Goal: Book appointment/travel/reservation: Book appointment/travel/reservation

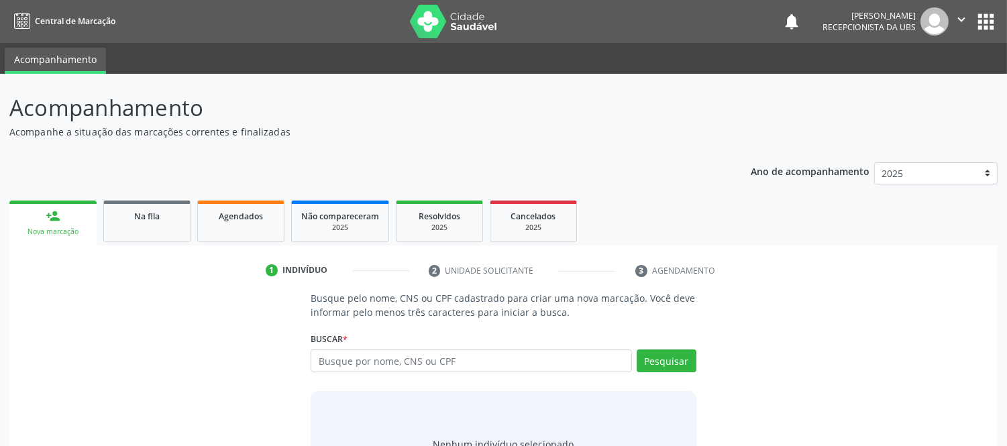
click at [575, 359] on input "text" at bounding box center [471, 361] width 321 height 23
type input "705701414567730"
click at [689, 360] on button "Pesquisar" at bounding box center [667, 361] width 60 height 23
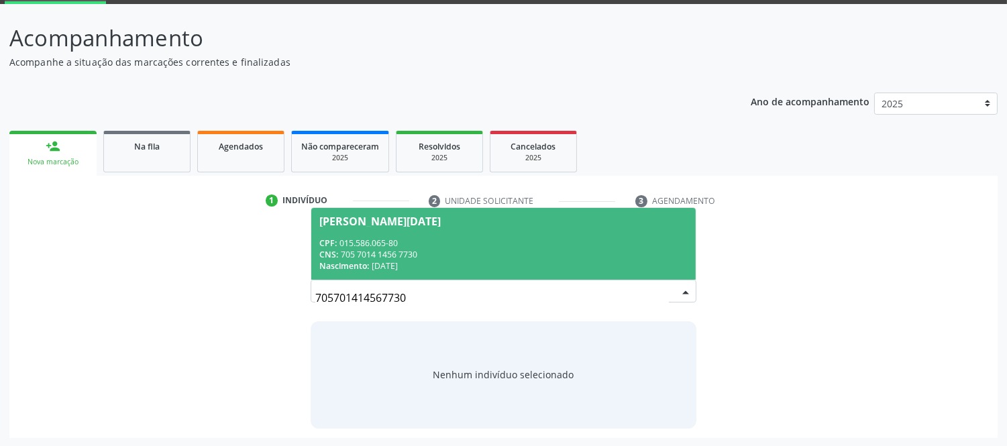
click at [384, 258] on div "CNS: 705 7014 1456 7730" at bounding box center [503, 254] width 368 height 11
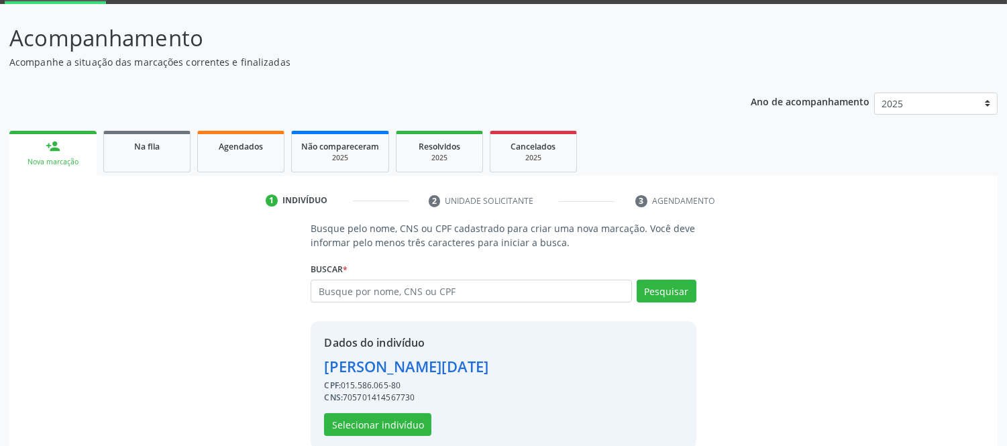
scroll to position [91, 0]
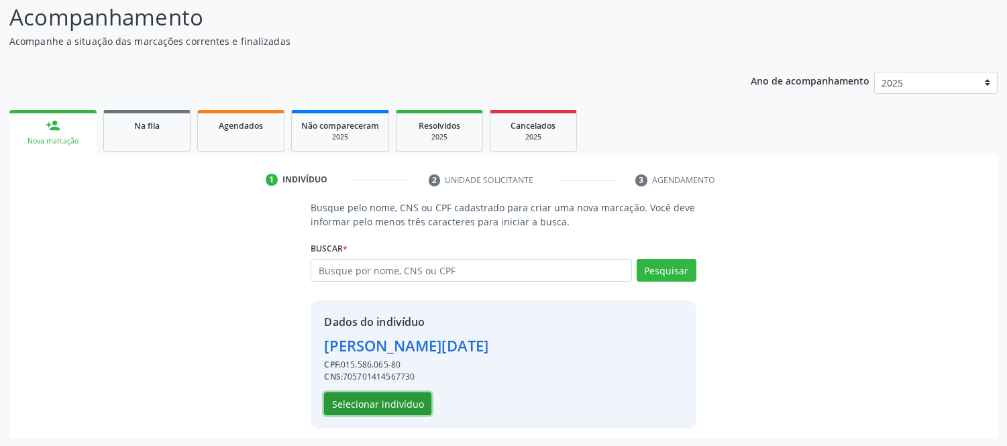
click at [400, 400] on button "Selecionar indivíduo" at bounding box center [377, 404] width 107 height 23
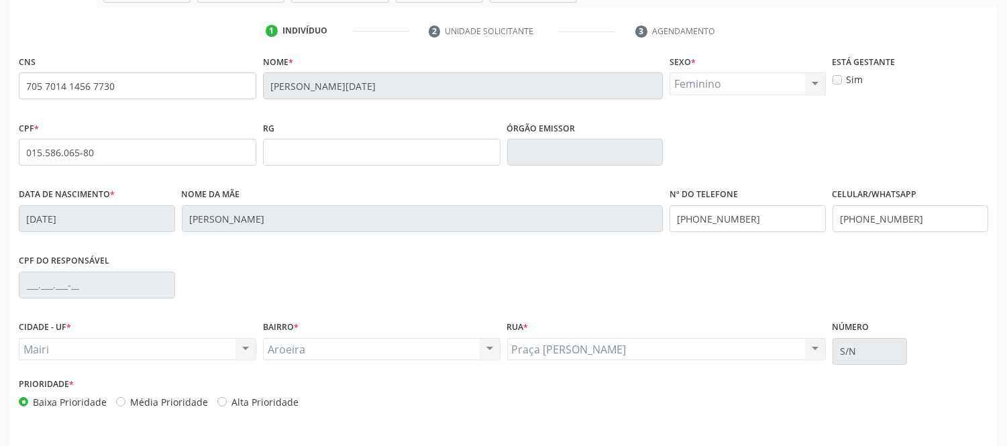
scroll to position [280, 0]
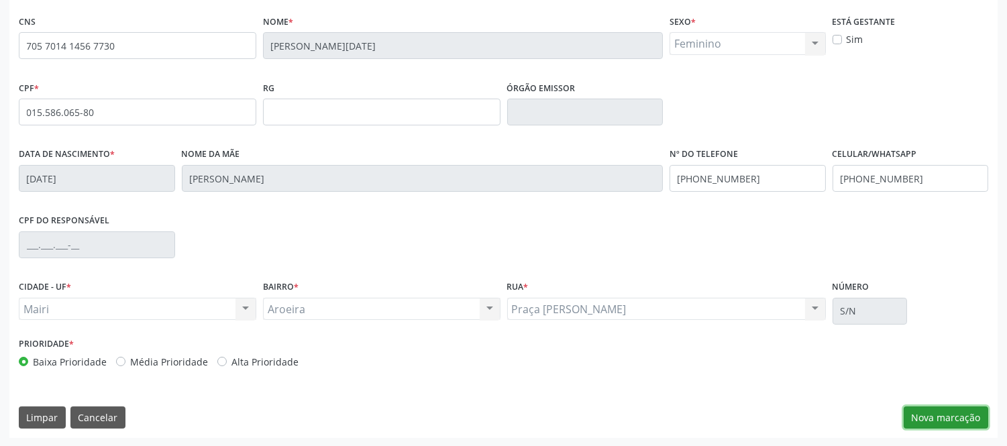
click at [940, 412] on button "Nova marcação" at bounding box center [946, 418] width 85 height 23
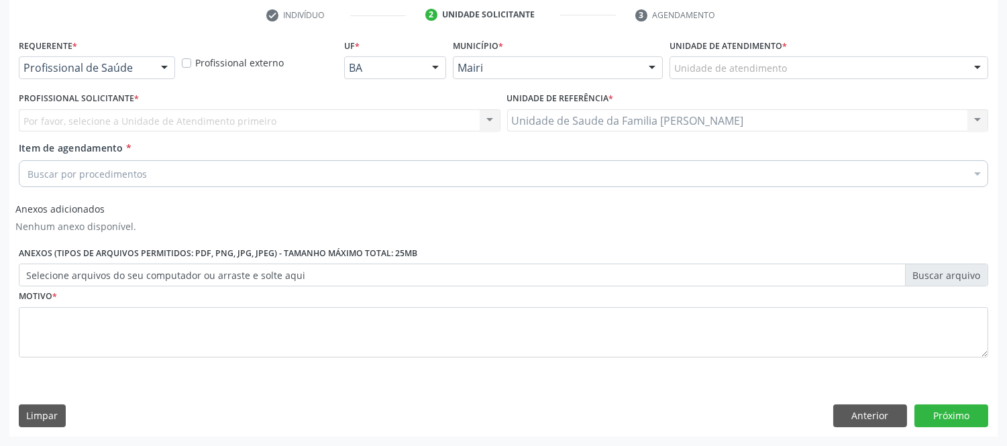
scroll to position [255, 0]
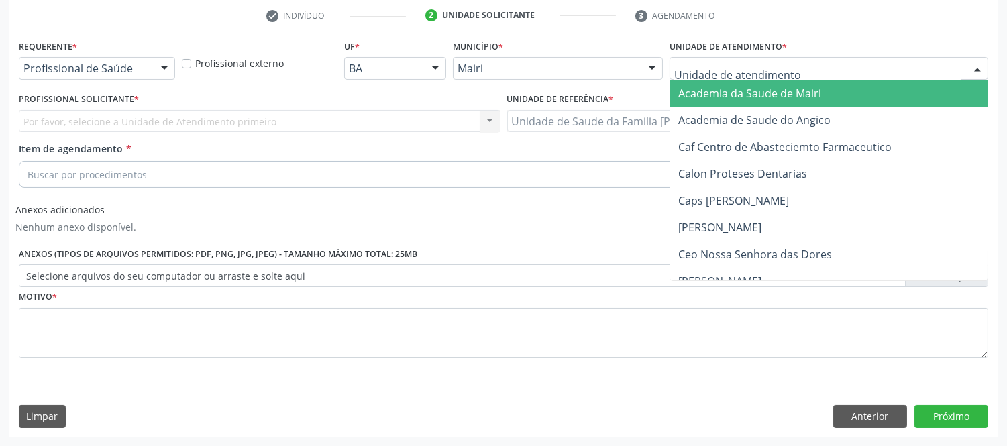
click at [988, 68] on div "Academia da Saude de Mairi Academia de Saude do Angico Caf Centro de Abasteciem…" at bounding box center [829, 68] width 319 height 23
drag, startPoint x: 971, startPoint y: 67, endPoint x: 964, endPoint y: 71, distance: 8.4
click at [970, 66] on div at bounding box center [978, 69] width 20 height 23
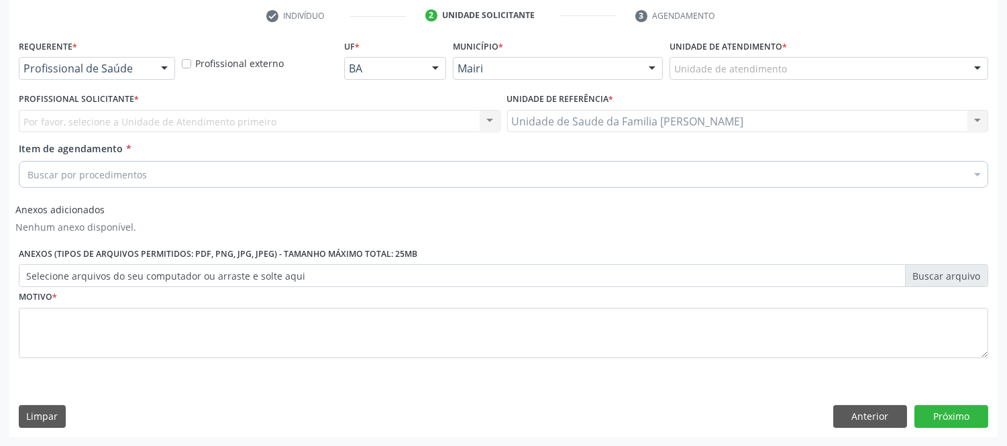
click at [978, 68] on div at bounding box center [978, 69] width 20 height 23
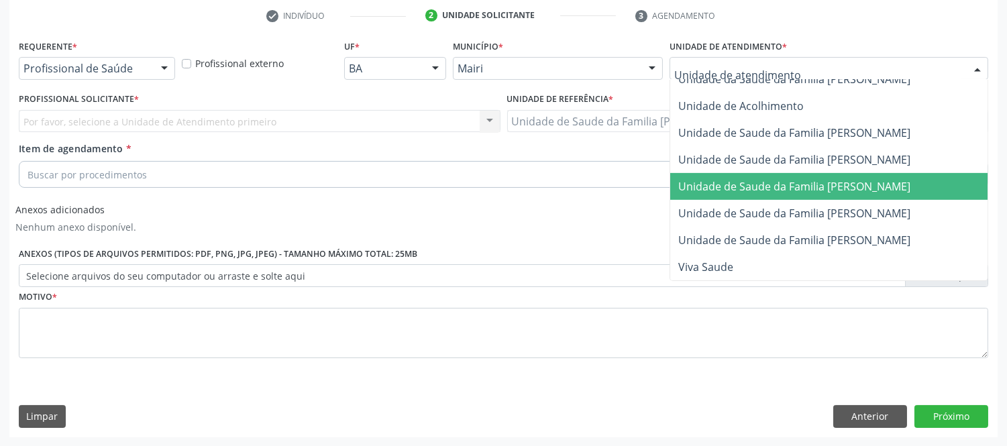
scroll to position [1045, 0]
click at [897, 179] on span "Unidade de Saude da Familia [PERSON_NAME]" at bounding box center [795, 186] width 232 height 15
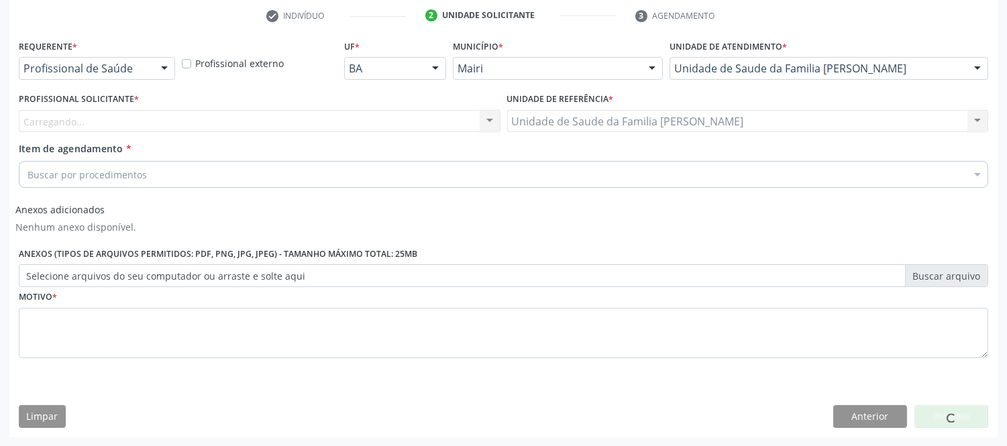
click at [146, 121] on div "Carregando... Nenhum resultado encontrado para: " " Não há nenhuma opção para s…" at bounding box center [260, 121] width 482 height 23
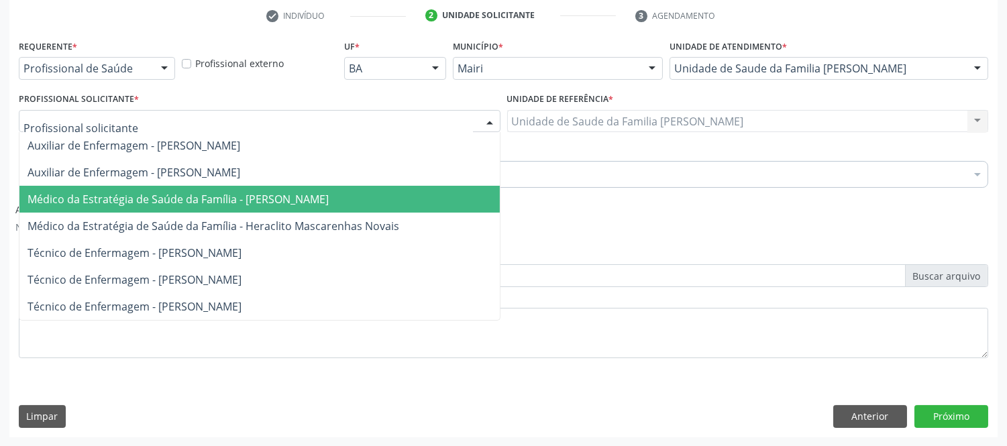
click at [163, 197] on span "Médico da Estratégia de Saúde da Família - [PERSON_NAME]" at bounding box center [178, 199] width 301 height 15
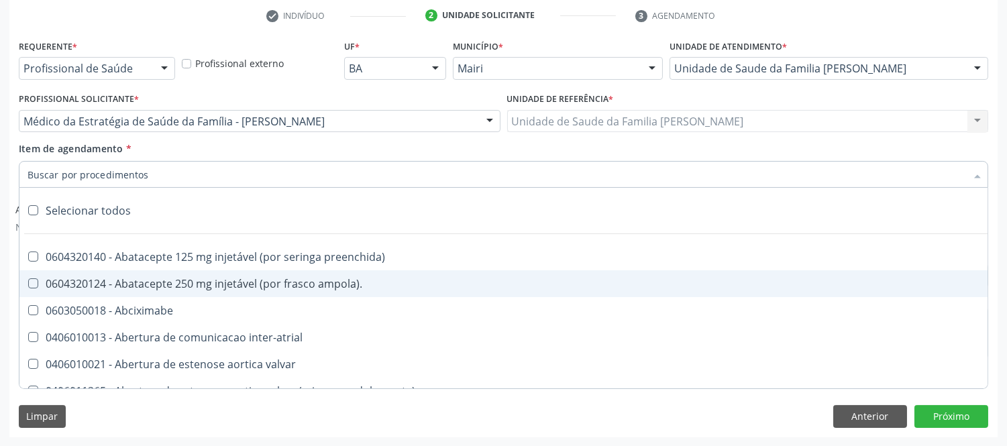
type input "#"
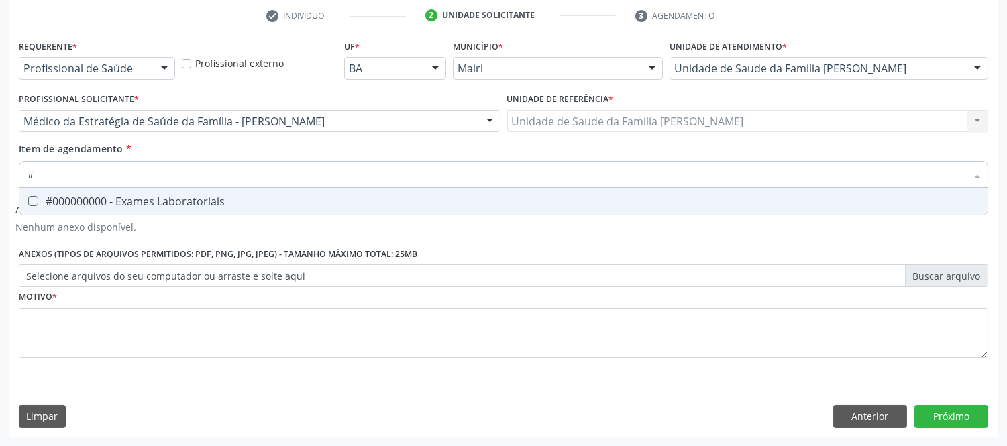
click at [224, 196] on div "#000000000 - Exames Laboratoriais" at bounding box center [504, 201] width 952 height 11
checkbox Laboratoriais "true"
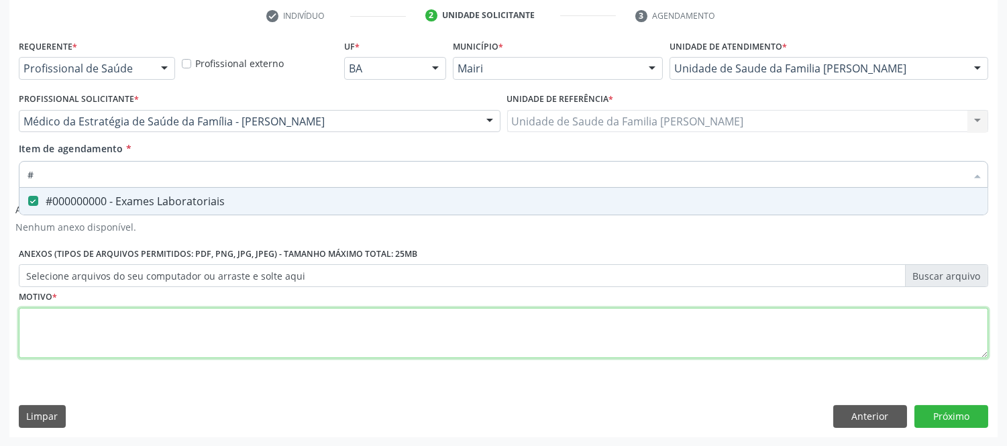
click at [184, 343] on div "Requerente * Profissional de Saúde Profissional de Saúde Paciente Nenhum result…" at bounding box center [504, 206] width 970 height 341
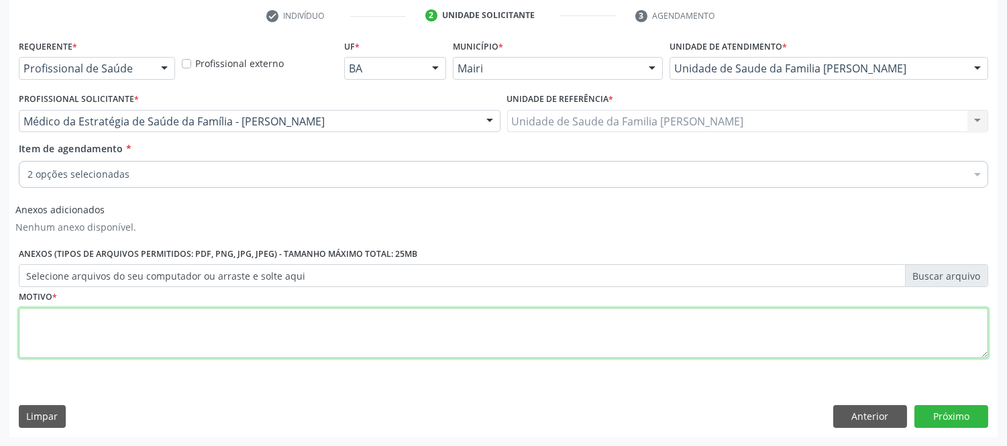
click at [179, 329] on textarea at bounding box center [504, 333] width 970 height 51
type textarea "avaliaçao"
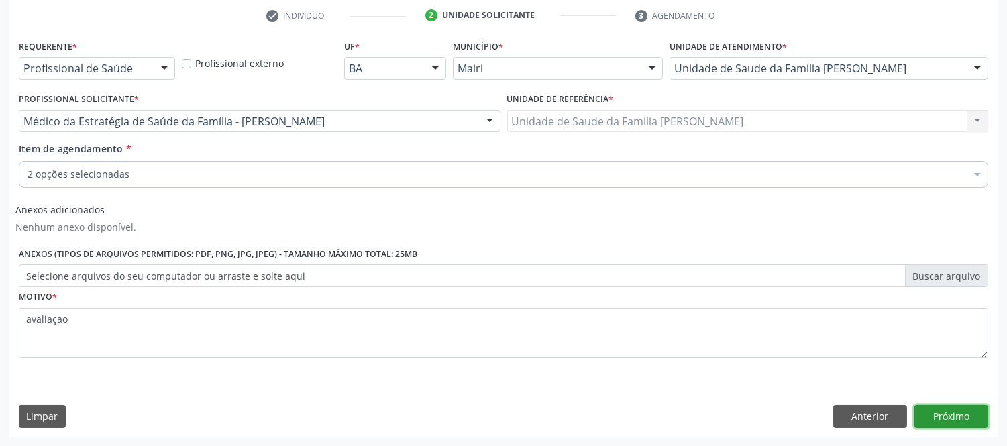
click at [983, 411] on button "Próximo" at bounding box center [952, 416] width 74 height 23
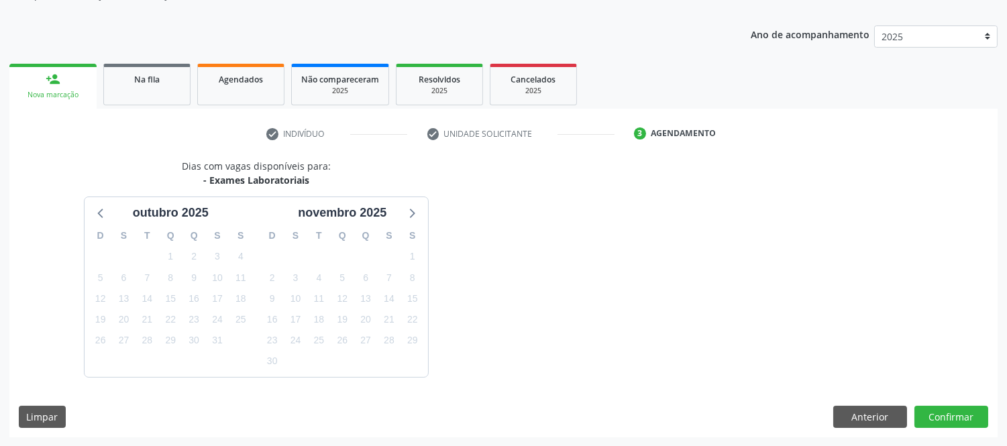
scroll to position [177, 0]
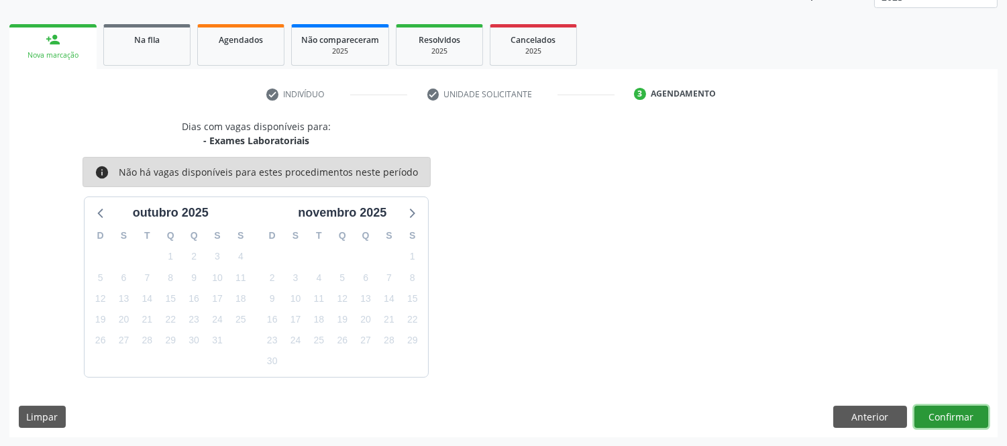
click at [958, 413] on button "Confirmar" at bounding box center [952, 417] width 74 height 23
click at [952, 412] on button "Confirmar" at bounding box center [952, 417] width 74 height 23
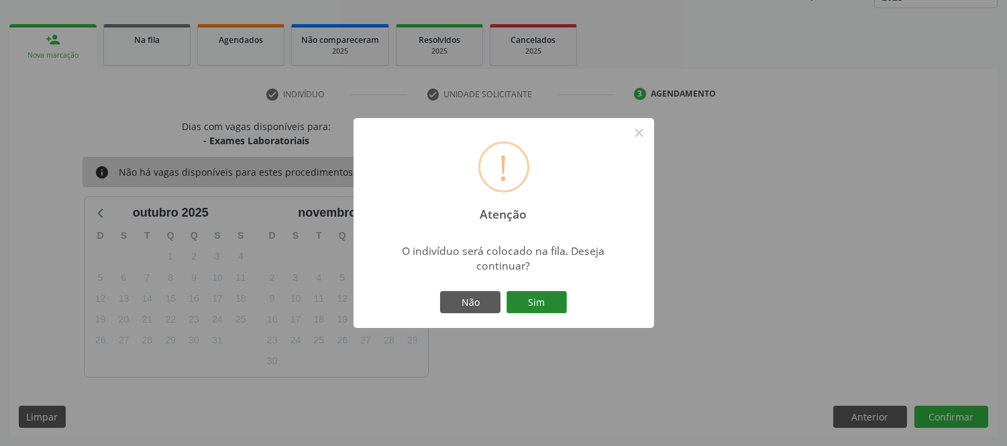
click at [529, 300] on button "Sim" at bounding box center [537, 302] width 60 height 23
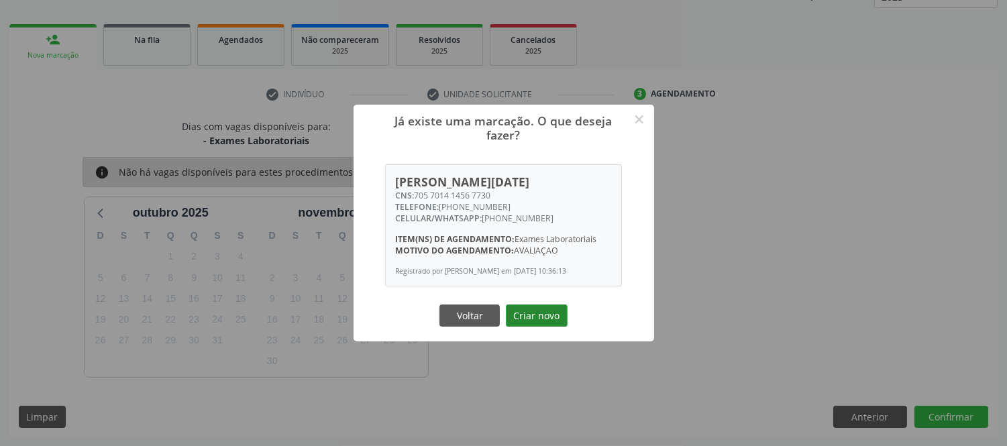
click at [541, 322] on button "Criar novo" at bounding box center [537, 316] width 62 height 23
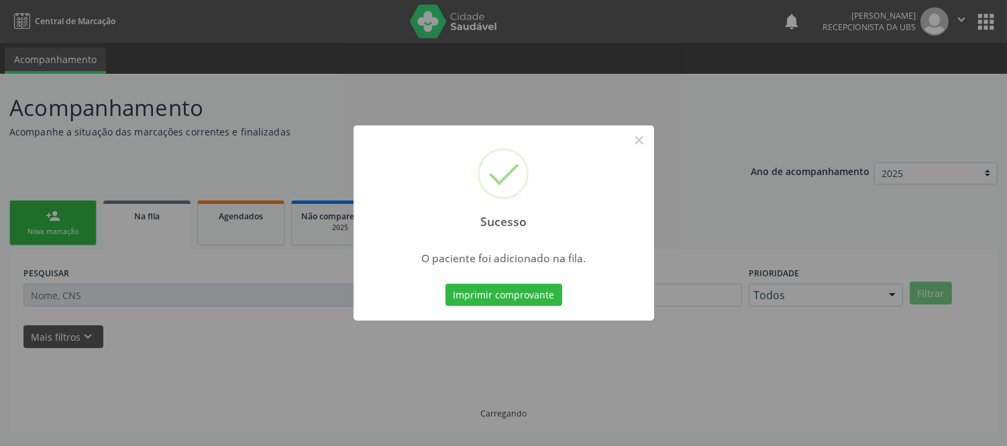
scroll to position [0, 0]
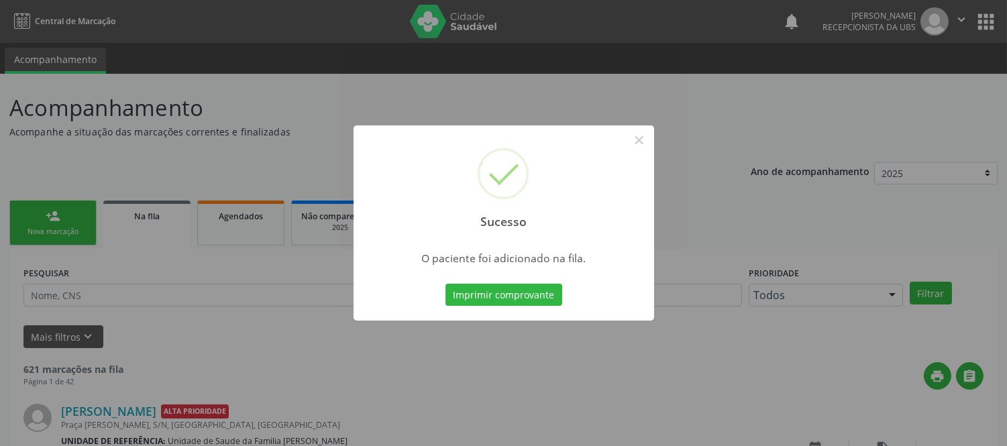
click at [250, 140] on div "Sucesso × O paciente foi adicionado na fila. Imprimir comprovante Cancel" at bounding box center [503, 223] width 1007 height 446
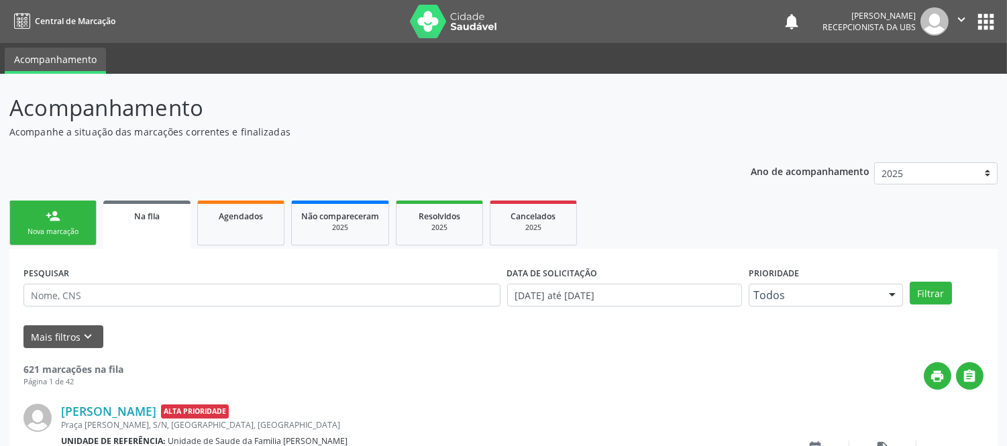
click at [70, 217] on link "person_add Nova marcação" at bounding box center [52, 223] width 87 height 45
click at [72, 220] on link "person_add Nova marcação" at bounding box center [52, 223] width 87 height 45
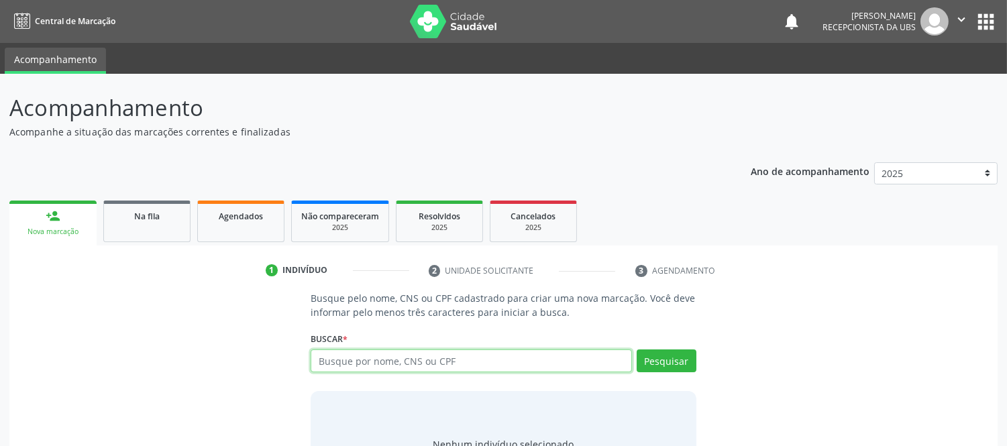
click at [471, 352] on input "text" at bounding box center [471, 361] width 321 height 23
type input "rosaila alves santana"
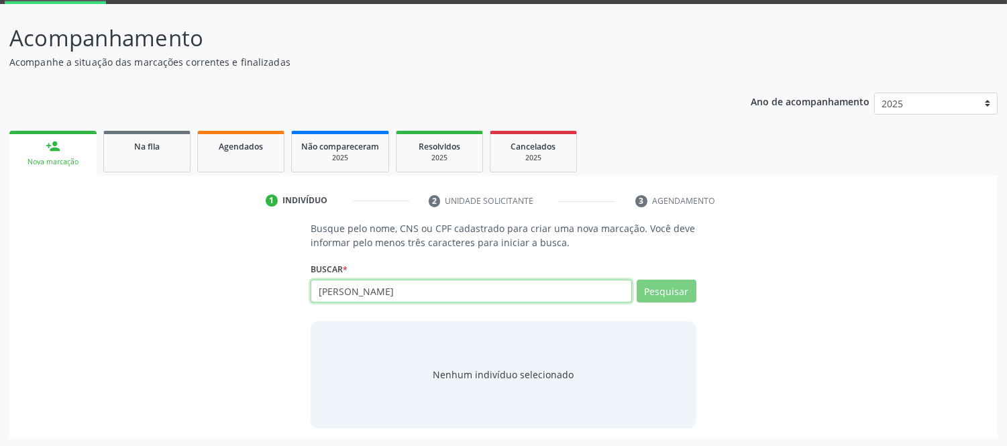
click at [548, 292] on input "rosaila alves santana" at bounding box center [471, 291] width 321 height 23
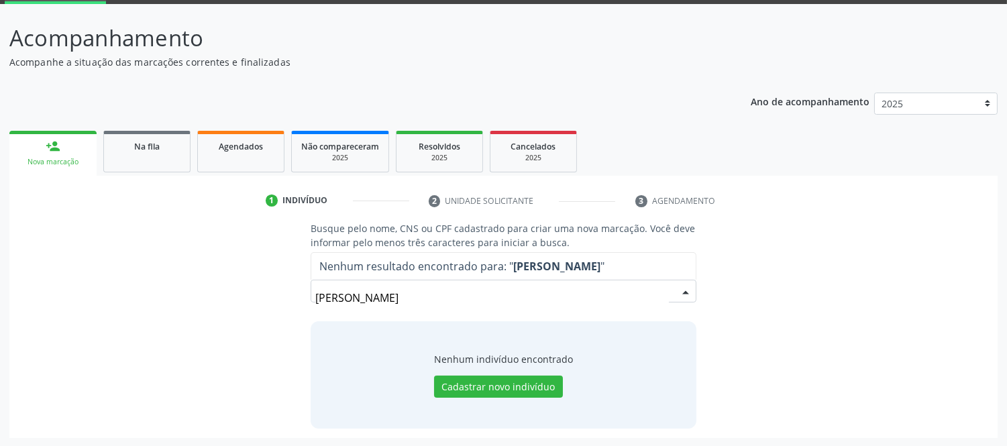
click at [466, 299] on input "rosaila alves santana" at bounding box center [491, 298] width 353 height 27
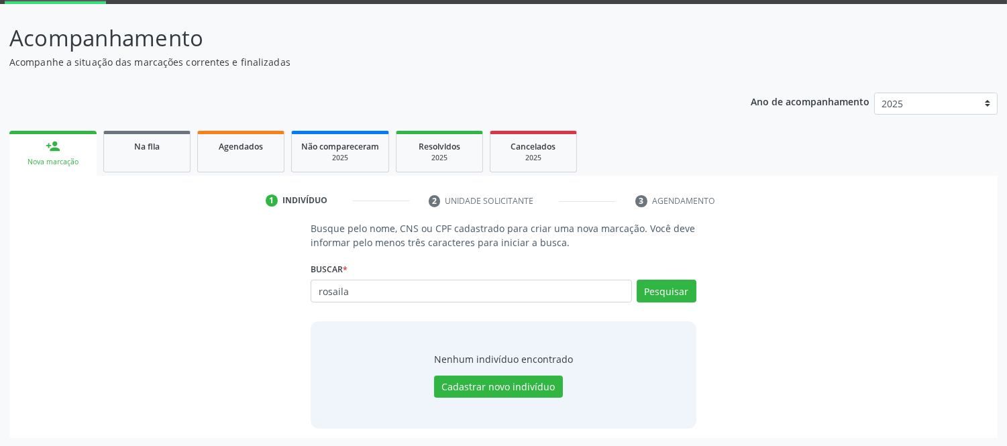
type input "rosaila"
click at [488, 296] on input "rosaila" at bounding box center [471, 291] width 321 height 23
type input "r"
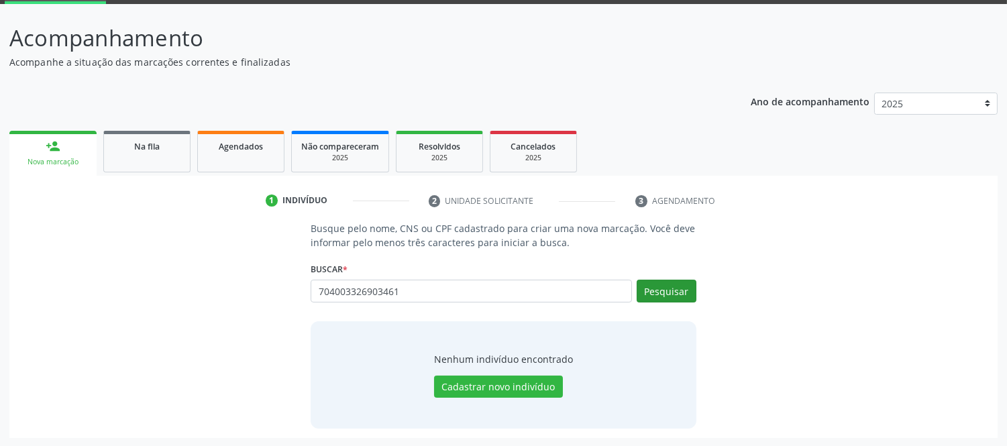
type input "704003326903461"
click at [682, 293] on button "Pesquisar" at bounding box center [667, 291] width 60 height 23
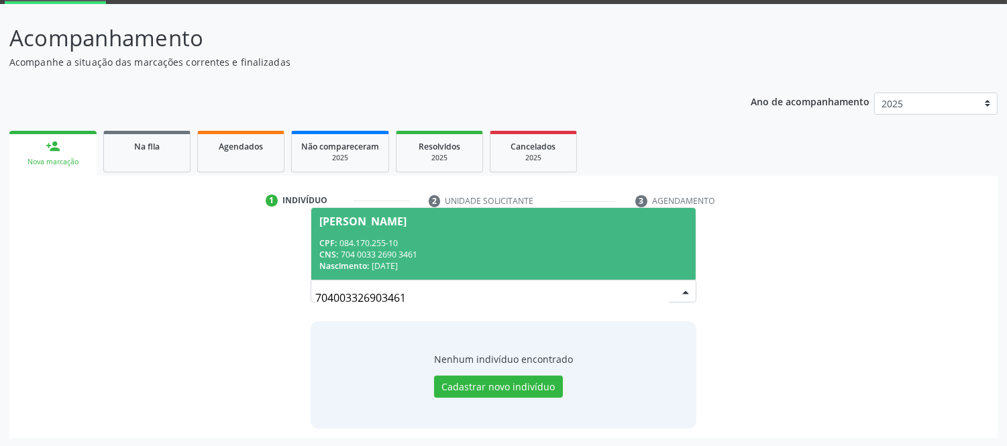
click at [405, 249] on div "CNS: 704 0033 2690 3461" at bounding box center [503, 254] width 368 height 11
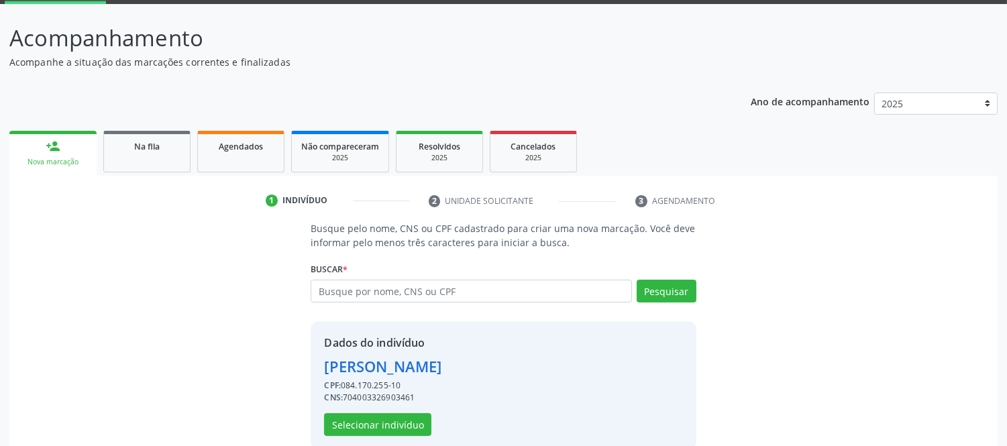
scroll to position [91, 0]
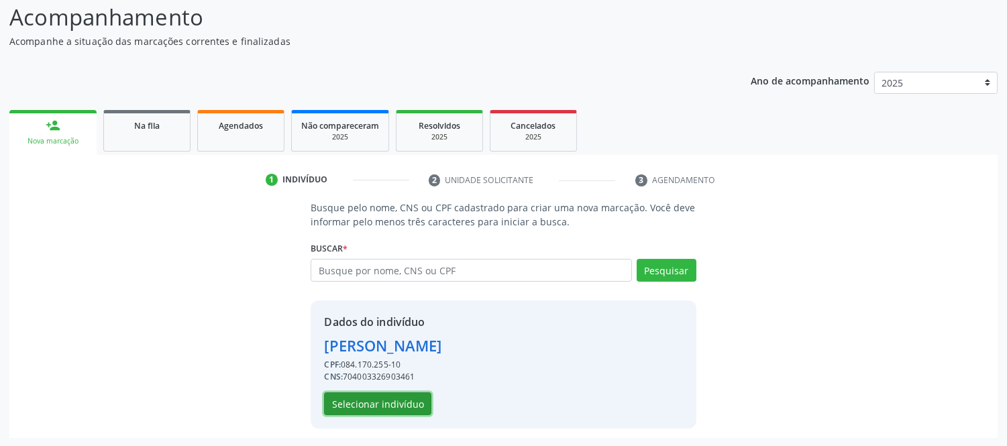
click at [385, 403] on button "Selecionar indivíduo" at bounding box center [377, 404] width 107 height 23
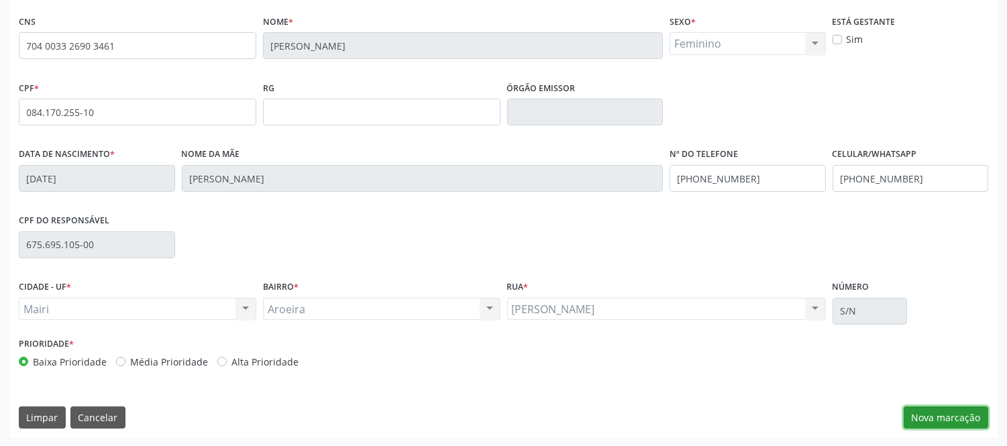
click at [924, 408] on button "Nova marcação" at bounding box center [946, 418] width 85 height 23
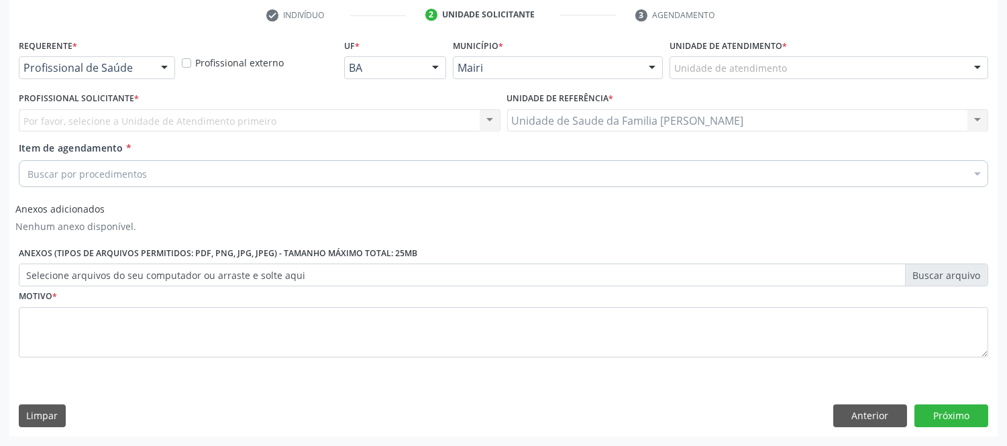
scroll to position [255, 0]
click at [979, 62] on div at bounding box center [978, 69] width 20 height 23
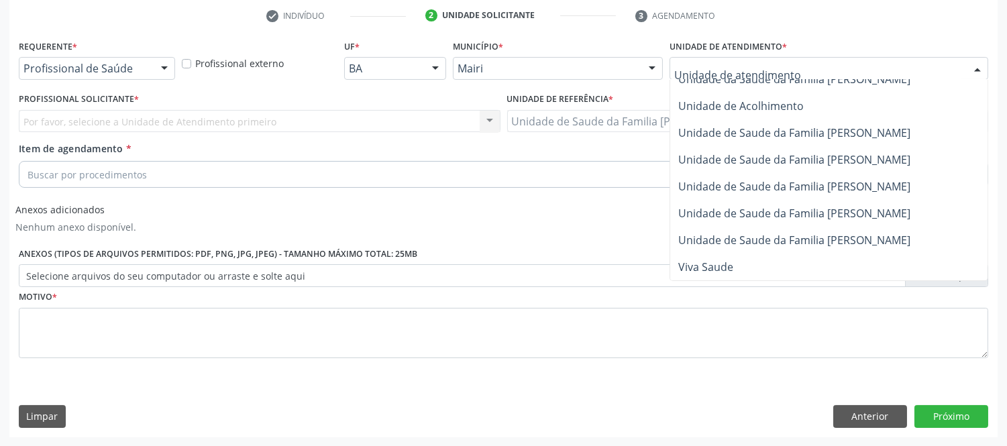
scroll to position [1045, 0]
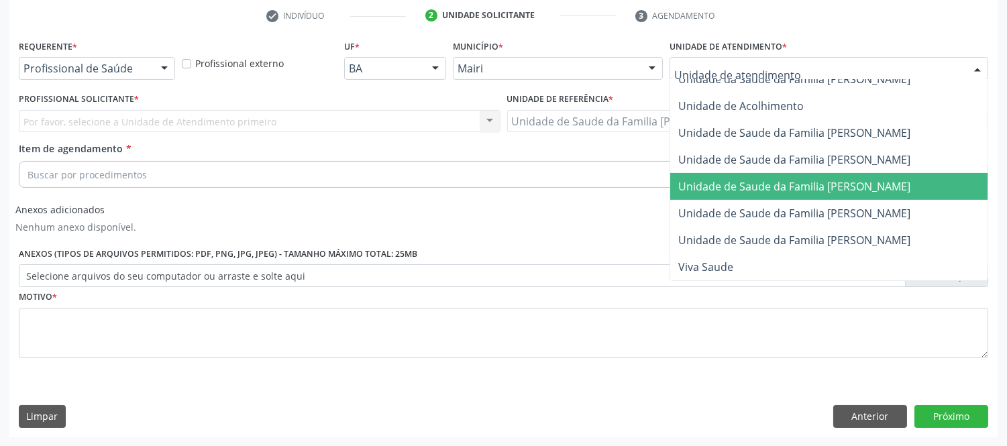
click at [899, 179] on span "Unidade de Saude da Familia [PERSON_NAME]" at bounding box center [795, 186] width 232 height 15
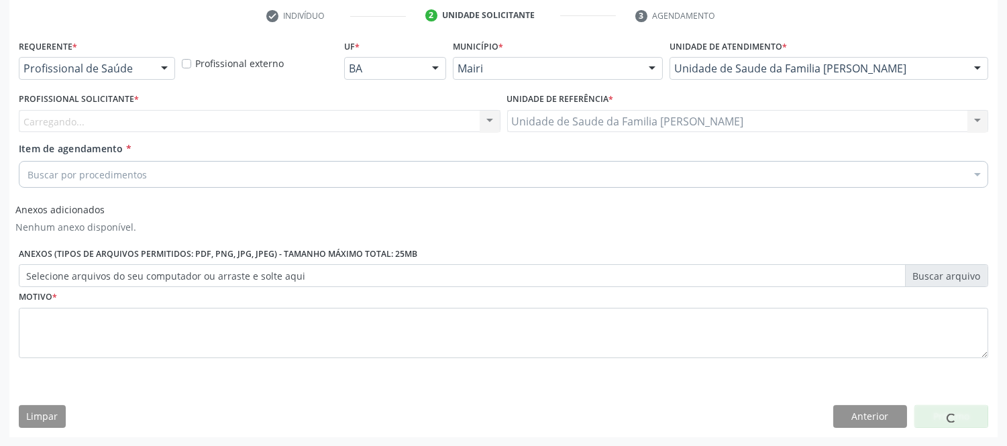
click at [270, 125] on div "Carregando... Nenhum resultado encontrado para: " " Não há nenhuma opção para s…" at bounding box center [260, 121] width 482 height 23
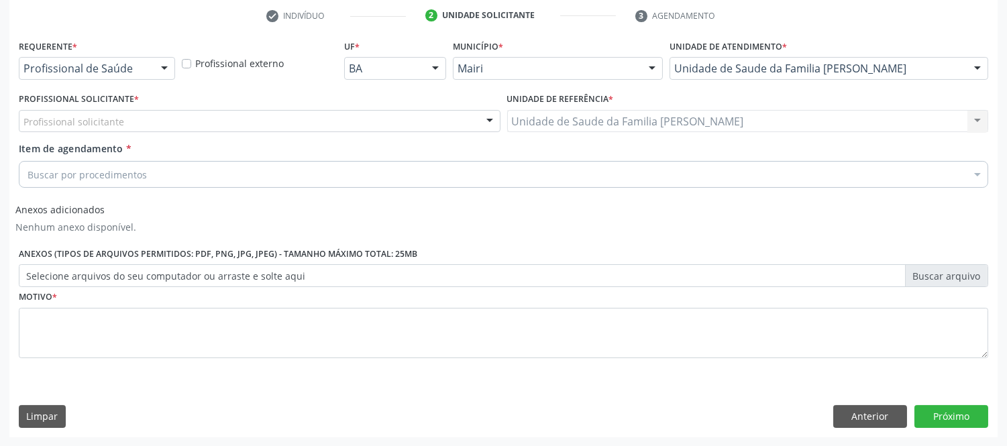
click at [256, 129] on div "Profissional solicitante" at bounding box center [260, 121] width 482 height 23
type input "#"
click at [190, 112] on div at bounding box center [260, 121] width 482 height 23
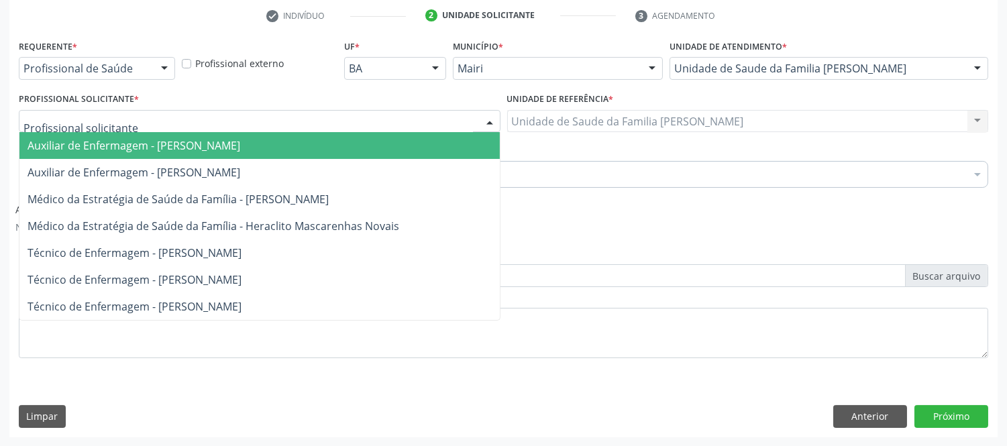
click at [190, 112] on div at bounding box center [260, 121] width 482 height 23
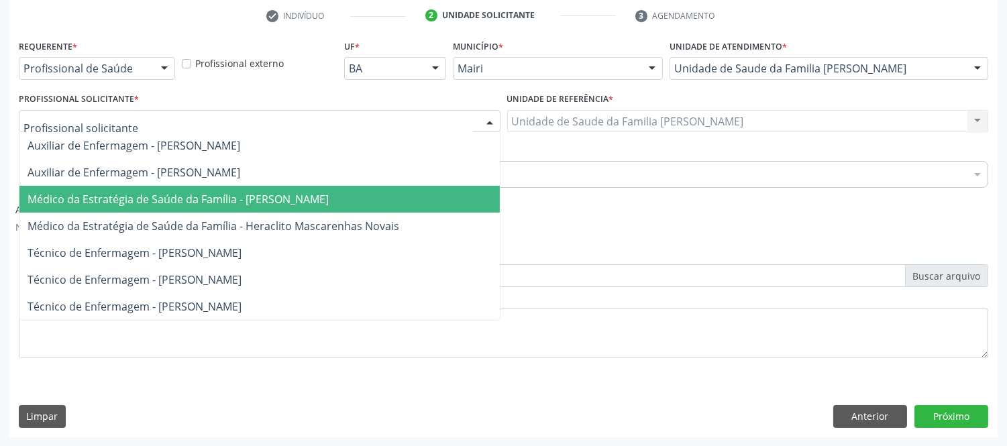
click at [329, 200] on span "Médico da Estratégia de Saúde da Família - [PERSON_NAME]" at bounding box center [178, 199] width 301 height 15
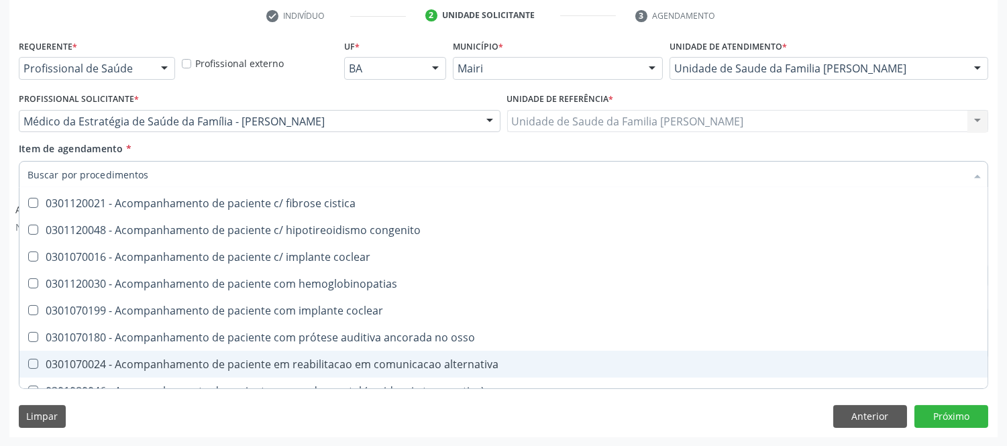
scroll to position [820, 0]
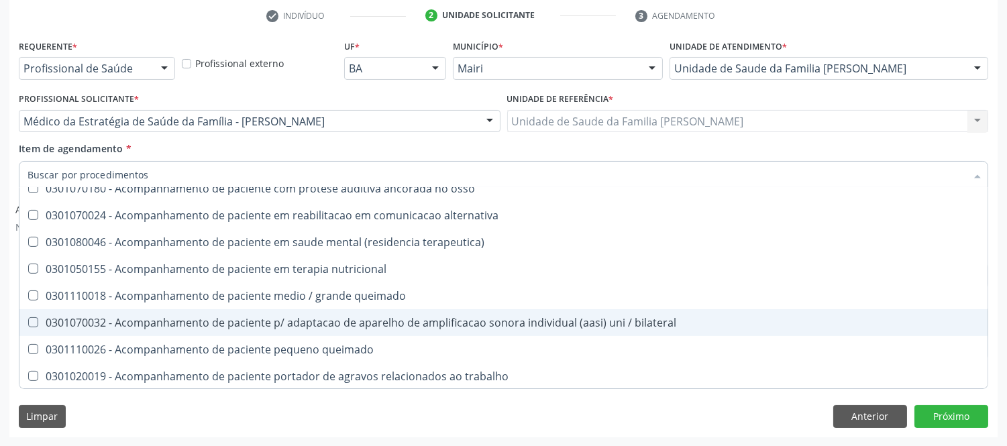
type input "@"
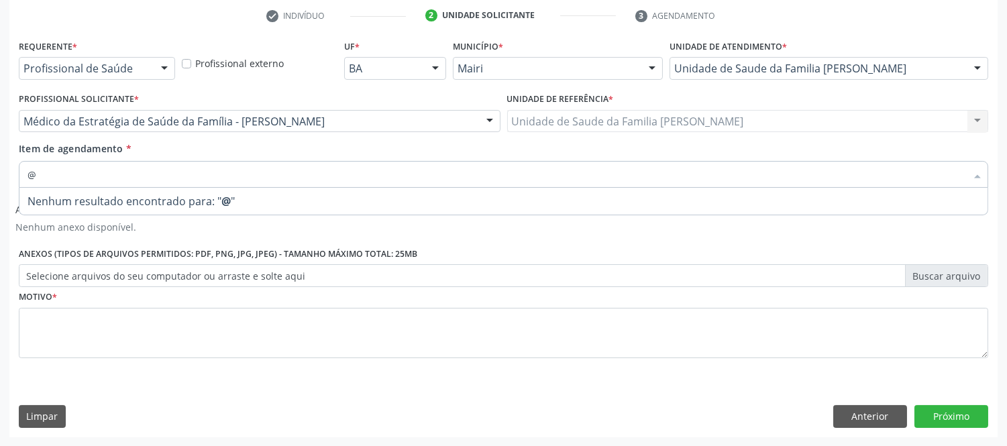
scroll to position [0, 0]
click at [211, 166] on input "@" at bounding box center [497, 174] width 939 height 27
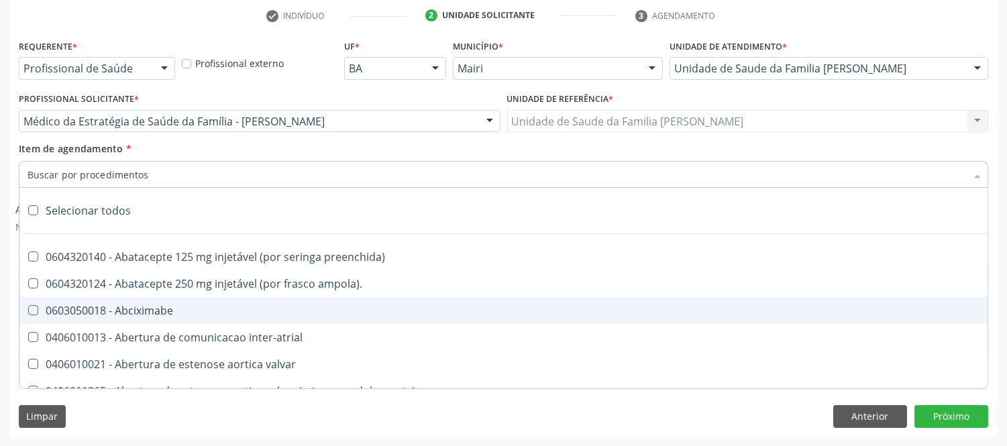
type input "#"
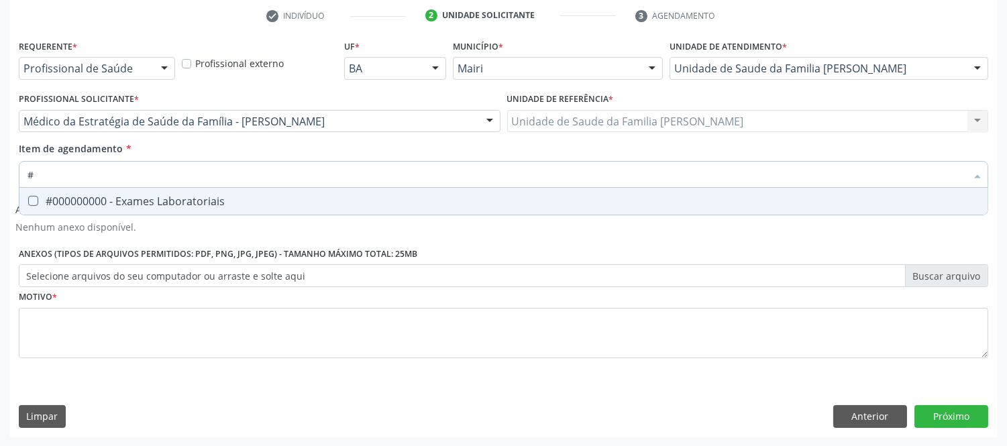
click at [132, 199] on div "#000000000 - Exames Laboratoriais" at bounding box center [504, 201] width 952 height 11
checkbox Laboratoriais "true"
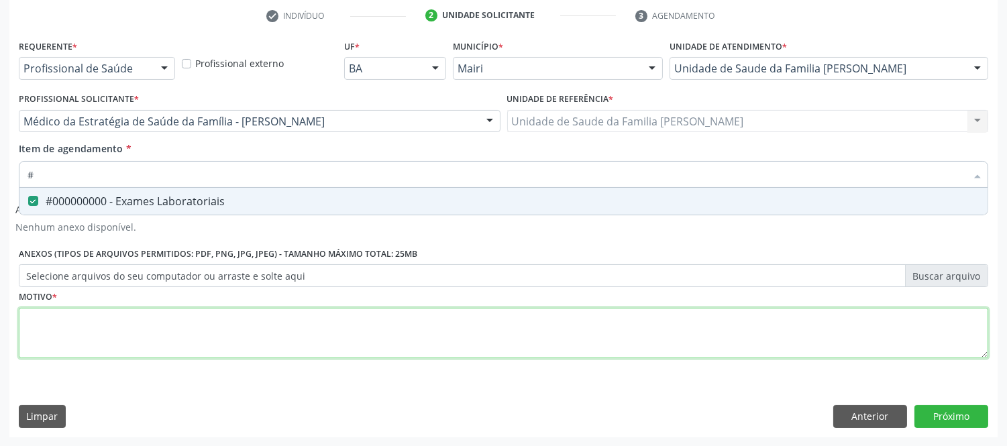
click at [103, 342] on div "Requerente * Profissional de Saúde Profissional de Saúde Paciente Nenhum result…" at bounding box center [504, 206] width 970 height 341
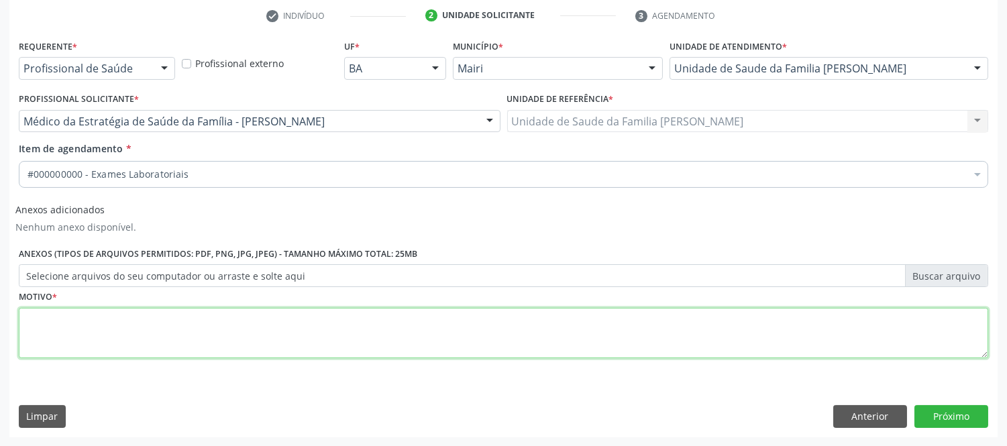
click at [103, 342] on textarea at bounding box center [504, 333] width 970 height 51
type textarea "avaliaçao"
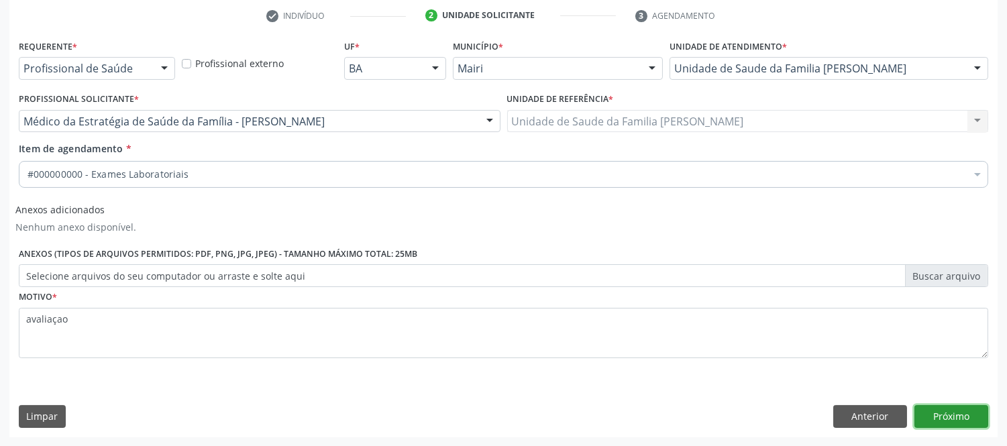
click at [957, 417] on button "Próximo" at bounding box center [952, 416] width 74 height 23
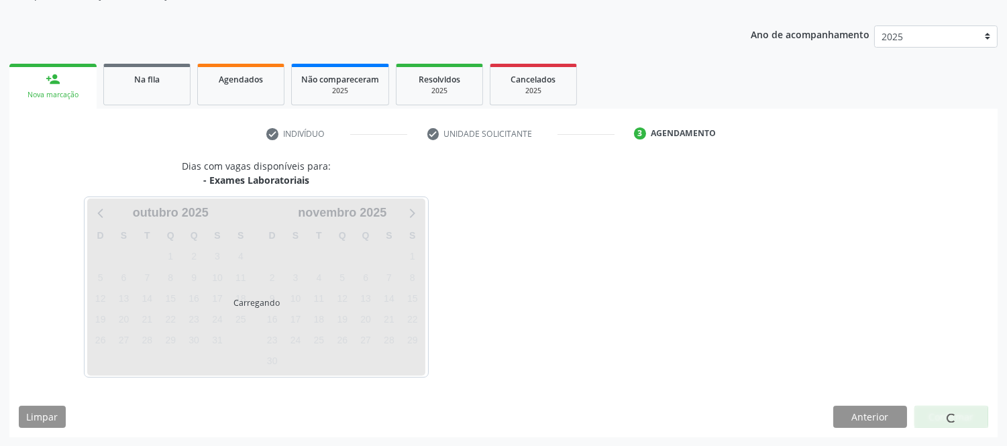
scroll to position [177, 0]
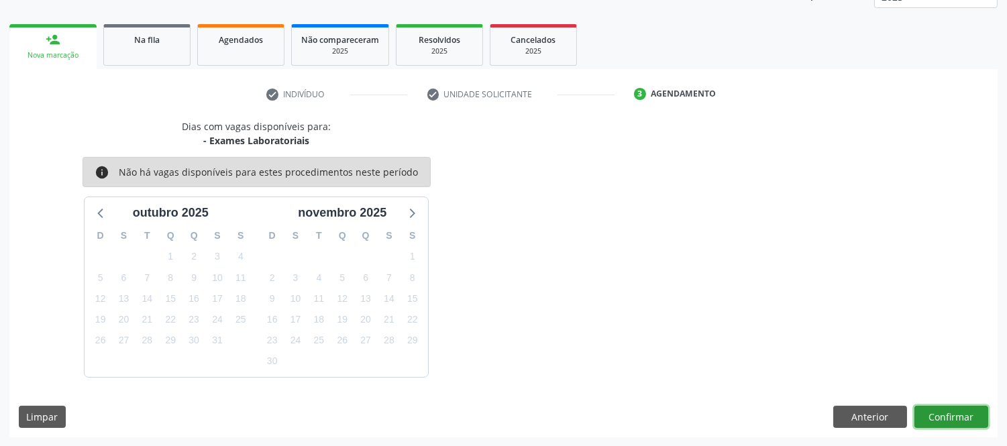
click at [934, 418] on button "Confirmar" at bounding box center [952, 417] width 74 height 23
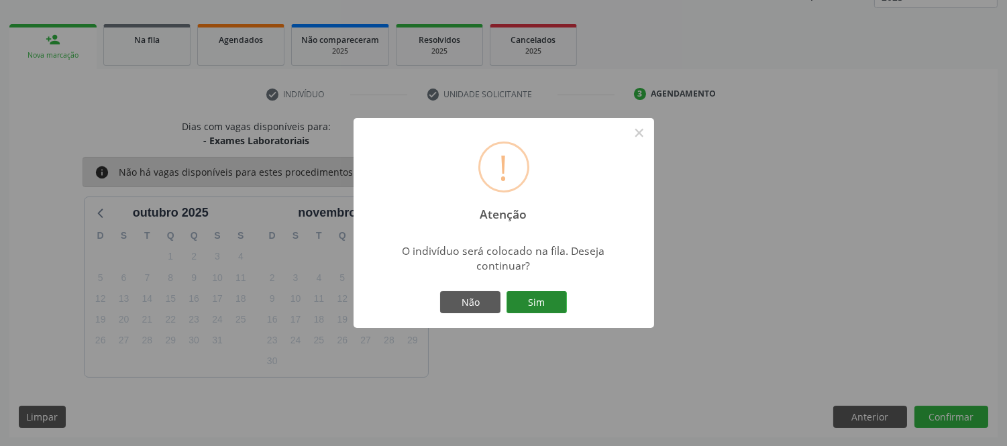
click at [550, 305] on button "Sim" at bounding box center [537, 302] width 60 height 23
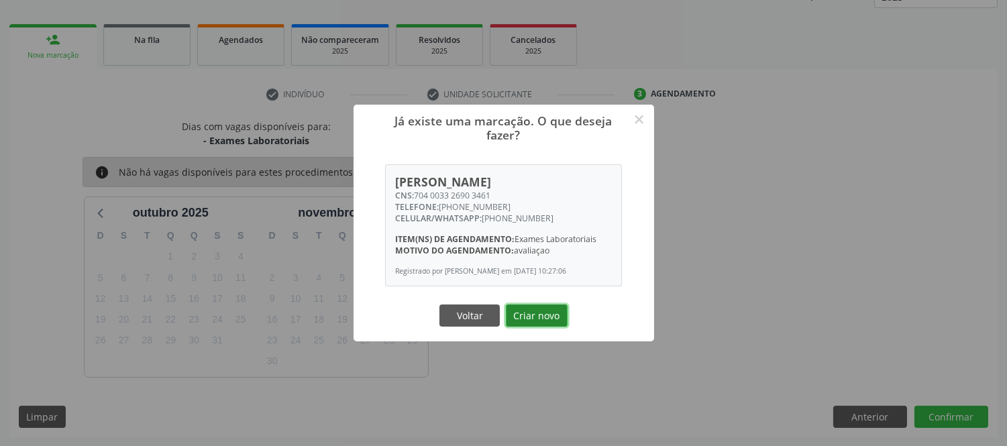
click at [538, 313] on button "Criar novo" at bounding box center [537, 316] width 62 height 23
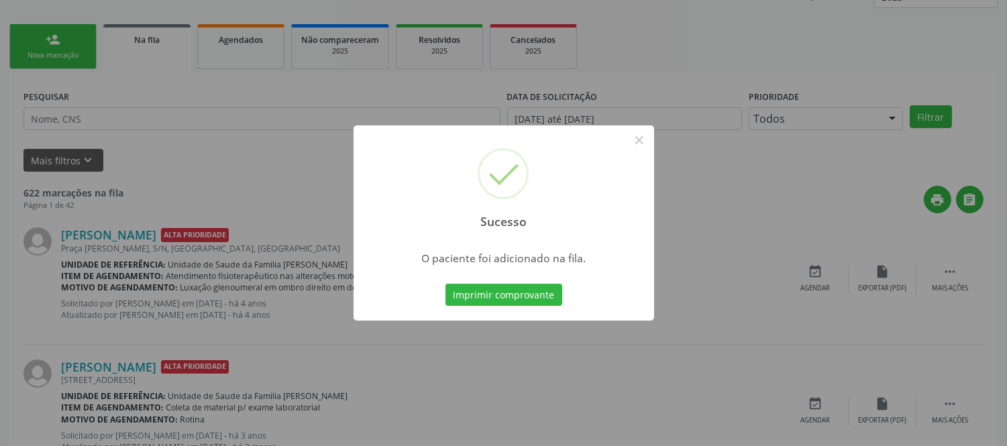
scroll to position [0, 0]
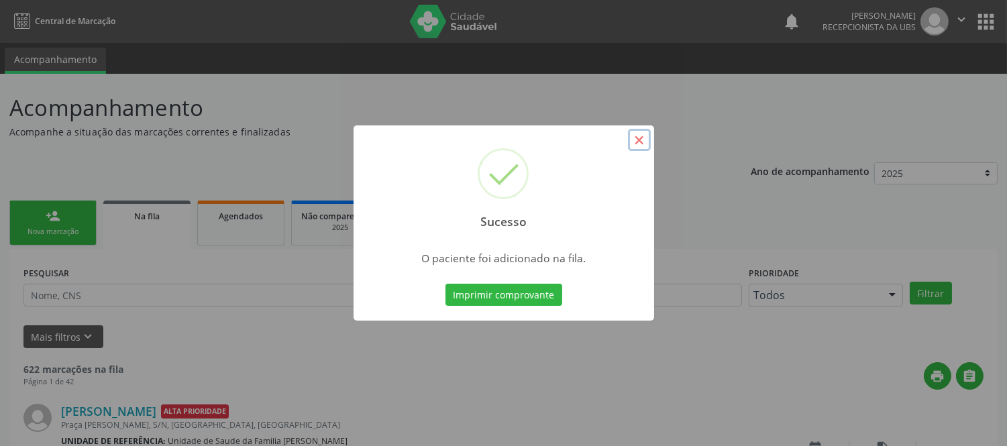
click at [646, 143] on button "×" at bounding box center [639, 140] width 23 height 23
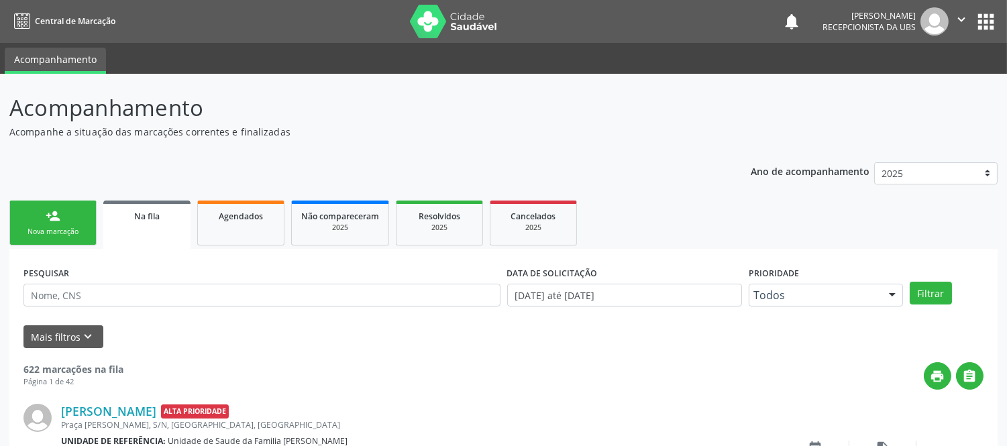
click at [72, 213] on link "person_add Nova marcação" at bounding box center [52, 223] width 87 height 45
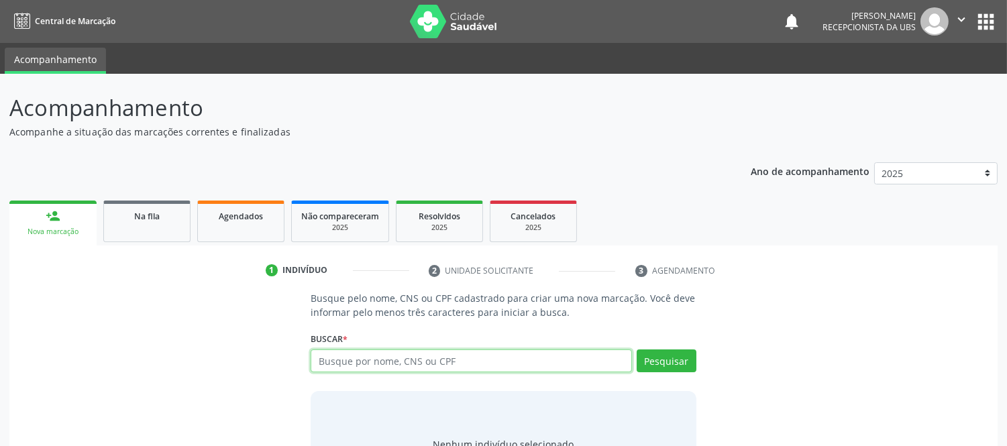
click at [393, 357] on input "text" at bounding box center [471, 361] width 321 height 23
type input "704801050040848"
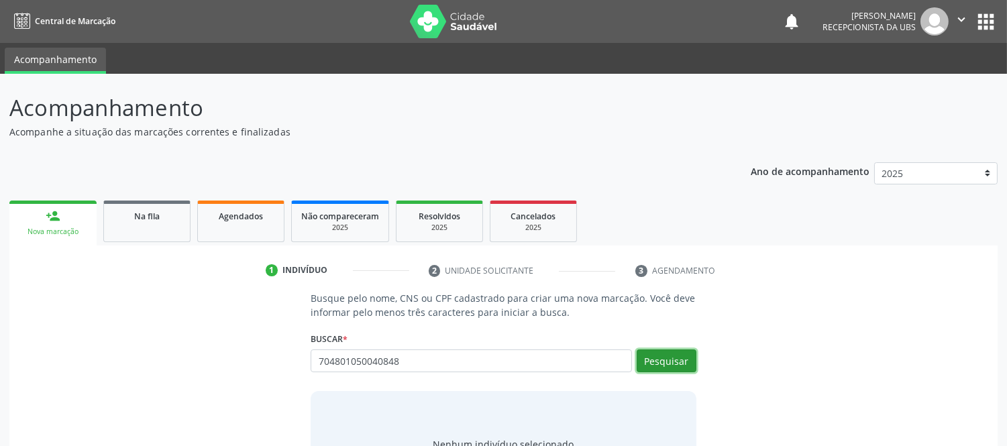
click at [687, 361] on button "Pesquisar" at bounding box center [667, 361] width 60 height 23
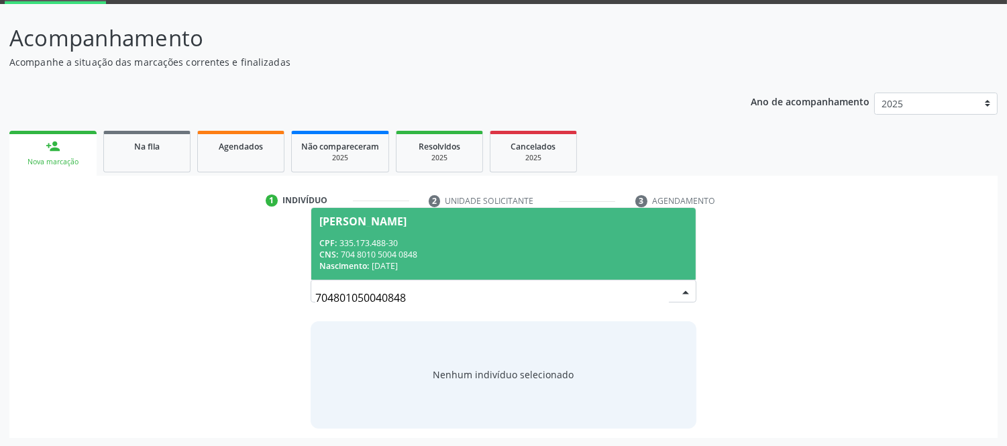
click at [411, 250] on div "CNS: 704 8010 5004 0848" at bounding box center [503, 254] width 368 height 11
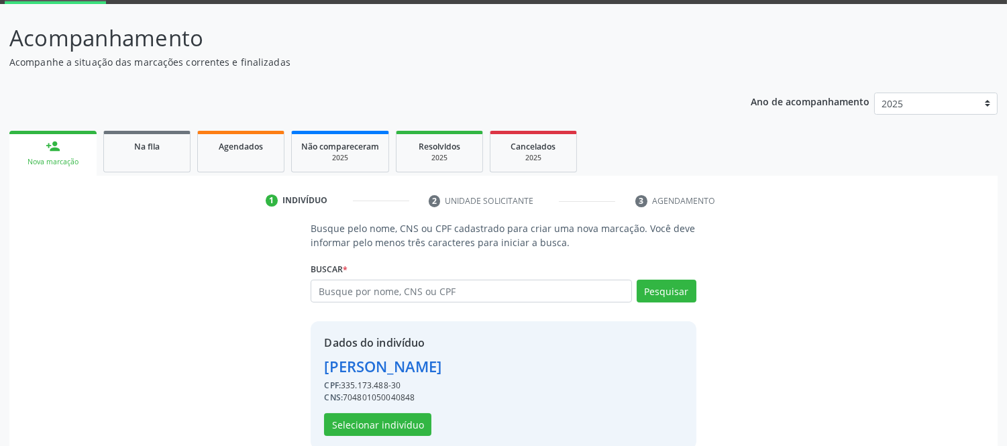
scroll to position [91, 0]
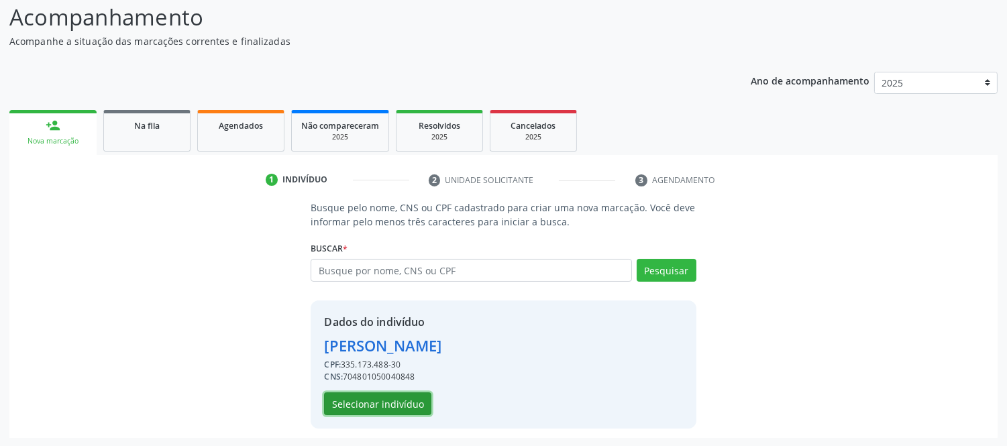
click at [408, 404] on button "Selecionar indivíduo" at bounding box center [377, 404] width 107 height 23
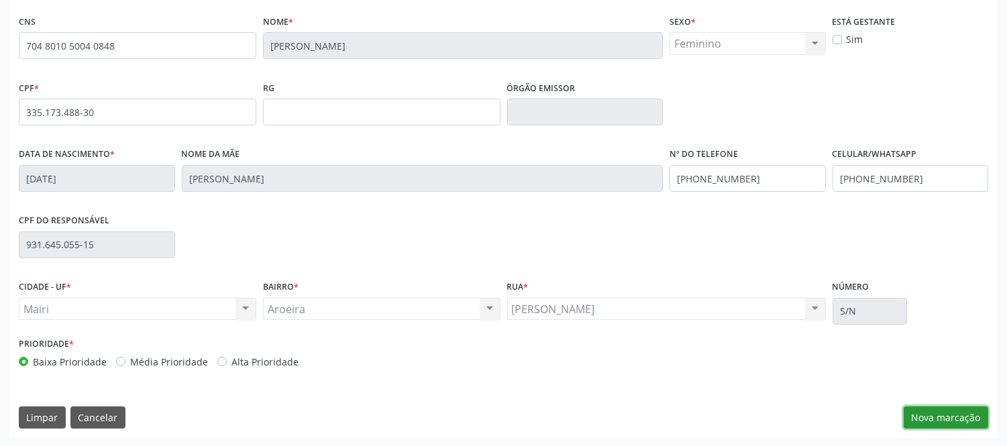
click at [974, 419] on button "Nova marcação" at bounding box center [946, 418] width 85 height 23
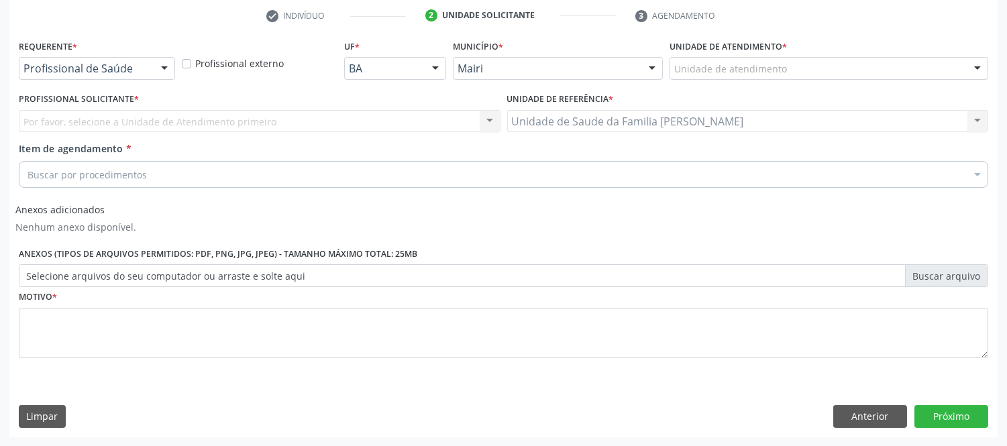
click at [975, 69] on div at bounding box center [978, 69] width 20 height 23
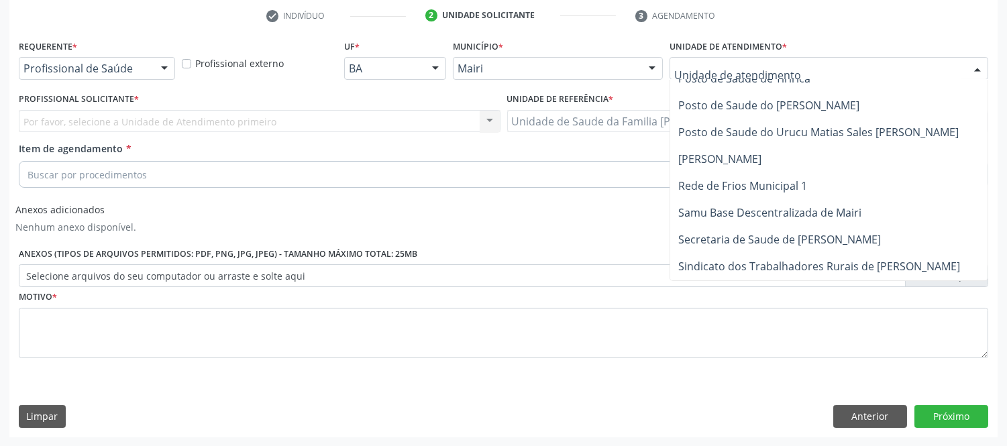
scroll to position [1044, 0]
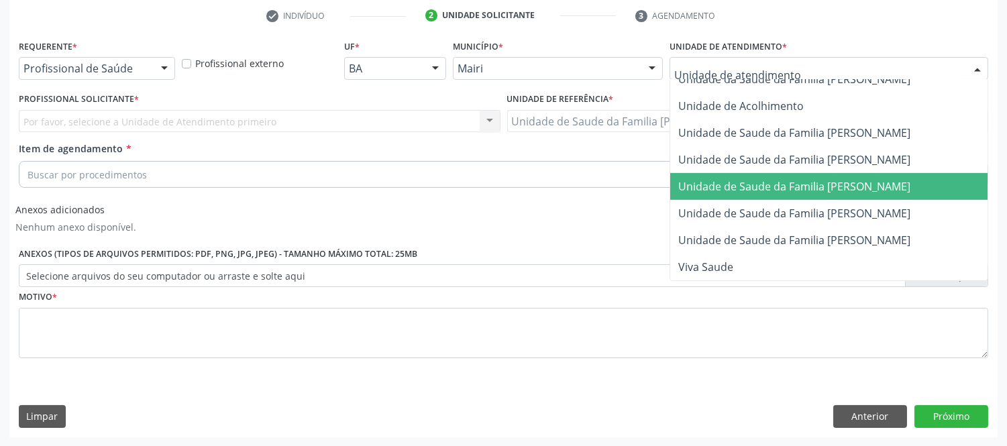
click at [849, 181] on span "Unidade de Saude da Familia [PERSON_NAME]" at bounding box center [795, 186] width 232 height 15
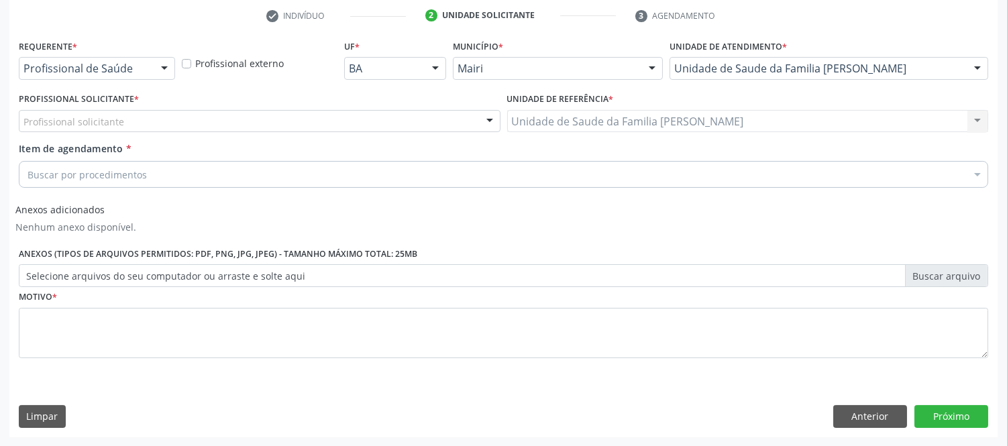
click at [144, 118] on div "Profissional solicitante" at bounding box center [260, 121] width 482 height 23
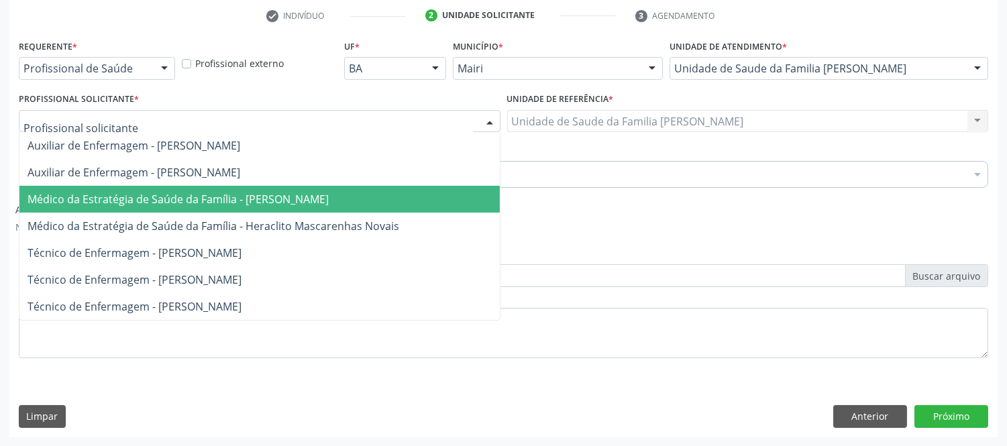
click at [246, 204] on span "Médico da Estratégia de Saúde da Família - [PERSON_NAME]" at bounding box center [178, 199] width 301 height 15
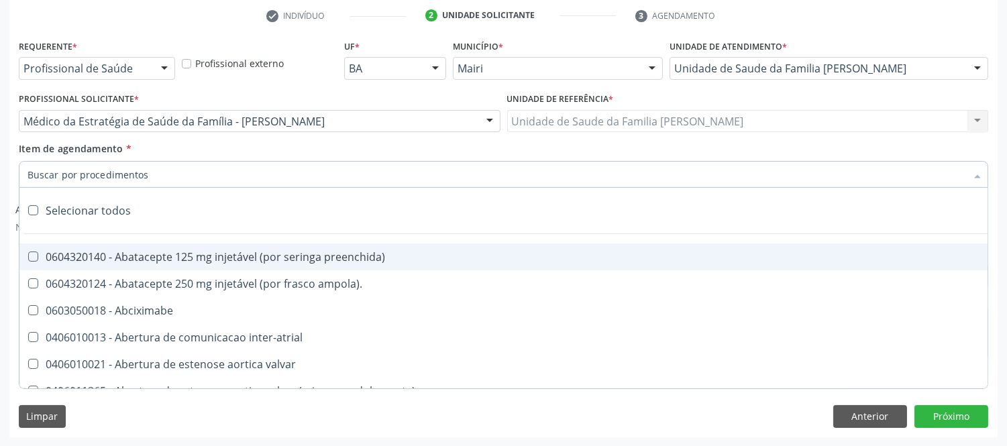
type input "#"
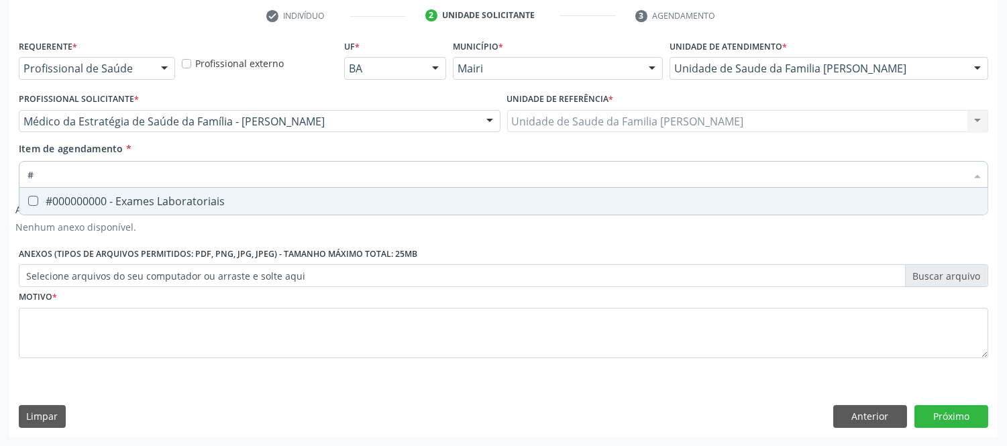
drag, startPoint x: 148, startPoint y: 195, endPoint x: 134, endPoint y: 207, distance: 18.6
click at [149, 196] on div "#000000000 - Exames Laboratoriais" at bounding box center [504, 201] width 952 height 11
checkbox Laboratoriais "true"
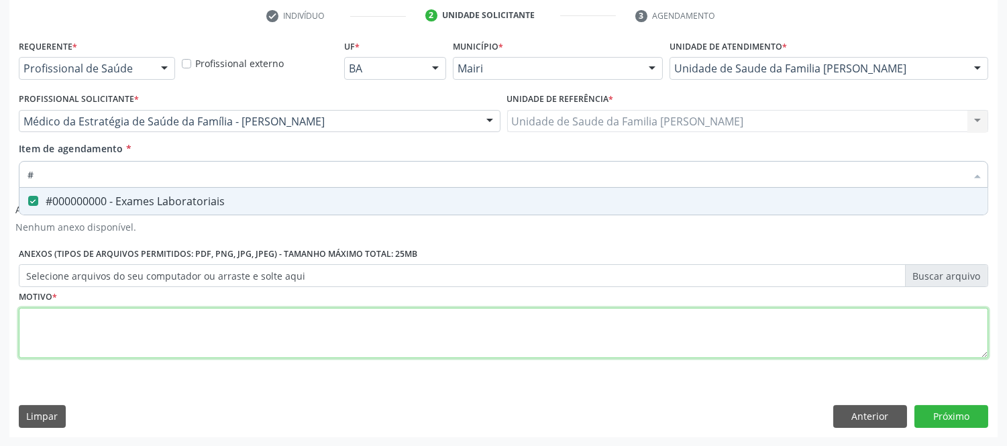
click at [129, 324] on div "Requerente * Profissional de Saúde Profissional de Saúde Paciente Nenhum result…" at bounding box center [504, 206] width 970 height 341
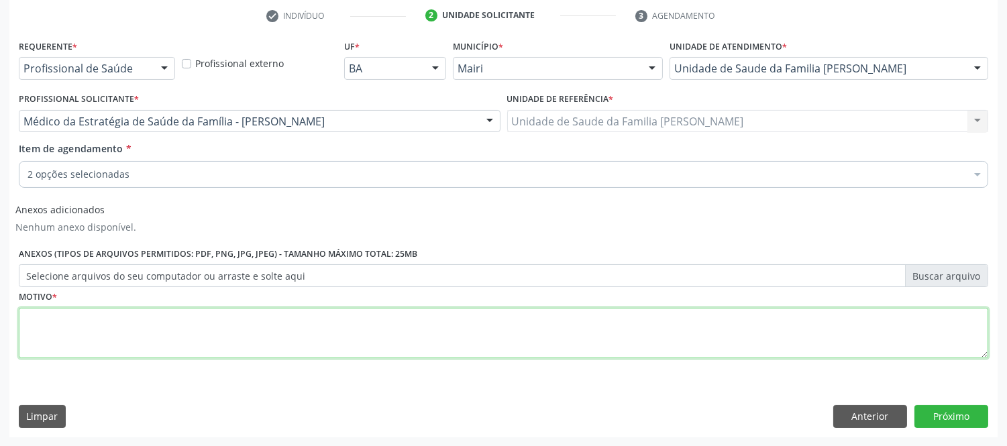
click at [128, 327] on div "Requerente * Profissional de Saúde Profissional de Saúde Paciente Nenhum result…" at bounding box center [504, 206] width 970 height 341
type textarea "avalaiçao"
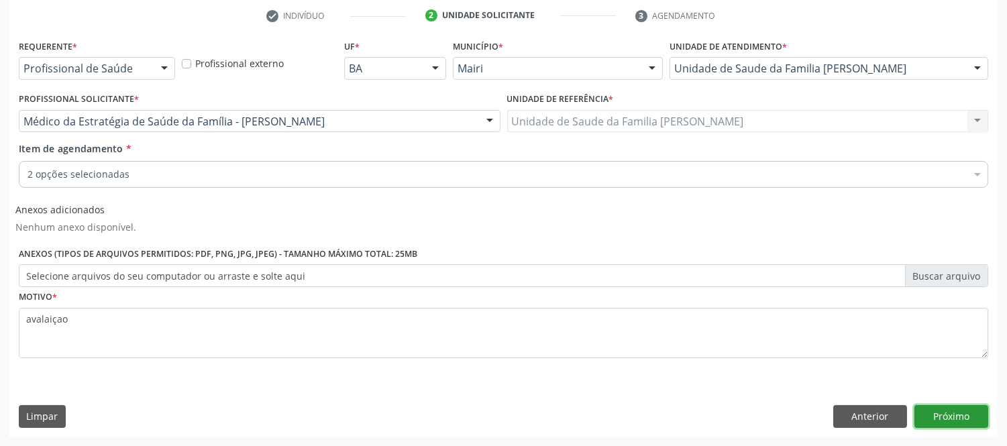
click at [956, 413] on button "Próximo" at bounding box center [952, 416] width 74 height 23
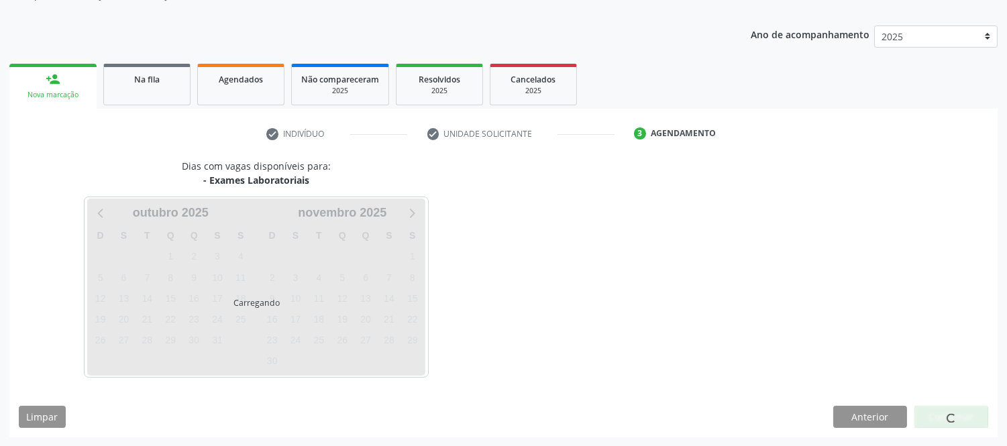
scroll to position [177, 0]
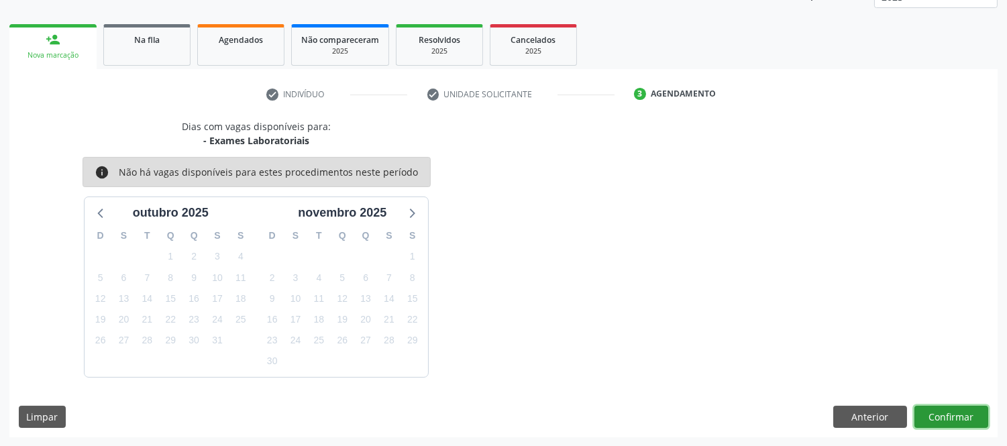
click at [956, 413] on button "Confirmar" at bounding box center [952, 417] width 74 height 23
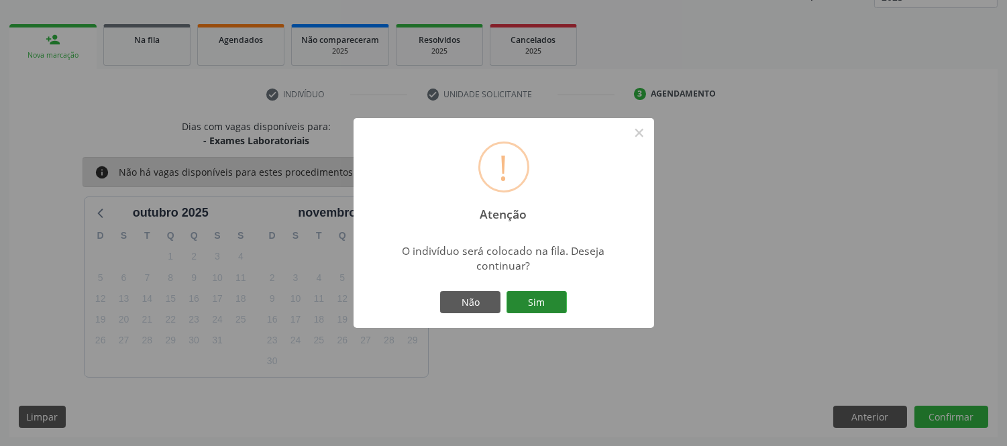
click at [540, 295] on button "Sim" at bounding box center [537, 302] width 60 height 23
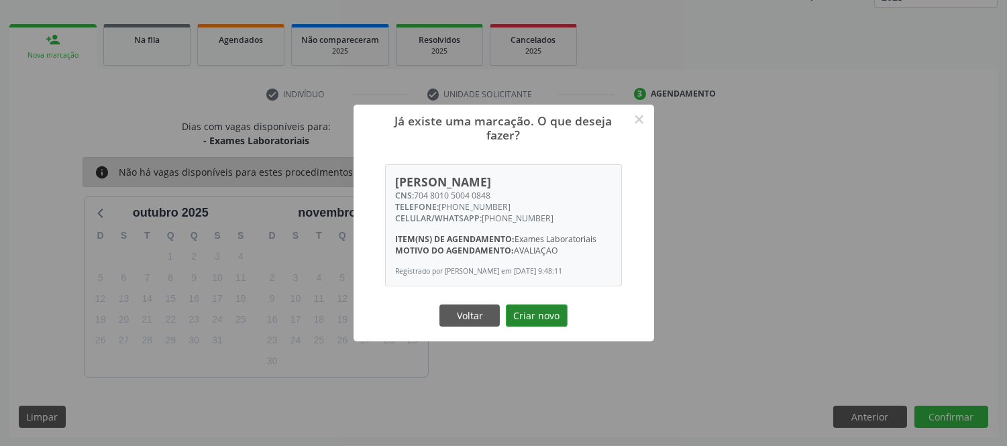
click at [514, 313] on button "Criar novo" at bounding box center [537, 316] width 62 height 23
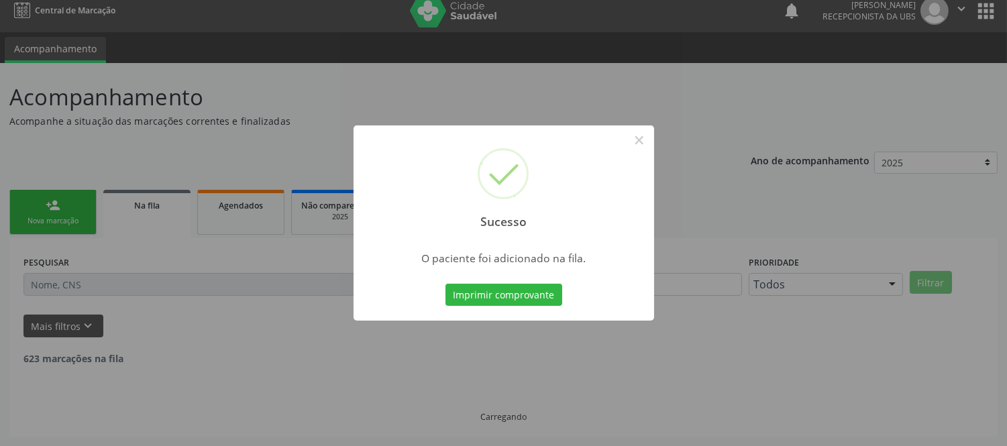
scroll to position [0, 0]
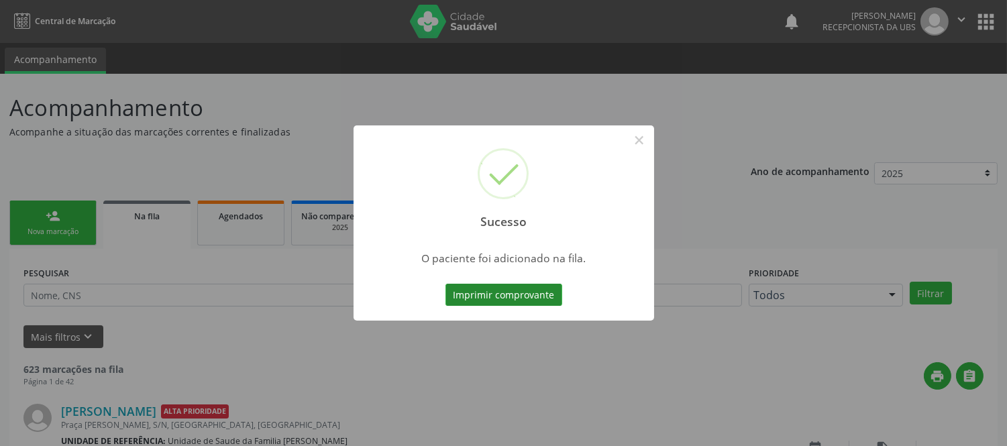
click at [513, 290] on button "Imprimir comprovante" at bounding box center [504, 295] width 117 height 23
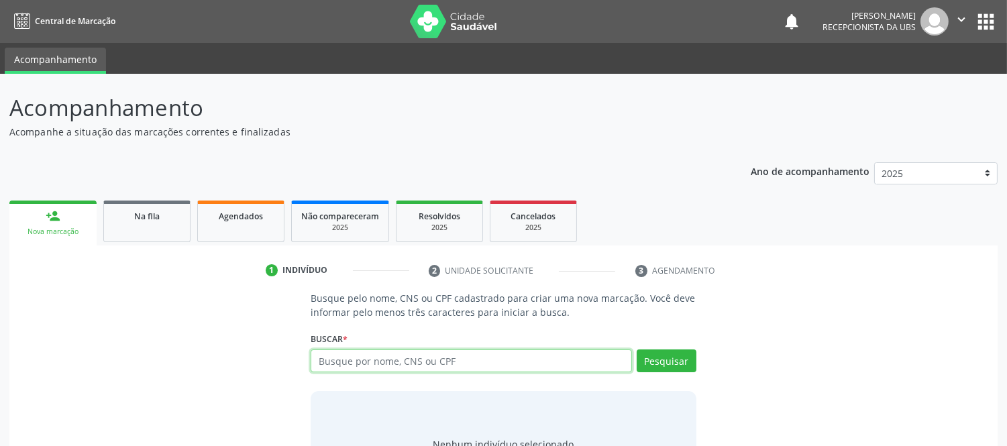
paste input "706507335034093"
type input "706507335034093"
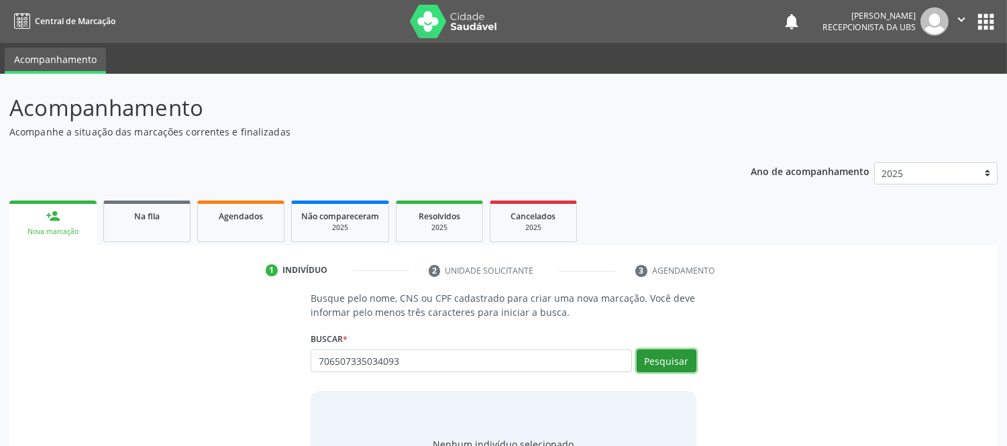
click at [661, 358] on button "Pesquisar" at bounding box center [667, 361] width 60 height 23
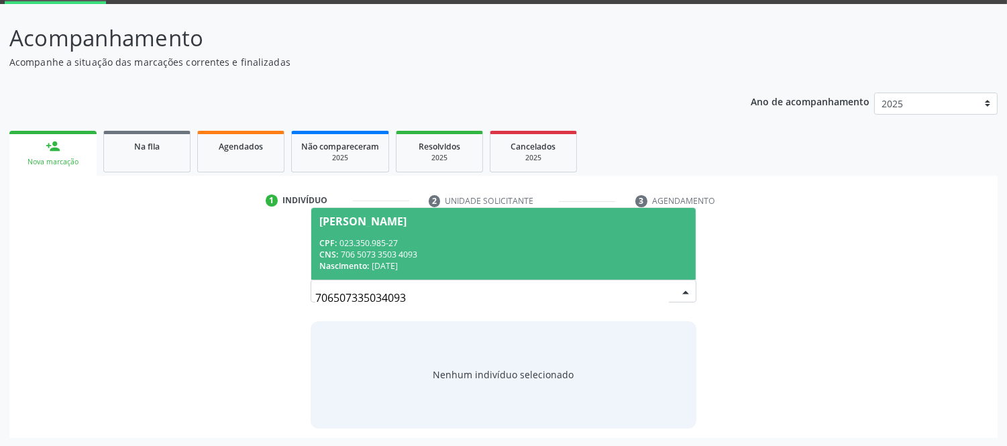
click at [383, 254] on div "CNS: 706 5073 3503 4093" at bounding box center [503, 254] width 368 height 11
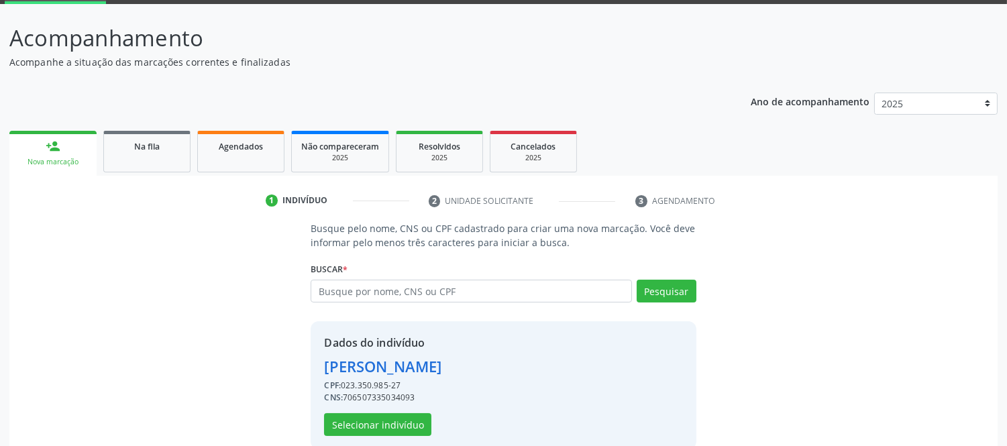
scroll to position [91, 0]
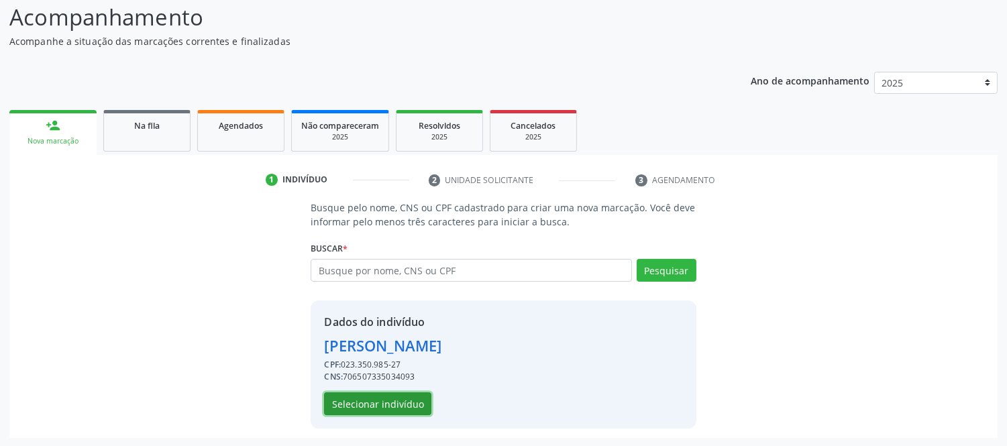
click at [419, 399] on button "Selecionar indivíduo" at bounding box center [377, 404] width 107 height 23
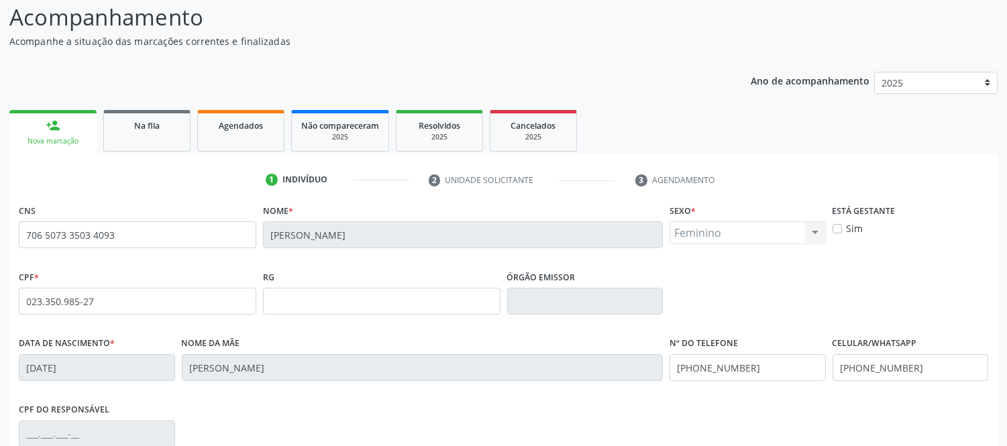
scroll to position [280, 0]
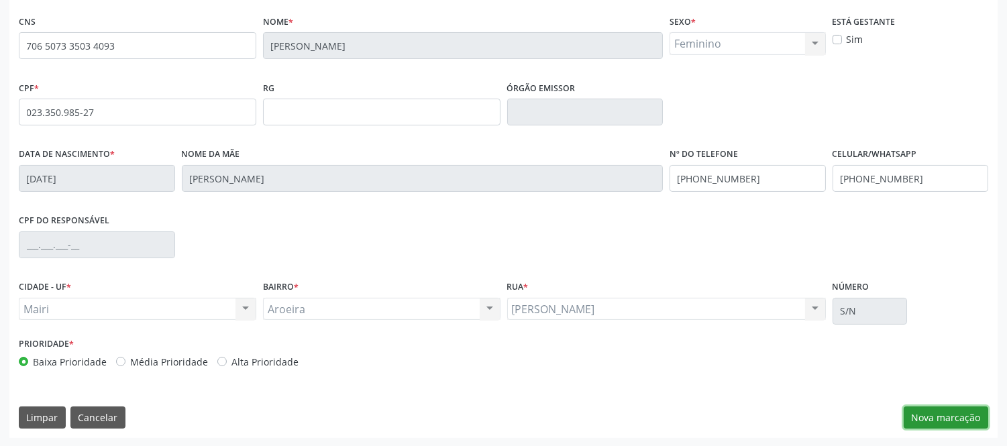
click at [951, 420] on button "Nova marcação" at bounding box center [946, 418] width 85 height 23
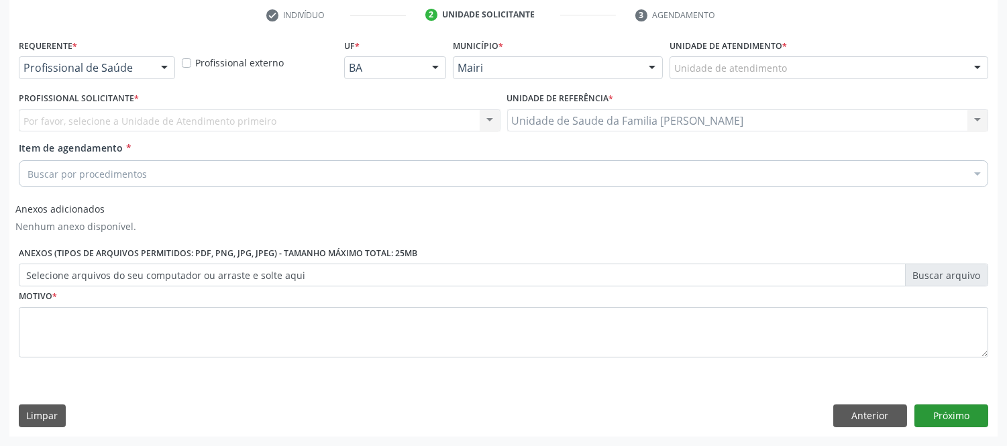
scroll to position [255, 0]
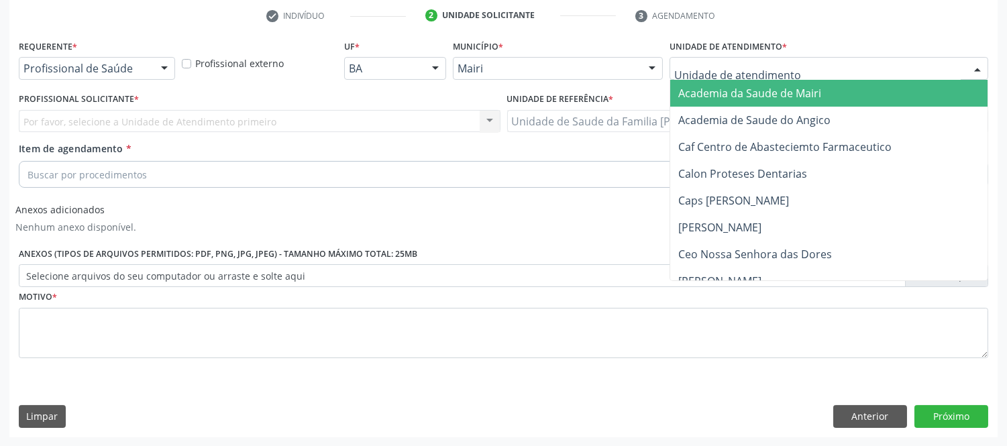
click at [982, 62] on div at bounding box center [978, 69] width 20 height 23
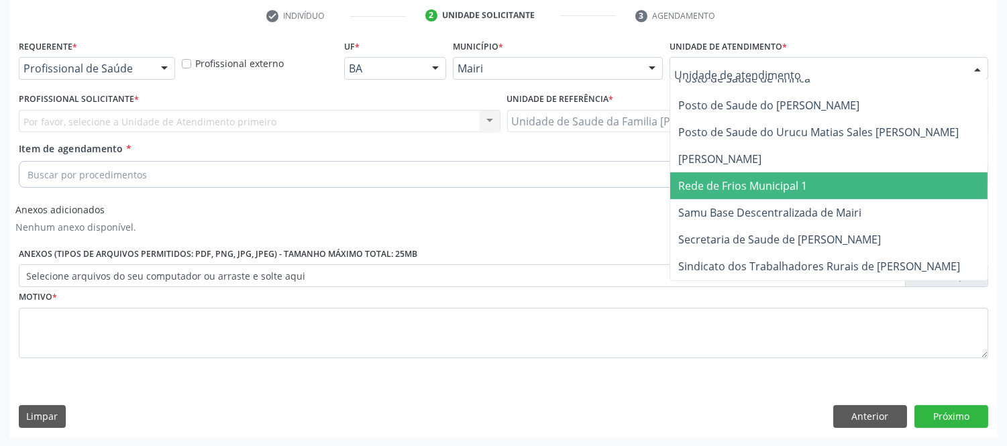
scroll to position [1044, 0]
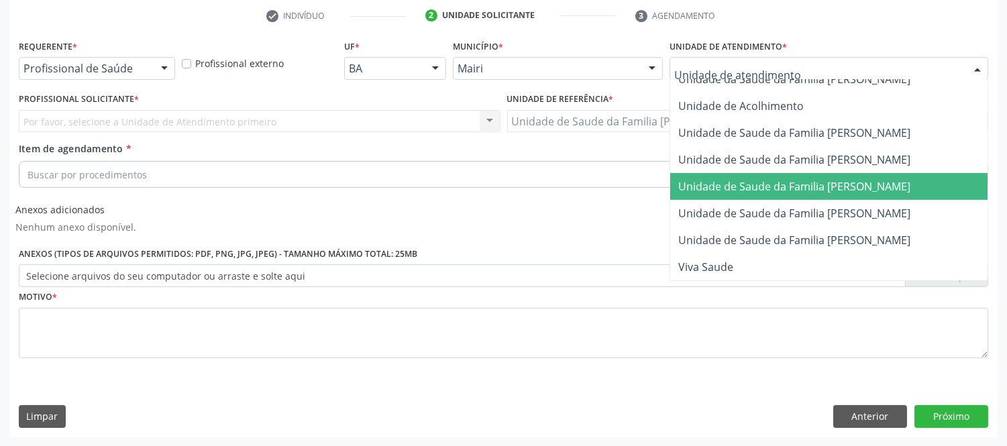
click at [907, 179] on span "Unidade de Saude da Familia [PERSON_NAME]" at bounding box center [795, 186] width 232 height 15
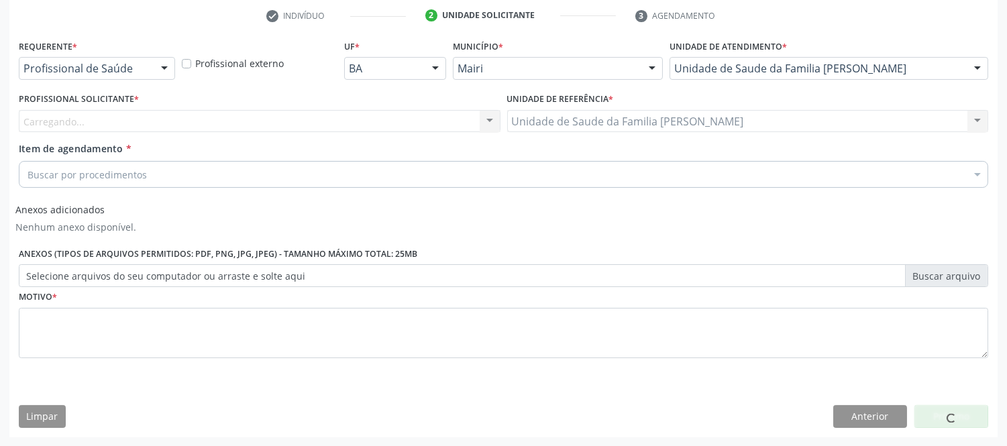
click at [95, 122] on div "Carregando... Nenhum resultado encontrado para: " " Não há nenhuma opção para s…" at bounding box center [260, 121] width 482 height 23
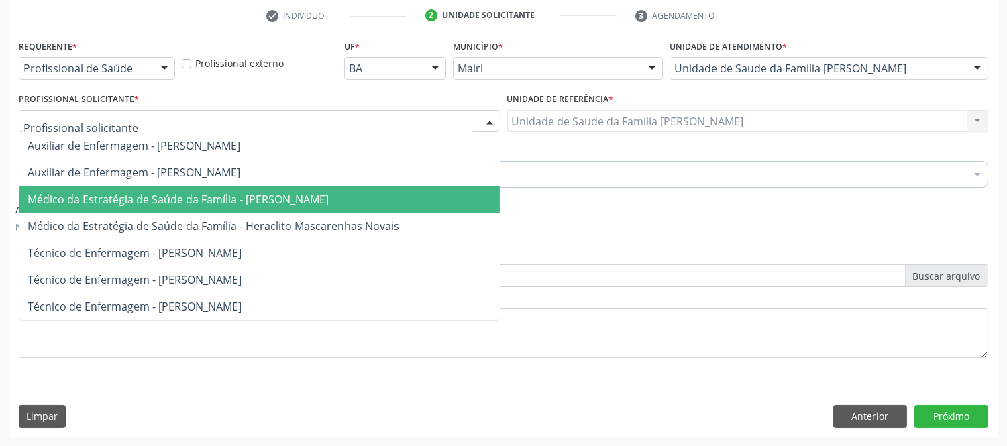
click at [251, 198] on span "Médico da Estratégia de Saúde da Família - [PERSON_NAME]" at bounding box center [178, 199] width 301 height 15
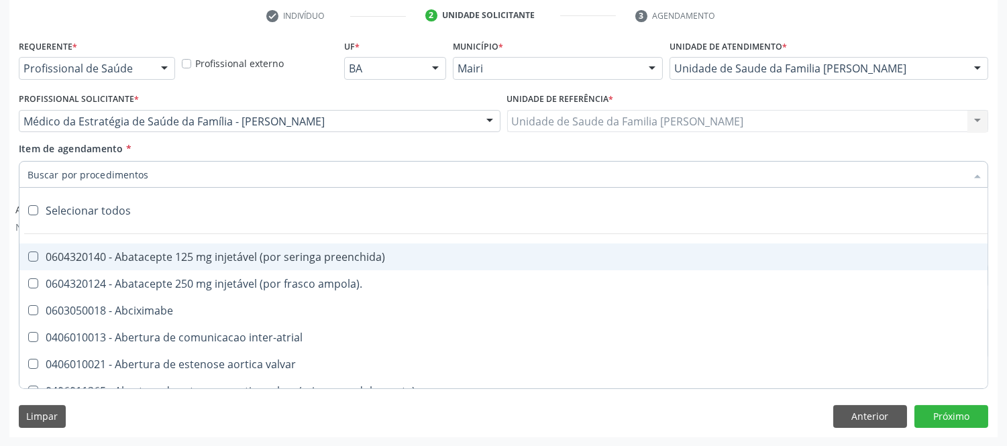
click at [96, 175] on input "Item de agendamento *" at bounding box center [497, 174] width 939 height 27
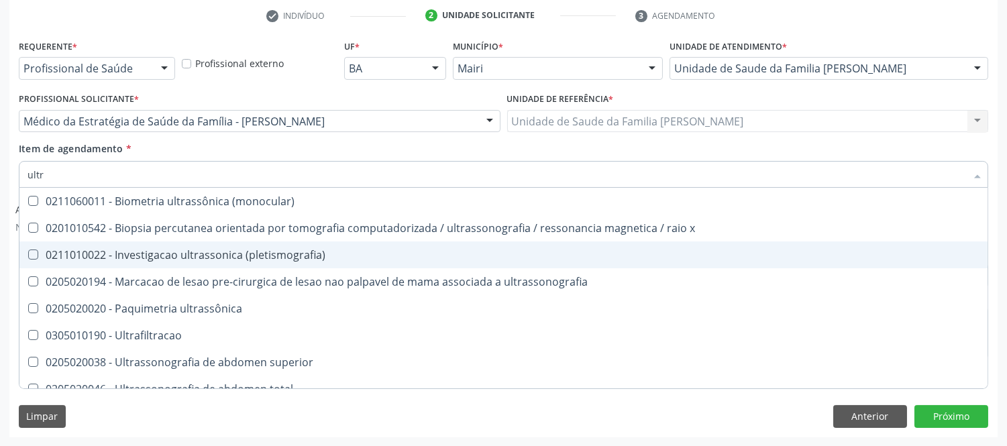
type input "ultra"
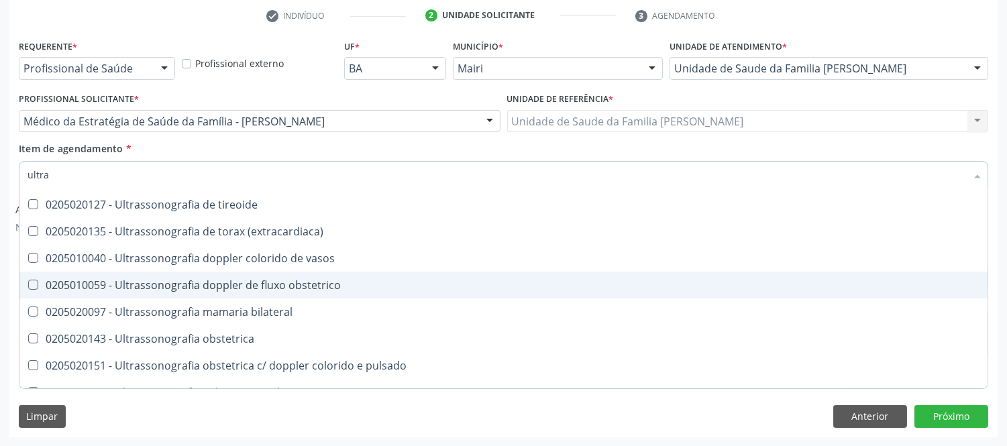
scroll to position [444, 0]
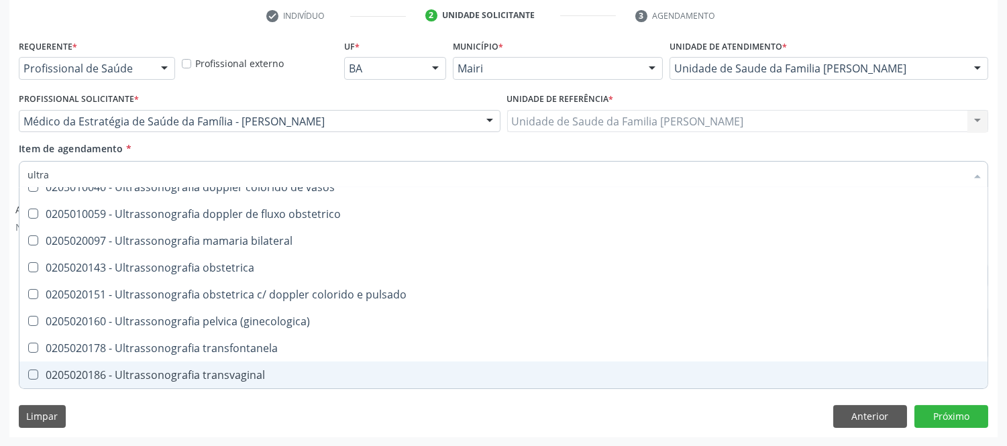
click at [266, 366] on span "0205020186 - Ultrassonografia transvaginal" at bounding box center [503, 375] width 968 height 27
checkbox transvaginal "true"
click at [950, 416] on button "Próximo" at bounding box center [952, 416] width 74 height 23
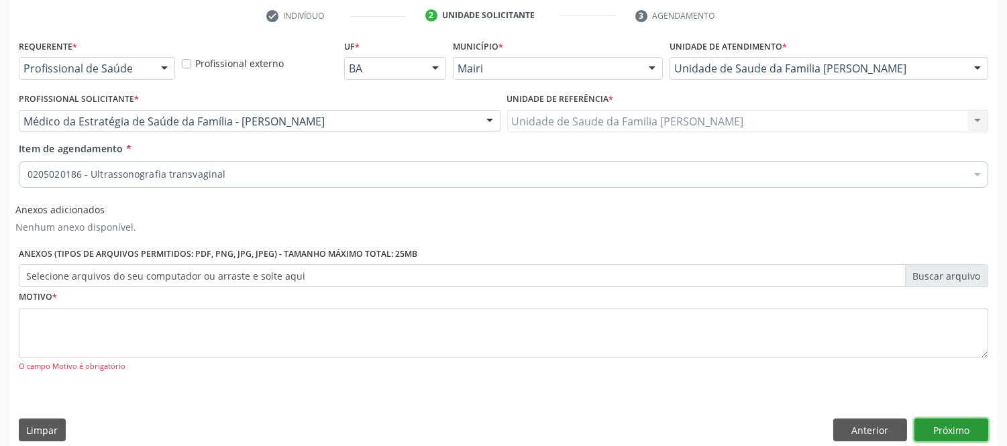
scroll to position [0, 0]
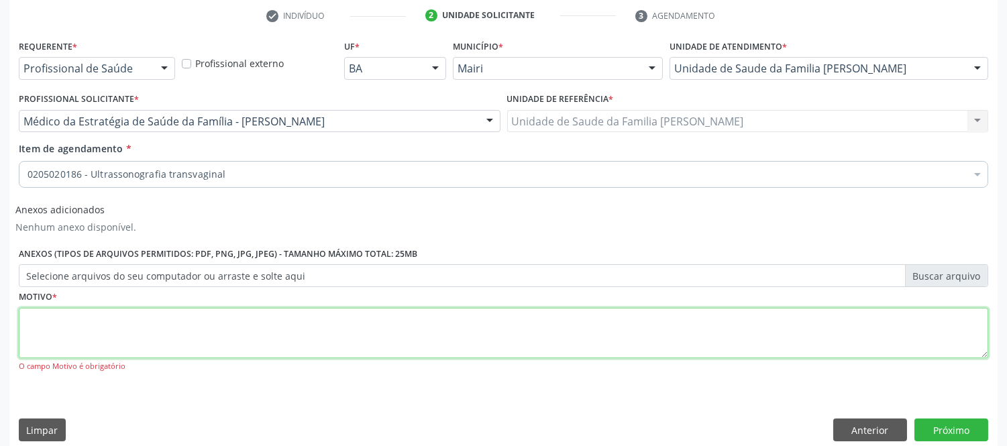
click at [119, 329] on textarea at bounding box center [504, 333] width 970 height 51
type textarea "avaliaçao"
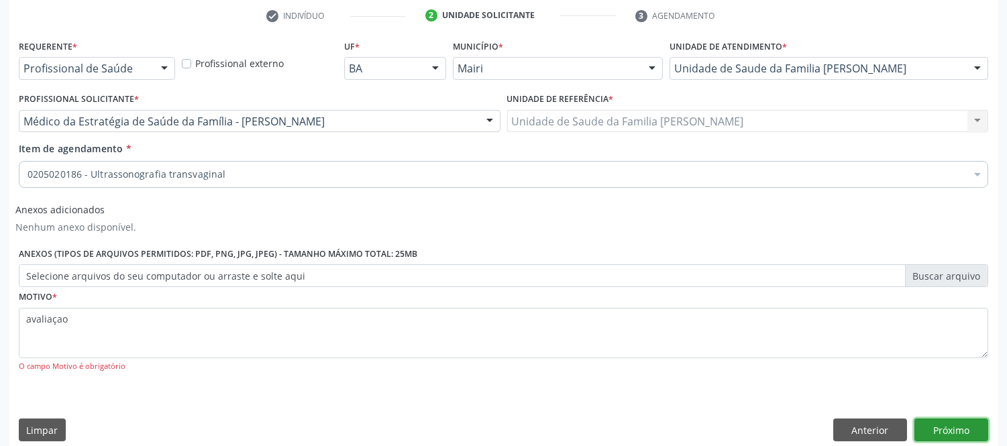
click at [936, 424] on button "Próximo" at bounding box center [952, 430] width 74 height 23
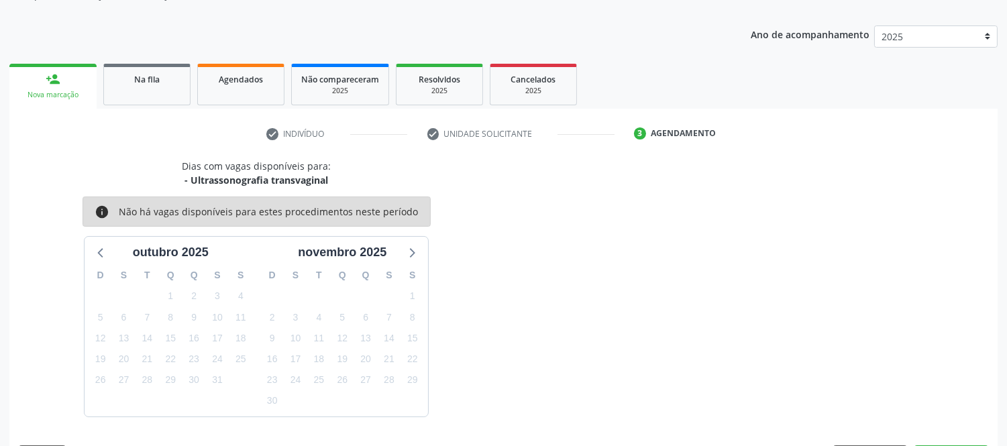
scroll to position [177, 0]
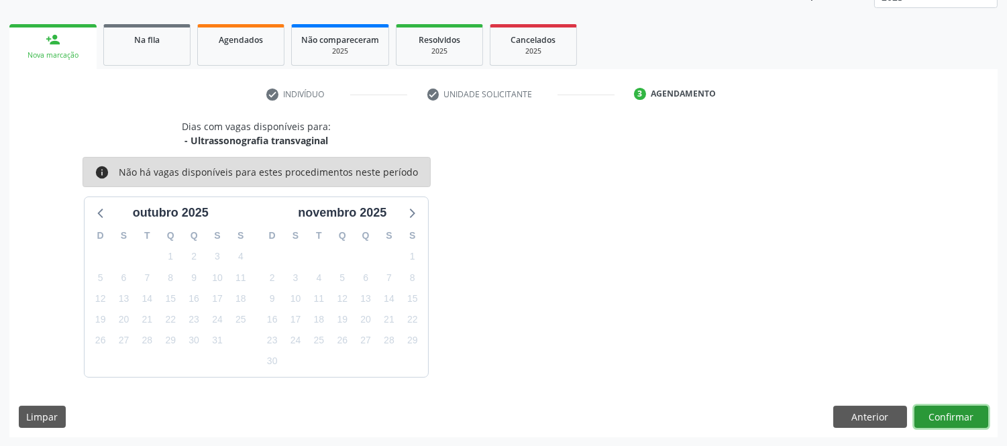
click at [940, 425] on button "Confirmar" at bounding box center [952, 417] width 74 height 23
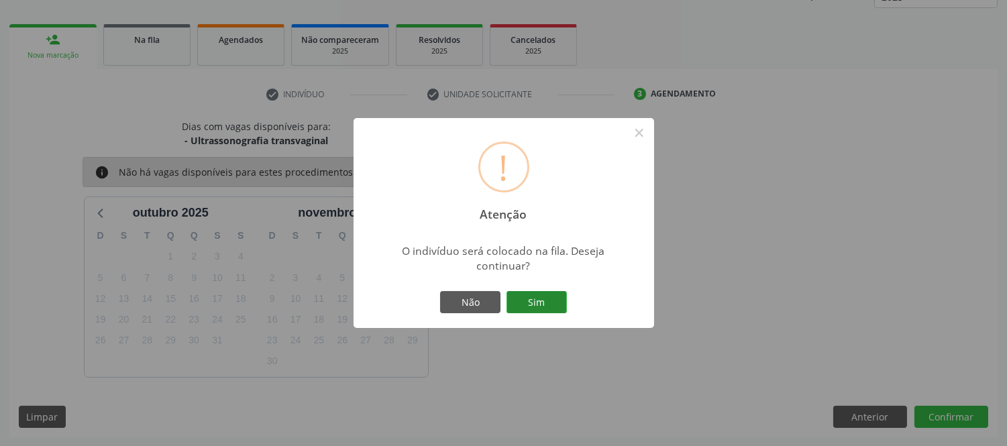
click at [556, 297] on button "Sim" at bounding box center [537, 302] width 60 height 23
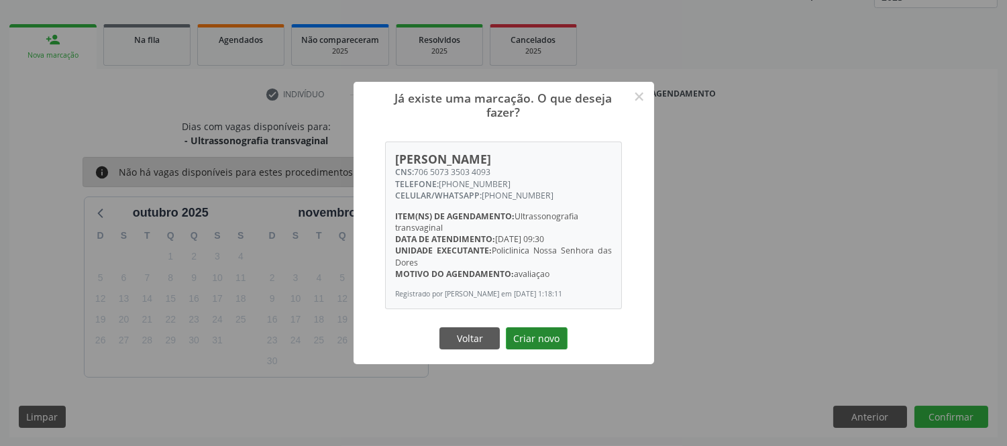
click at [538, 338] on button "Criar novo" at bounding box center [537, 339] width 62 height 23
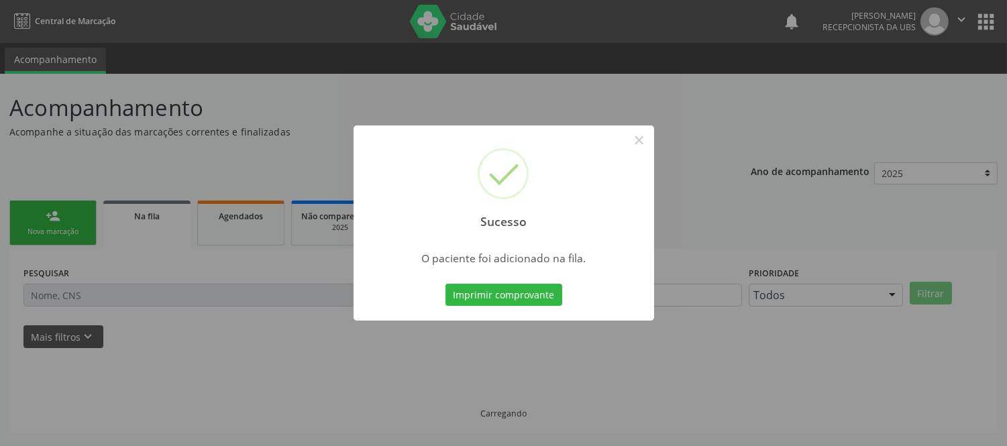
scroll to position [0, 0]
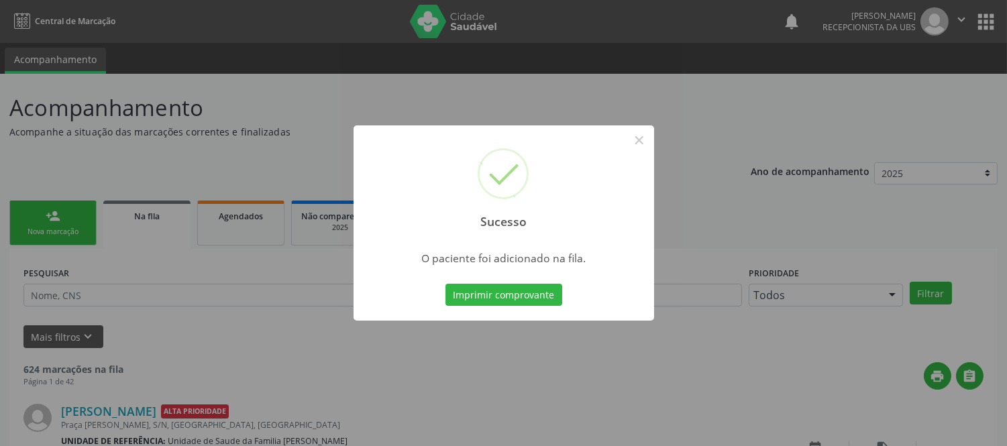
click at [642, 145] on button "×" at bounding box center [639, 140] width 23 height 23
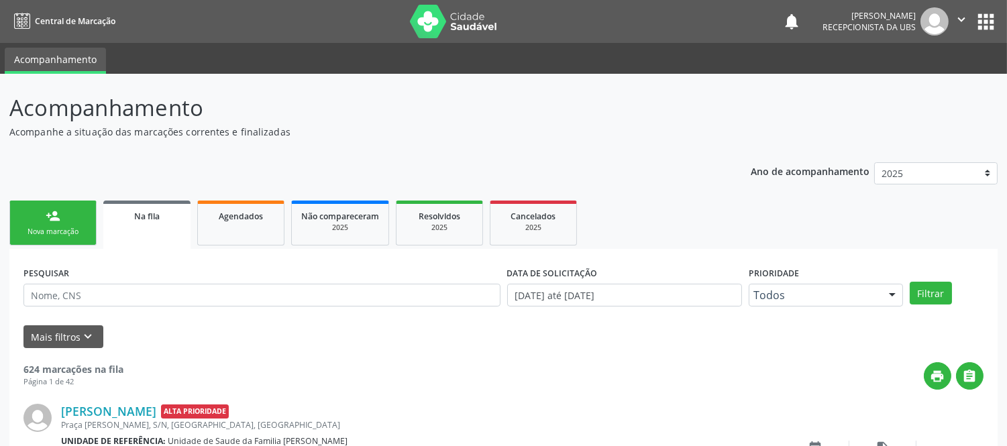
click at [58, 217] on div "person_add" at bounding box center [53, 216] width 15 height 15
click at [62, 227] on div "Nova marcação" at bounding box center [52, 232] width 67 height 10
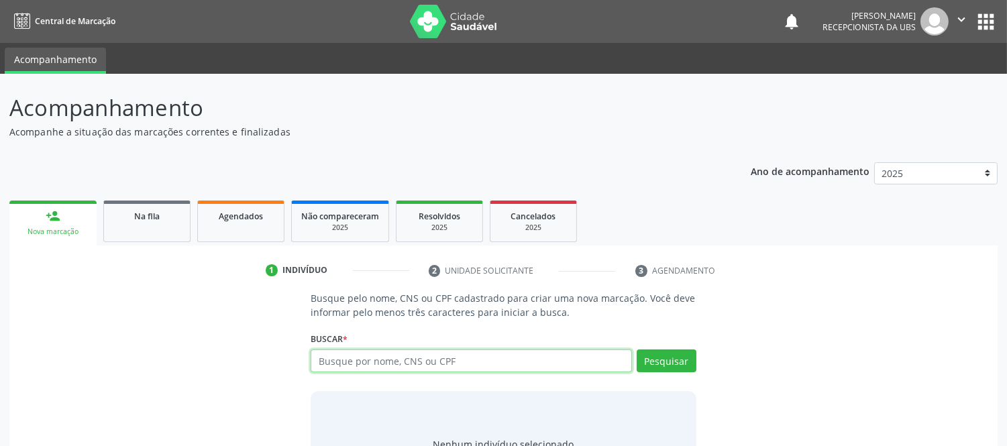
click at [595, 357] on input "text" at bounding box center [471, 361] width 321 height 23
type input "708700118981793"
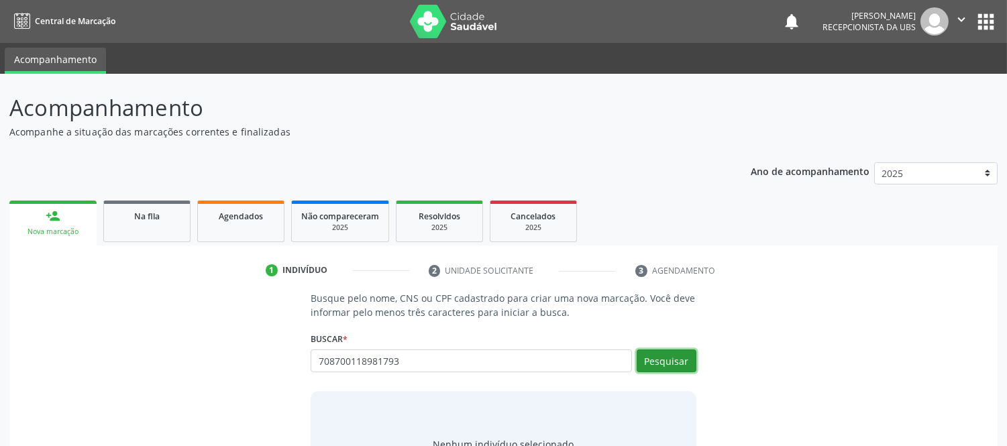
click at [682, 356] on button "Pesquisar" at bounding box center [667, 361] width 60 height 23
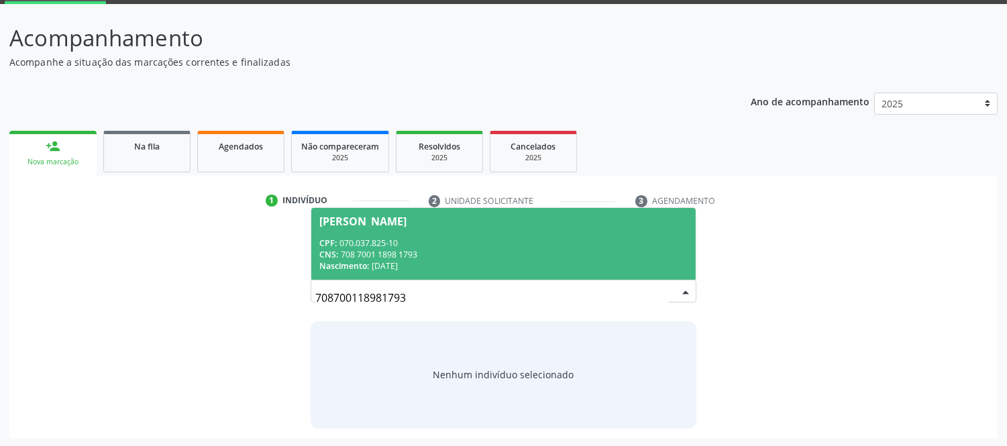
click at [387, 246] on div "CPF: 070.037.825-10" at bounding box center [503, 243] width 368 height 11
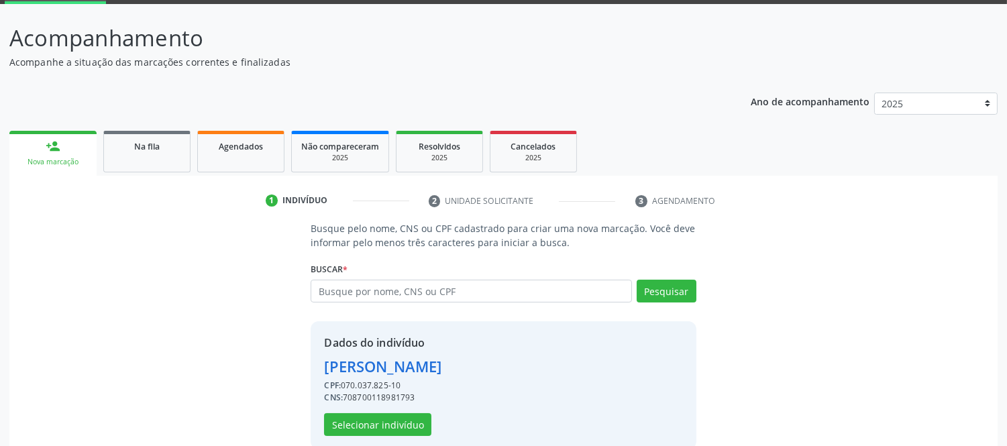
scroll to position [91, 0]
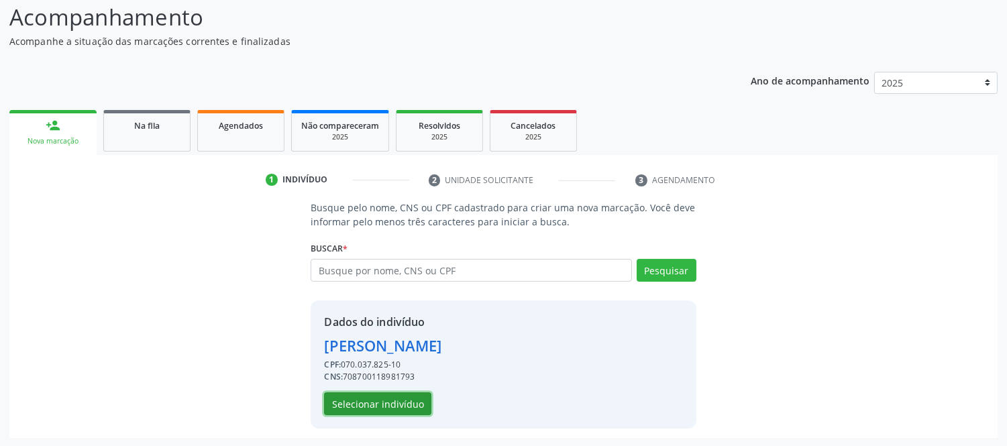
click at [390, 406] on button "Selecionar indivíduo" at bounding box center [377, 404] width 107 height 23
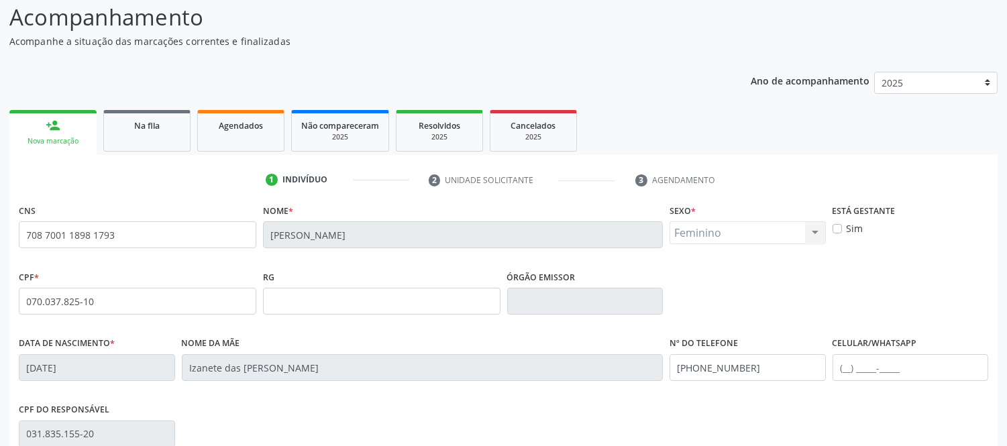
scroll to position [280, 0]
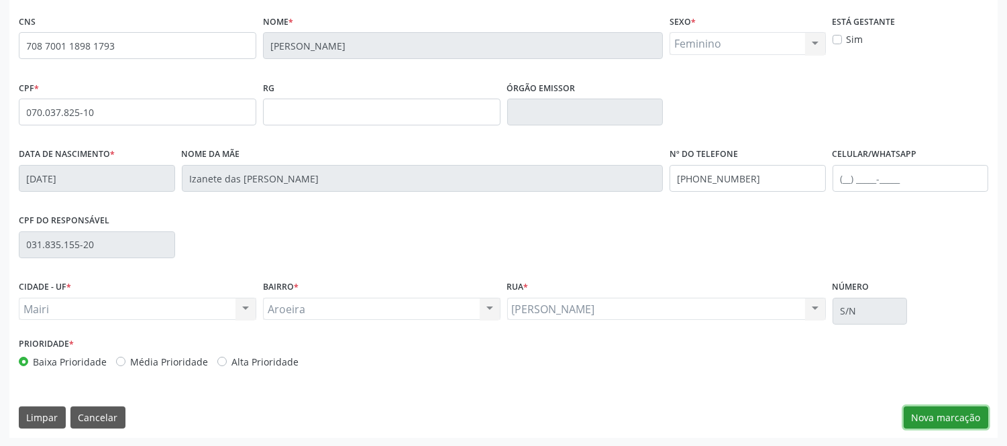
click at [961, 419] on button "Nova marcação" at bounding box center [946, 418] width 85 height 23
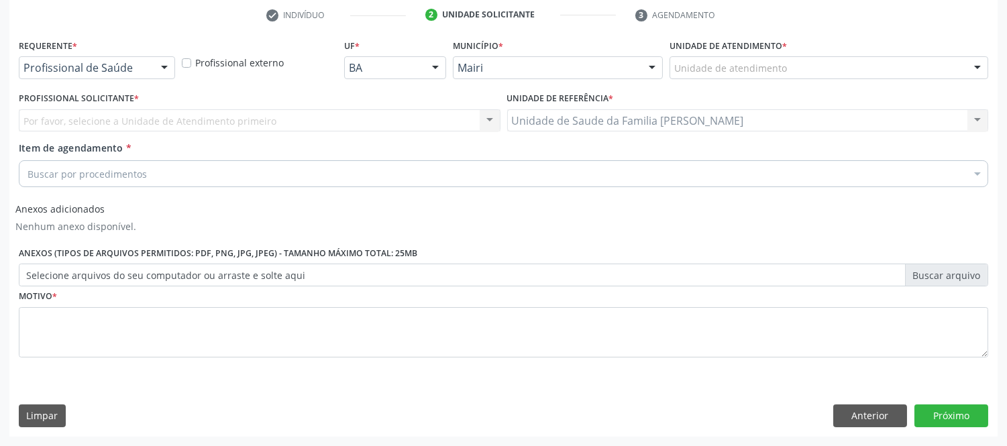
scroll to position [255, 0]
click at [972, 71] on div at bounding box center [978, 69] width 20 height 23
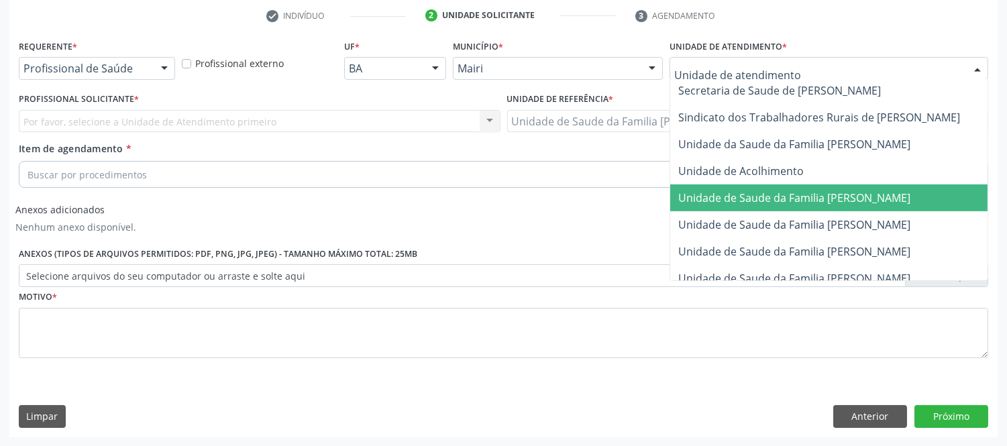
scroll to position [1045, 0]
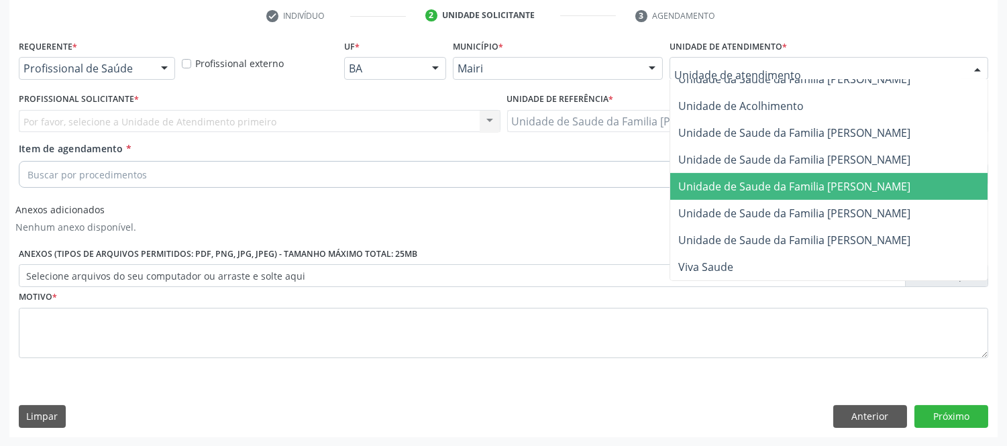
click at [860, 179] on span "Unidade de Saude da Familia [PERSON_NAME]" at bounding box center [795, 186] width 232 height 15
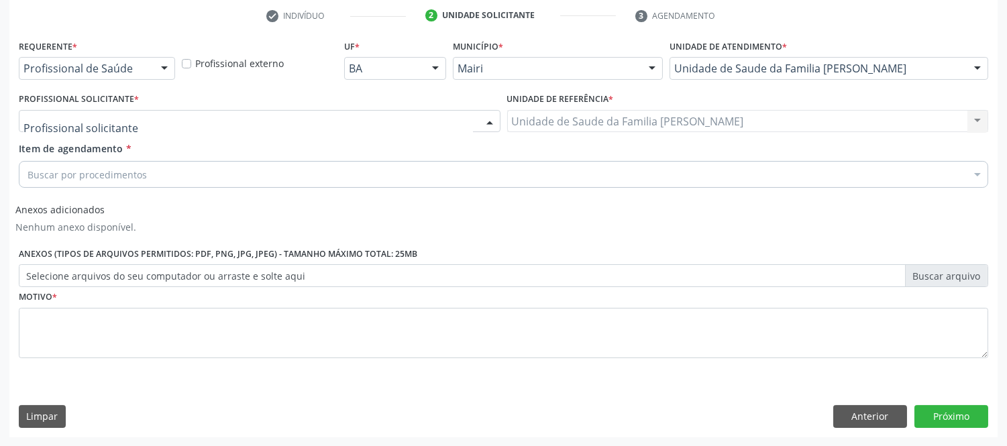
click at [168, 113] on div at bounding box center [260, 121] width 482 height 23
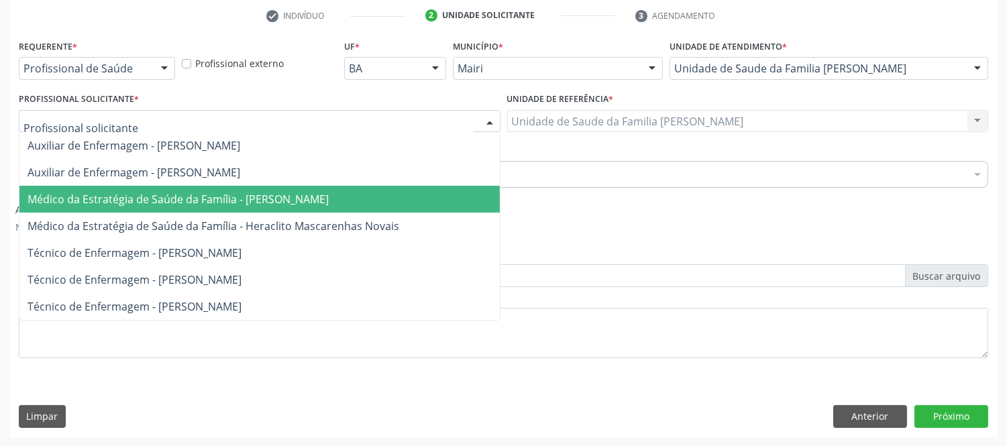
click at [213, 204] on span "Médico da Estratégia de Saúde da Família - [PERSON_NAME]" at bounding box center [178, 199] width 301 height 15
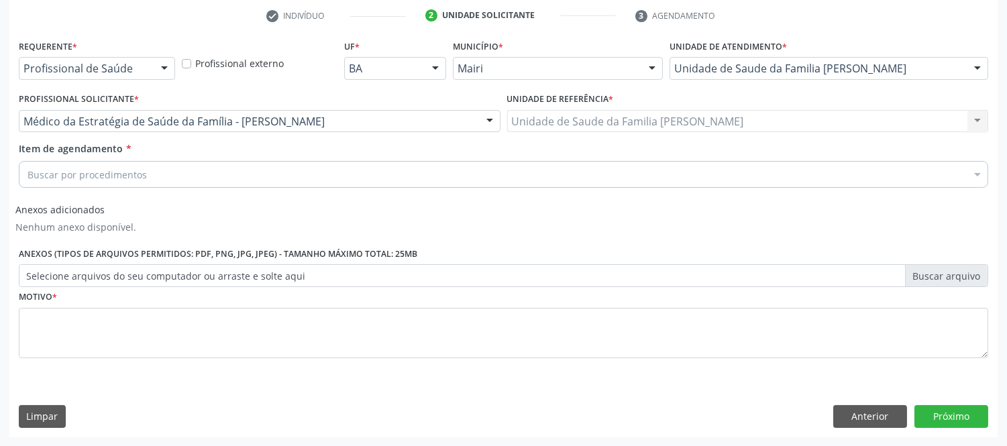
click at [213, 175] on div "Buscar por procedimentos" at bounding box center [504, 174] width 970 height 27
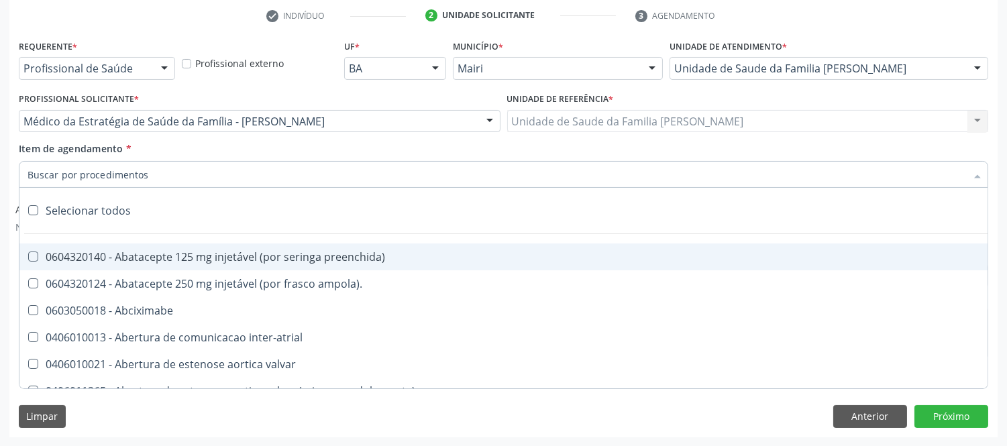
type input "#"
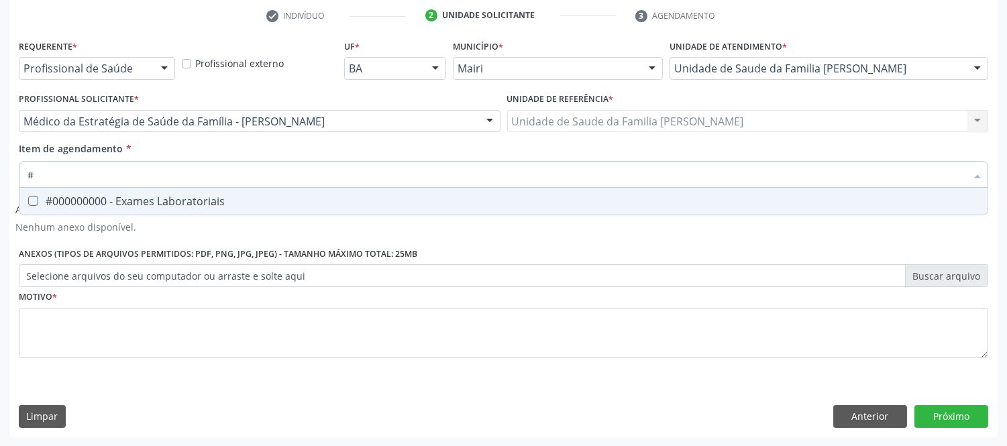
click at [230, 195] on span "#000000000 - Exames Laboratoriais" at bounding box center [503, 201] width 968 height 27
checkbox Laboratoriais "true"
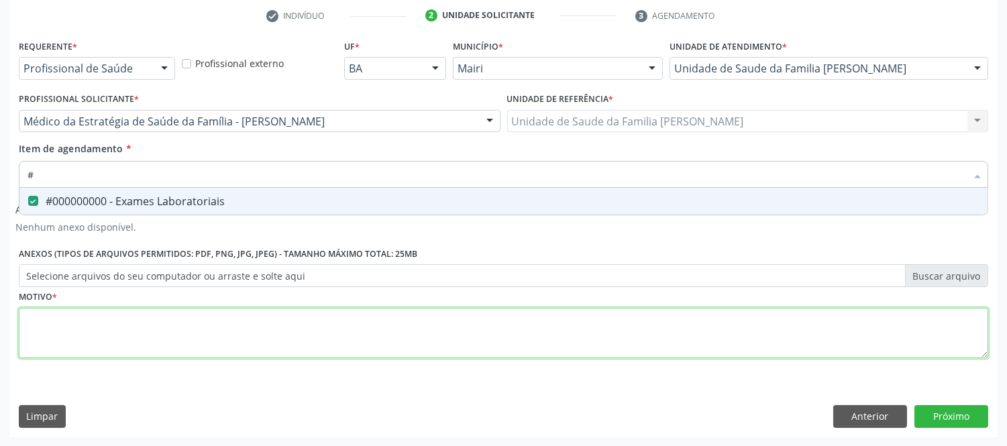
click at [229, 317] on div "Requerente * Profissional de Saúde Profissional de Saúde Paciente Nenhum result…" at bounding box center [504, 206] width 970 height 341
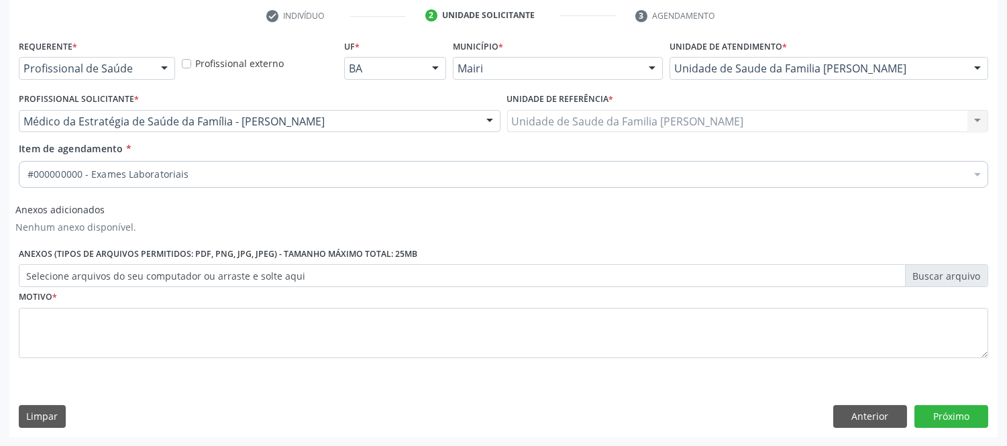
click at [152, 219] on div "Anexos adicionados Nenhum anexo disponível. Anexos (Tipos de arquivos permitido…" at bounding box center [503, 242] width 977 height 89
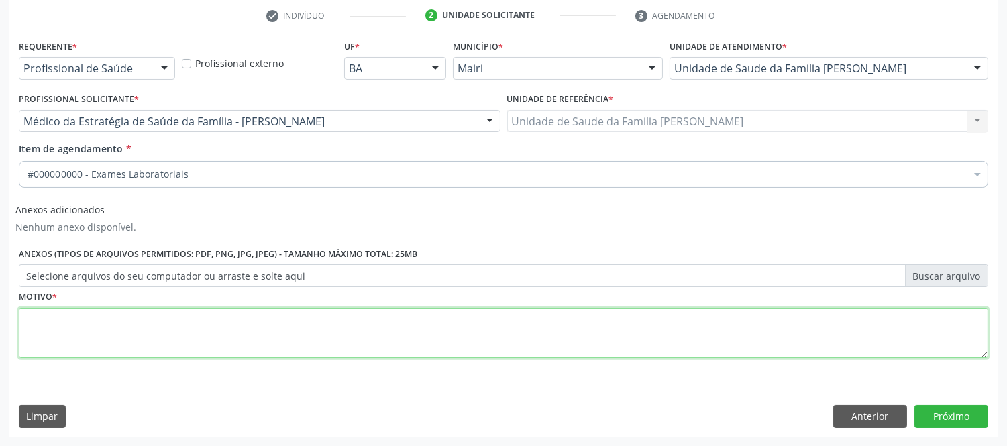
click at [130, 331] on textarea at bounding box center [504, 333] width 970 height 51
type textarea "a"
type textarea "avaliaçao"
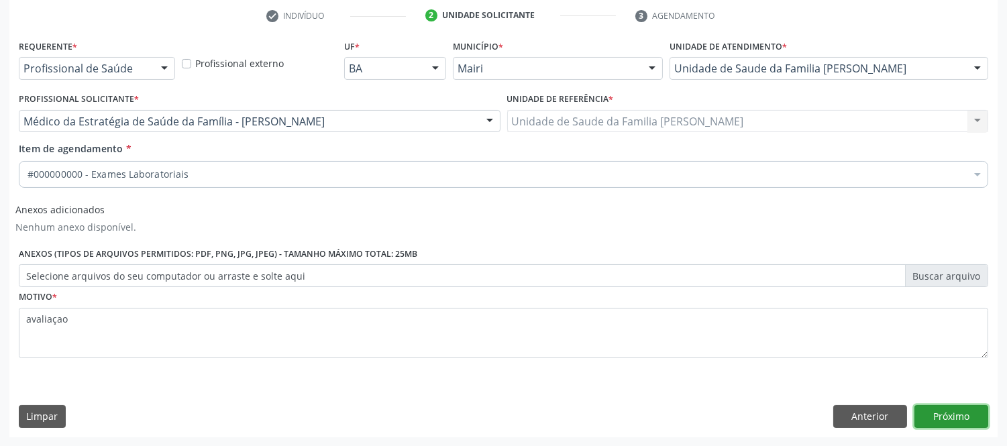
click at [956, 406] on button "Próximo" at bounding box center [952, 416] width 74 height 23
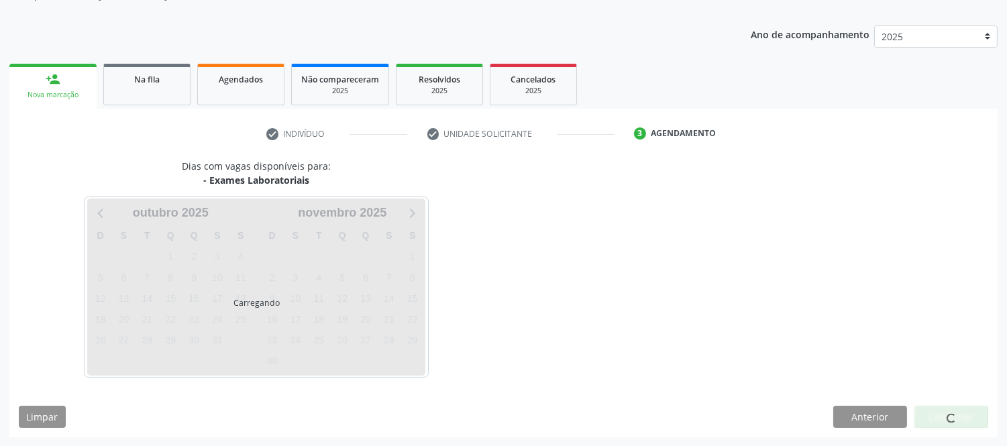
scroll to position [177, 0]
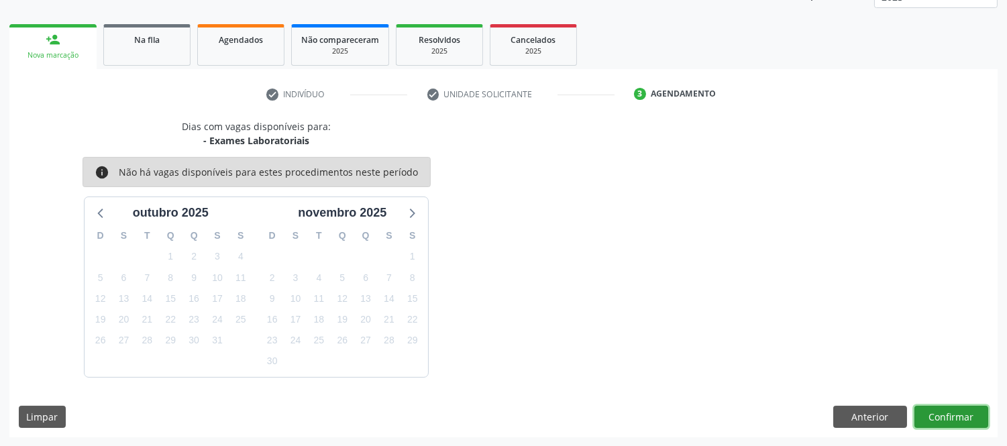
click at [950, 419] on button "Confirmar" at bounding box center [952, 417] width 74 height 23
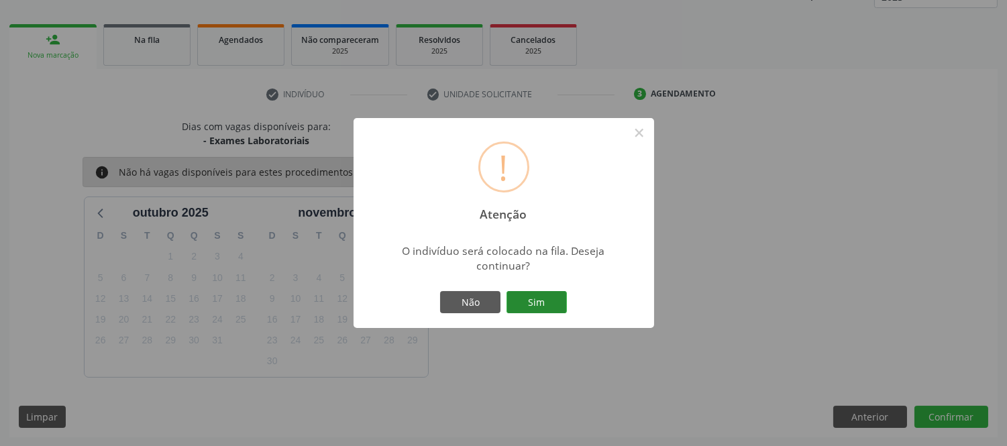
click at [538, 299] on button "Sim" at bounding box center [537, 302] width 60 height 23
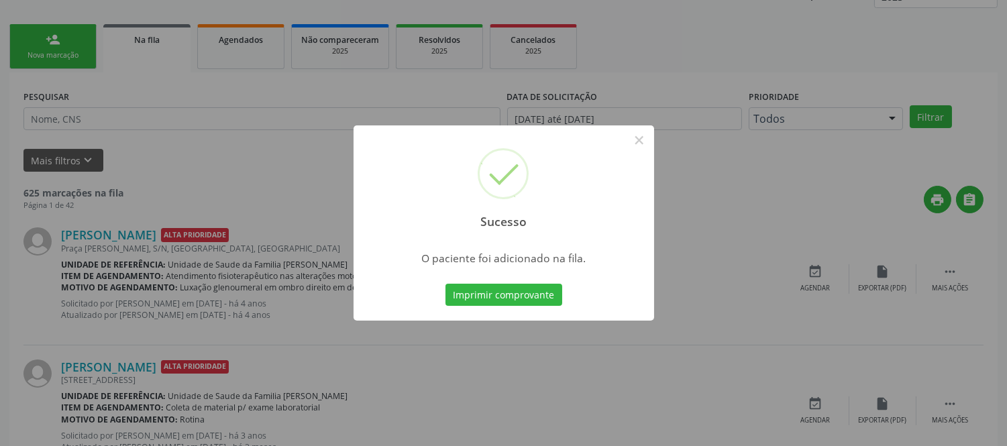
scroll to position [0, 0]
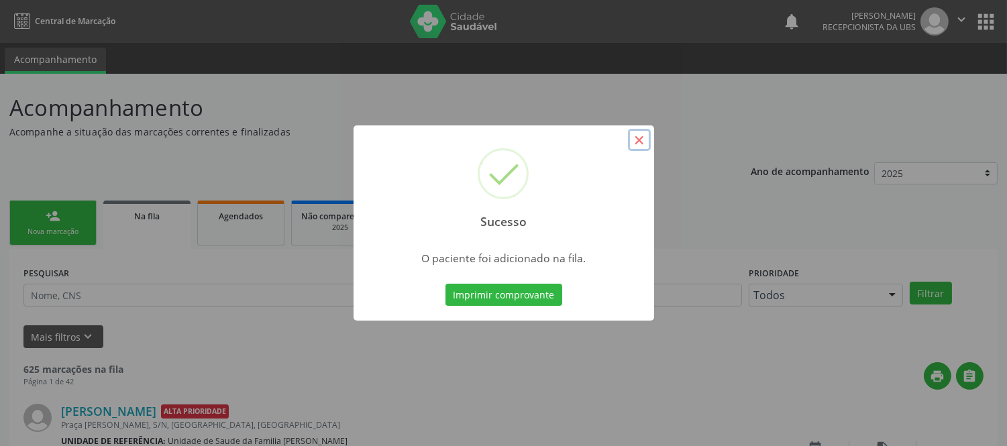
click at [644, 148] on button "×" at bounding box center [639, 140] width 23 height 23
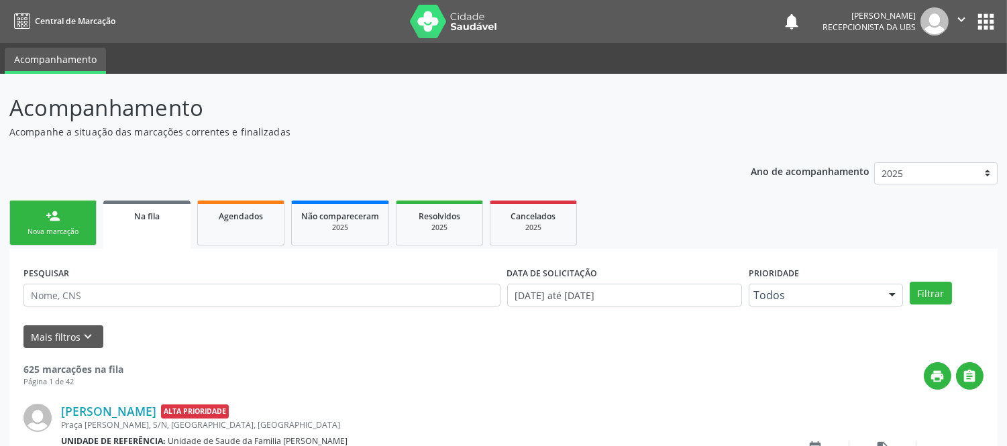
click at [40, 211] on link "person_add Nova marcação" at bounding box center [52, 223] width 87 height 45
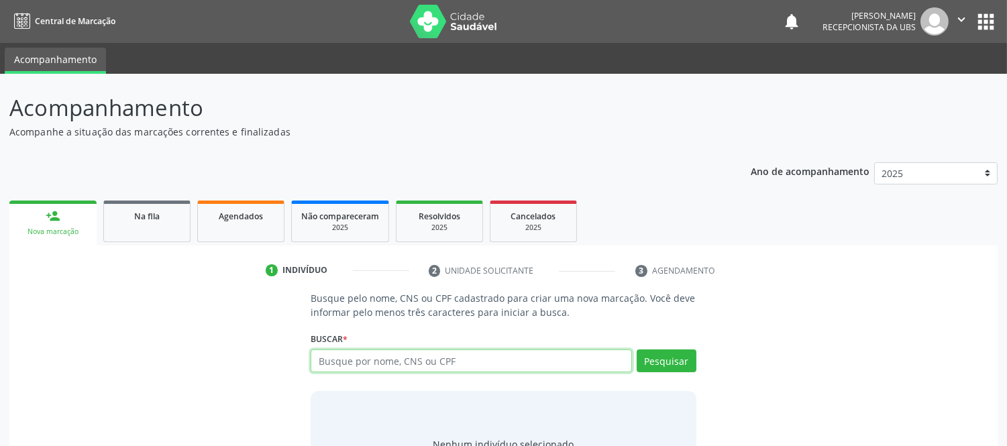
click at [541, 361] on input "text" at bounding box center [471, 361] width 321 height 23
type input "705003668893352"
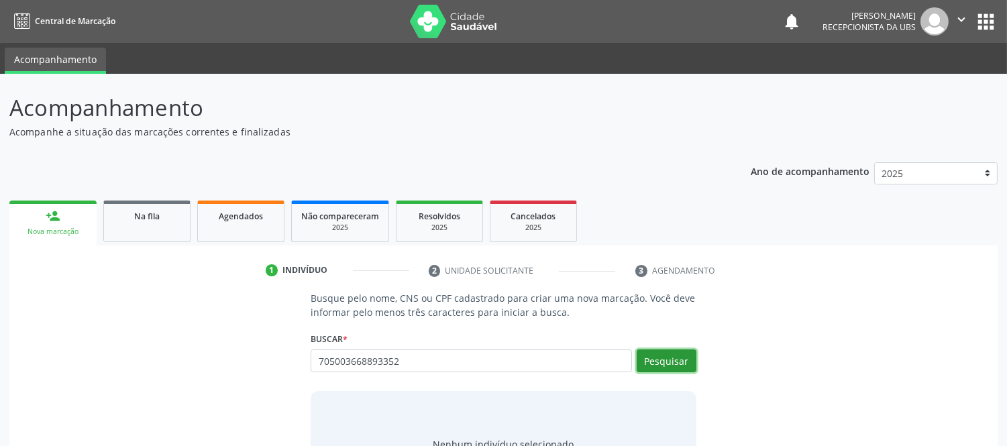
click at [658, 365] on button "Pesquisar" at bounding box center [667, 361] width 60 height 23
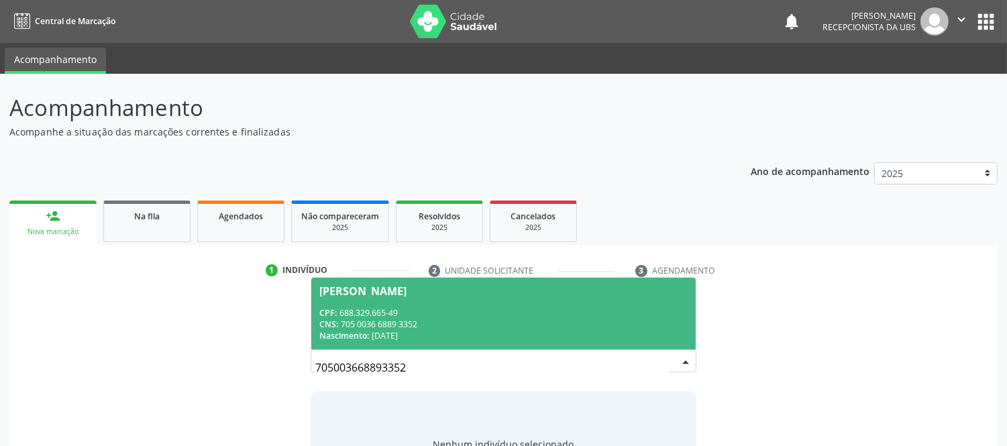
click at [366, 307] on div "CPF: 688.329.665-49" at bounding box center [503, 312] width 368 height 11
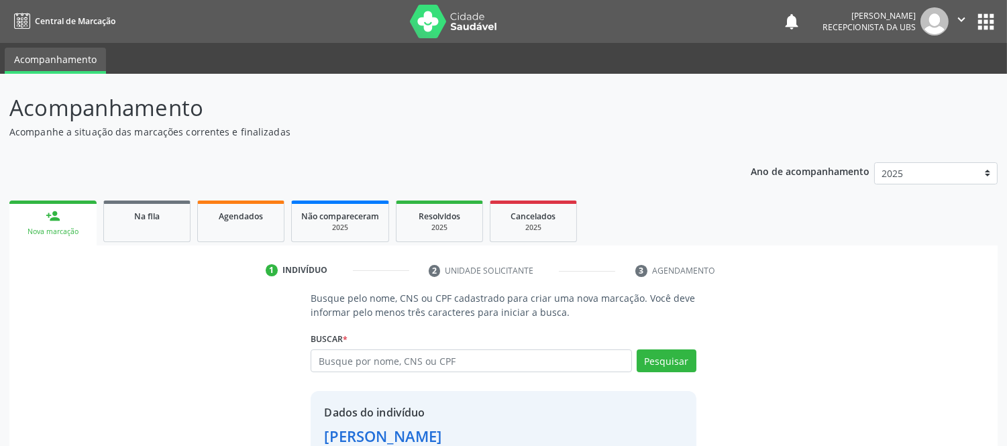
scroll to position [91, 0]
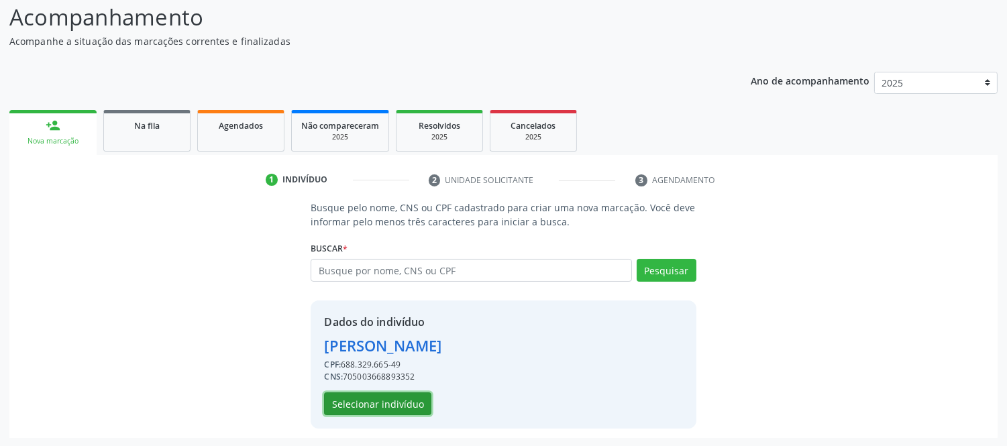
click at [398, 400] on button "Selecionar indivíduo" at bounding box center [377, 404] width 107 height 23
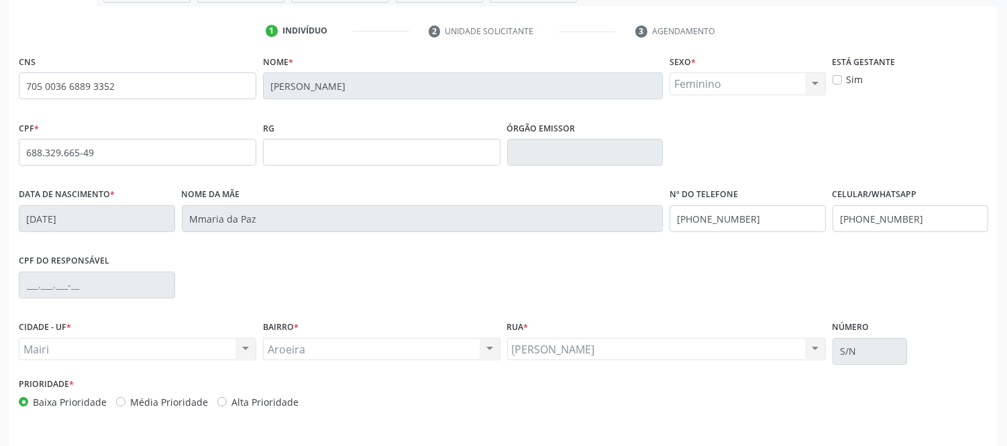
scroll to position [280, 0]
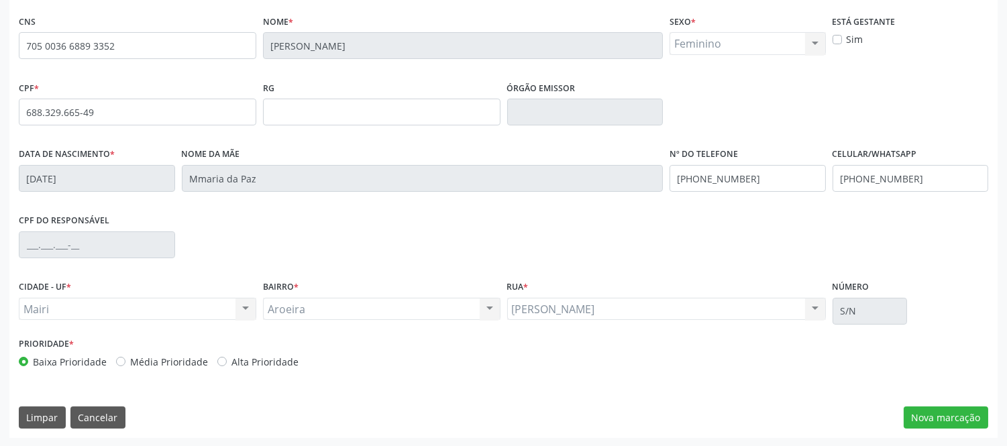
click at [935, 403] on div "CNS 705 0036 6889 3352 [GEOGRAPHIC_DATA] * [PERSON_NAME] * Feminino Masculino F…" at bounding box center [503, 224] width 989 height 427
click at [937, 411] on button "Nova marcação" at bounding box center [946, 418] width 85 height 23
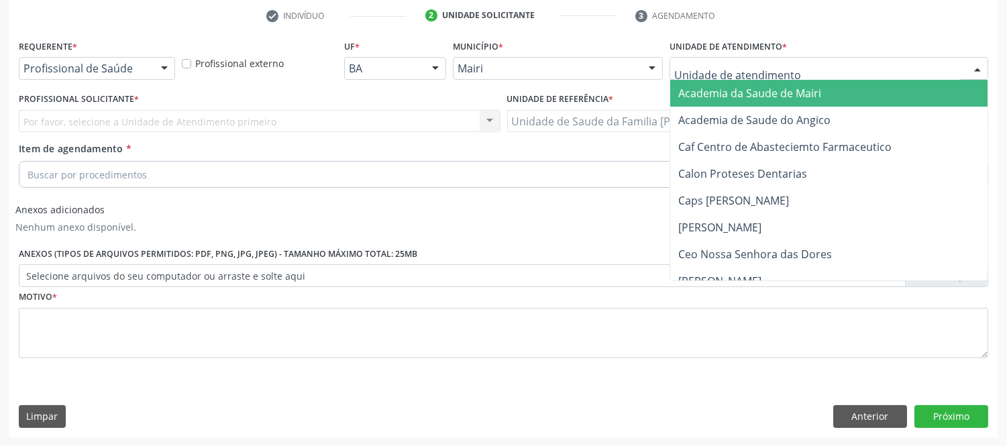
click at [982, 68] on div at bounding box center [978, 69] width 20 height 23
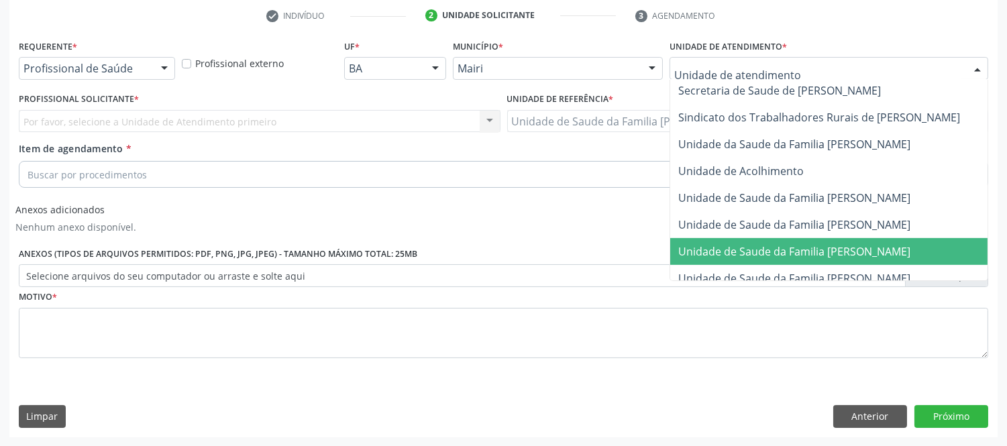
scroll to position [1044, 0]
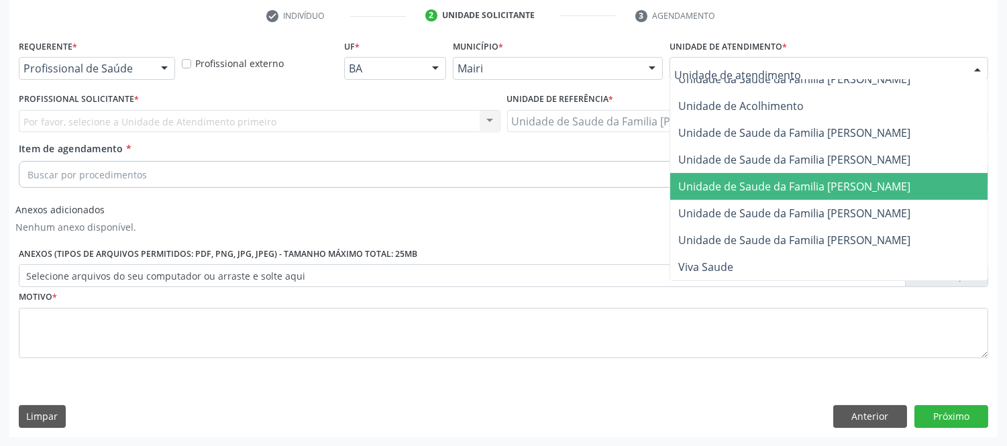
click at [871, 179] on span "Unidade de Saude da Familia [PERSON_NAME]" at bounding box center [795, 186] width 232 height 15
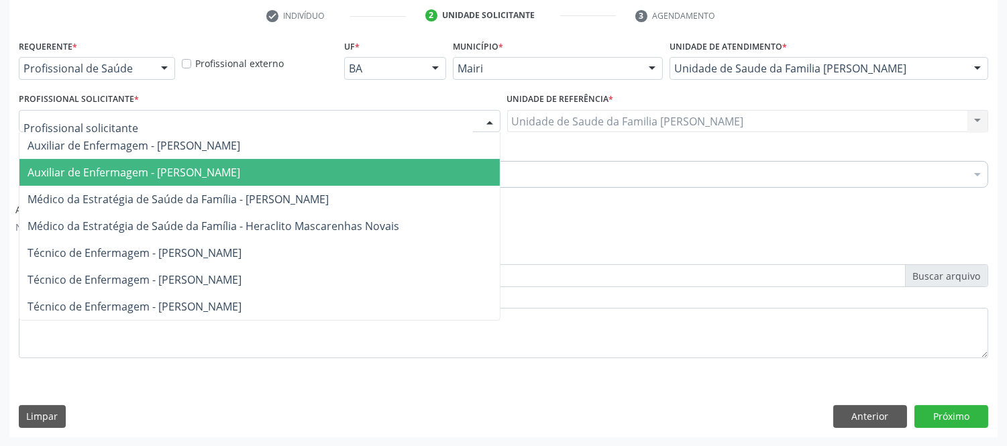
click at [107, 169] on span "Auxiliar de Enfermagem - [PERSON_NAME]" at bounding box center [134, 172] width 213 height 15
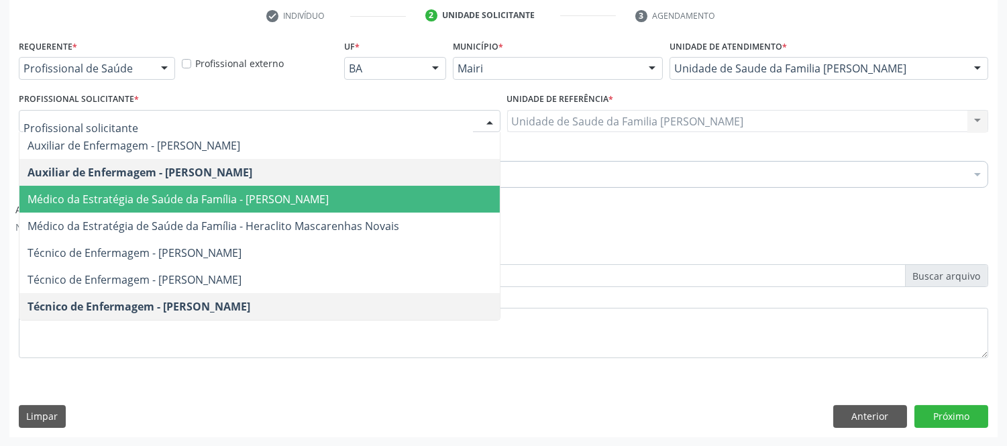
click at [209, 197] on span "Médico da Estratégia de Saúde da Família - [PERSON_NAME]" at bounding box center [178, 199] width 301 height 15
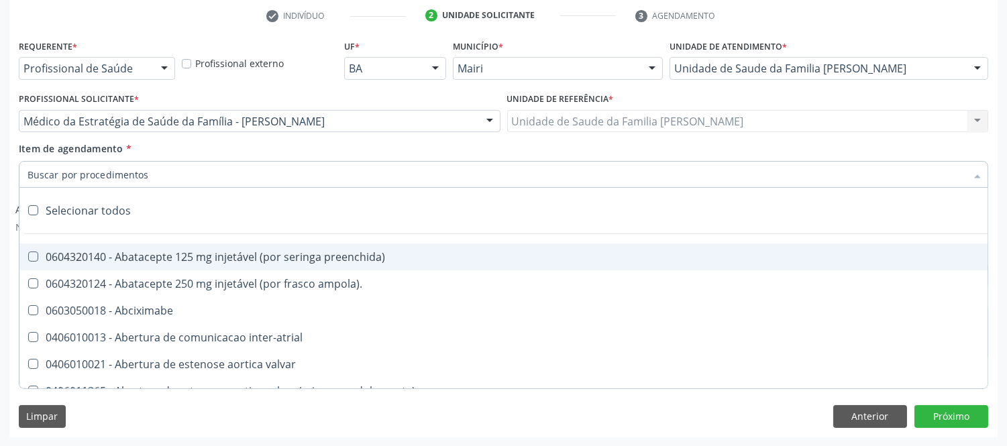
type input "#"
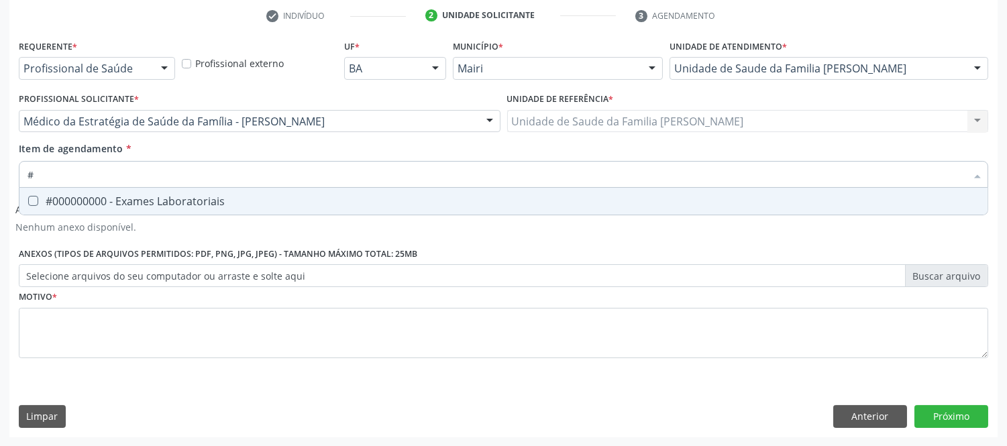
click at [158, 189] on span "#000000000 - Exames Laboratoriais" at bounding box center [503, 201] width 968 height 27
checkbox Laboratoriais "true"
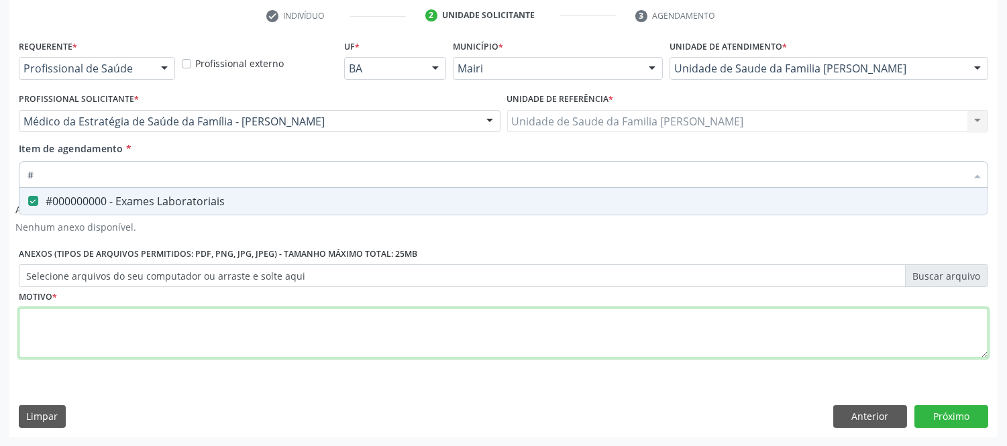
click at [150, 314] on div "Requerente * Profissional de Saúde Profissional de Saúde Paciente Nenhum result…" at bounding box center [504, 206] width 970 height 341
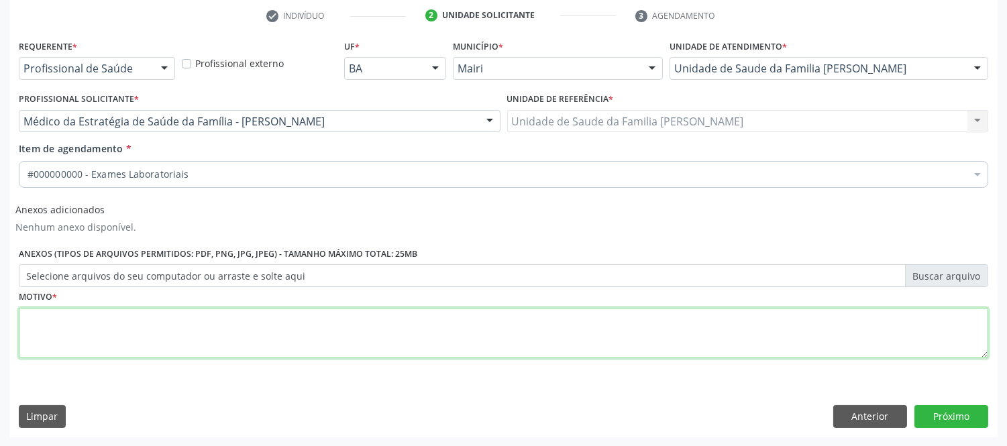
click at [150, 314] on div "Requerente * Profissional de Saúde Profissional de Saúde Paciente Nenhum result…" at bounding box center [504, 206] width 970 height 341
type textarea "avaliaçao"
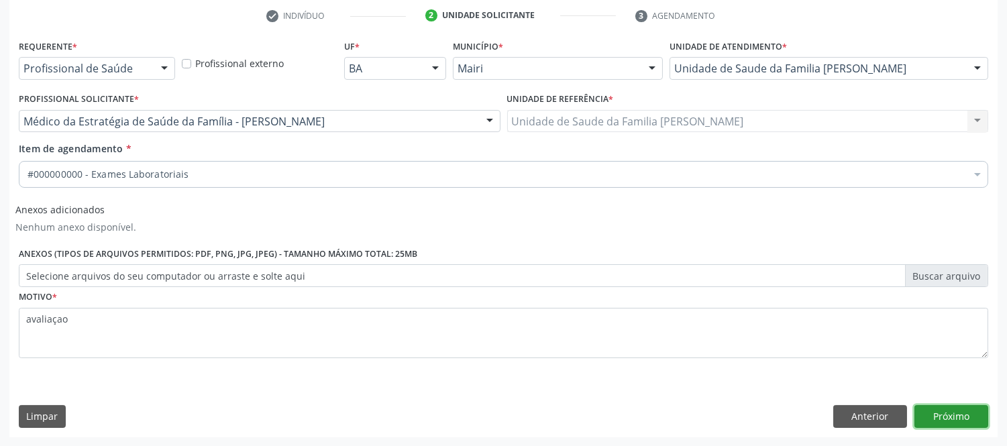
click at [961, 405] on button "Próximo" at bounding box center [952, 416] width 74 height 23
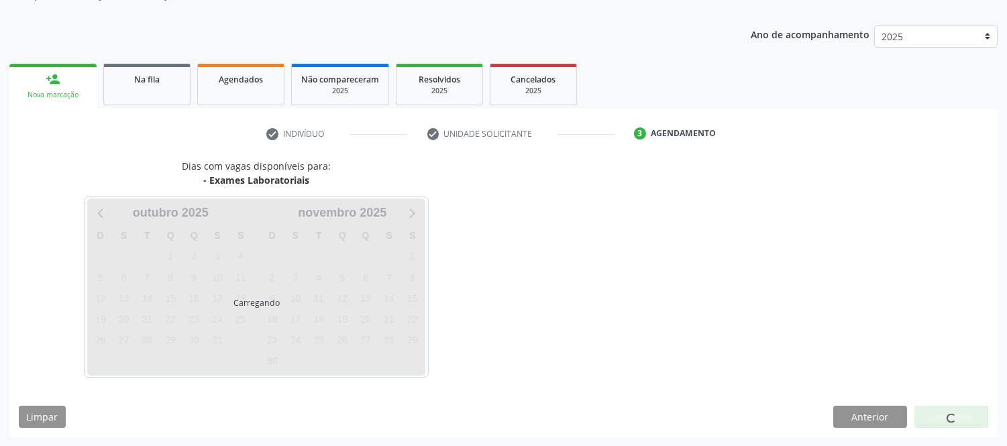
scroll to position [177, 0]
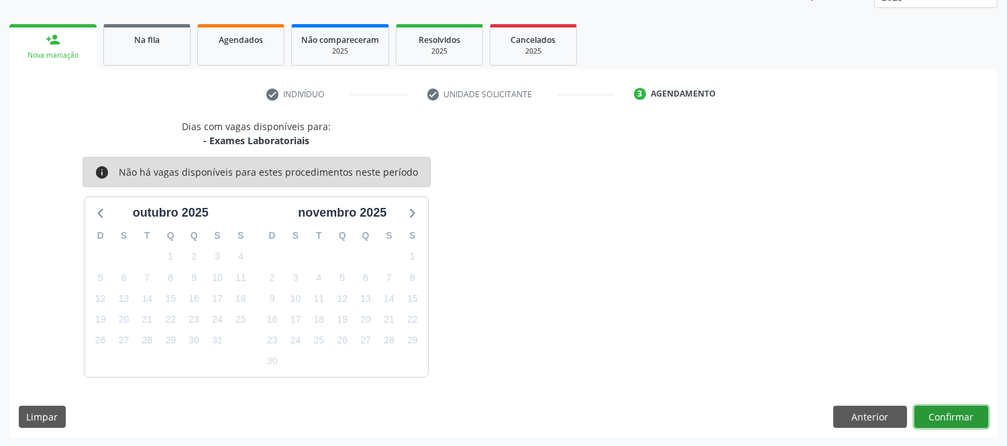
click at [954, 417] on button "Confirmar" at bounding box center [952, 417] width 74 height 23
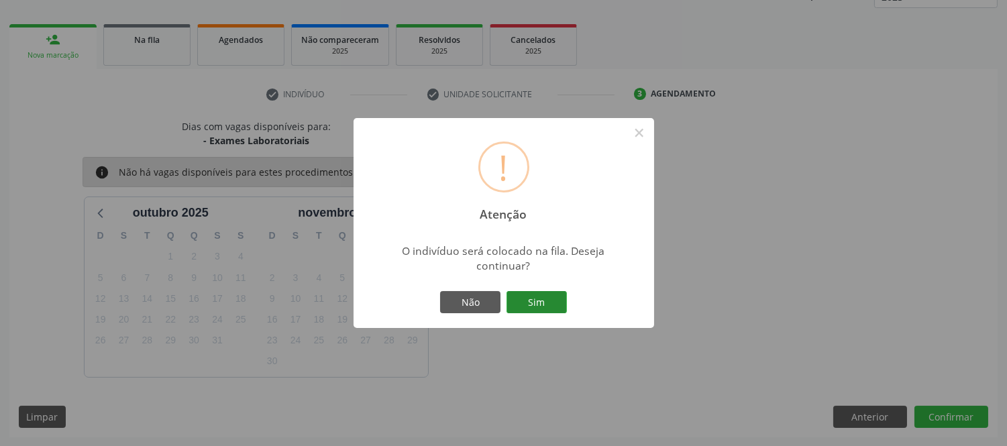
click at [540, 311] on button "Sim" at bounding box center [537, 302] width 60 height 23
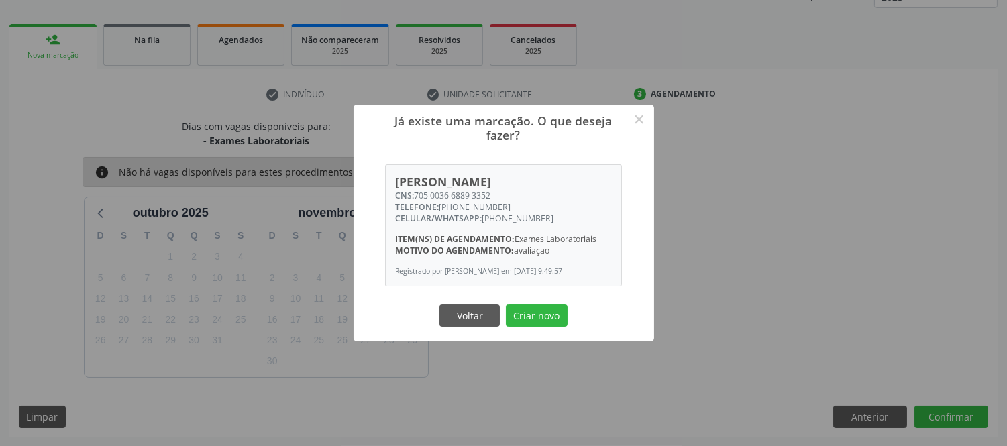
click at [616, 374] on div "Já existe uma marcação. O que deseja fazer? × [PERSON_NAME] CNS: 705 0036 6889 …" at bounding box center [503, 223] width 1007 height 446
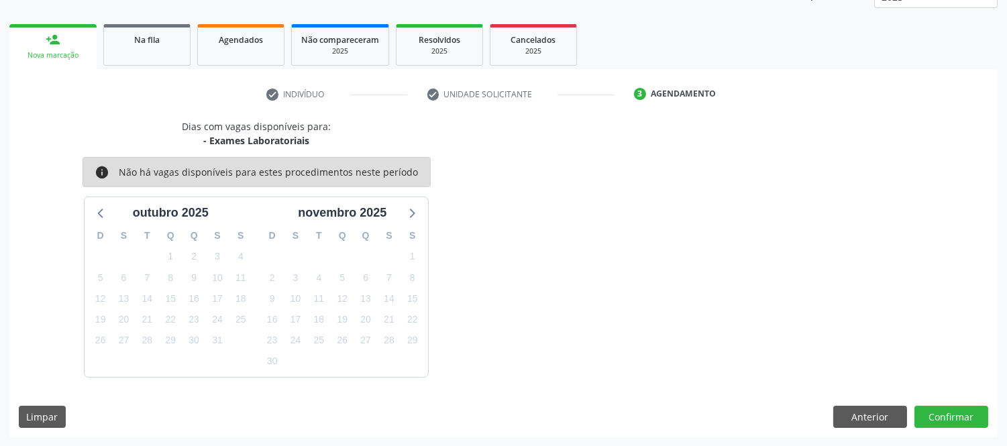
scroll to position [28, 0]
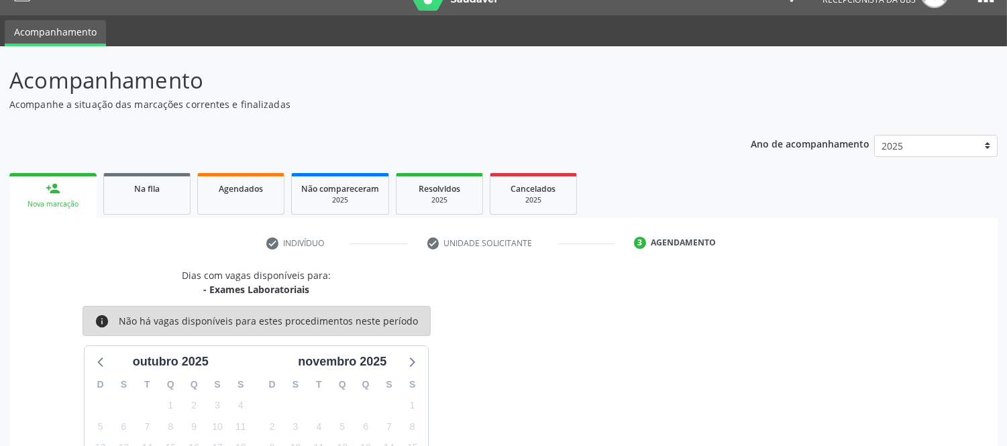
click at [50, 196] on link "person_add Nova marcação" at bounding box center [52, 195] width 87 height 45
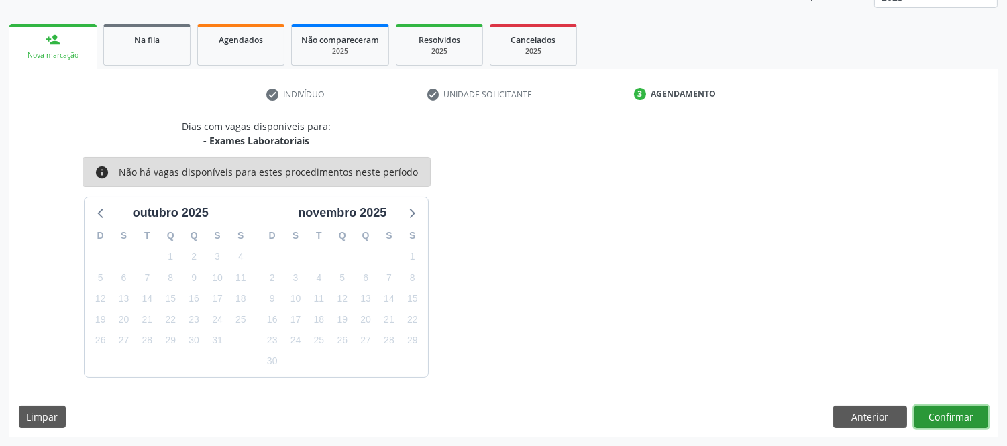
click at [954, 414] on button "Confirmar" at bounding box center [952, 417] width 74 height 23
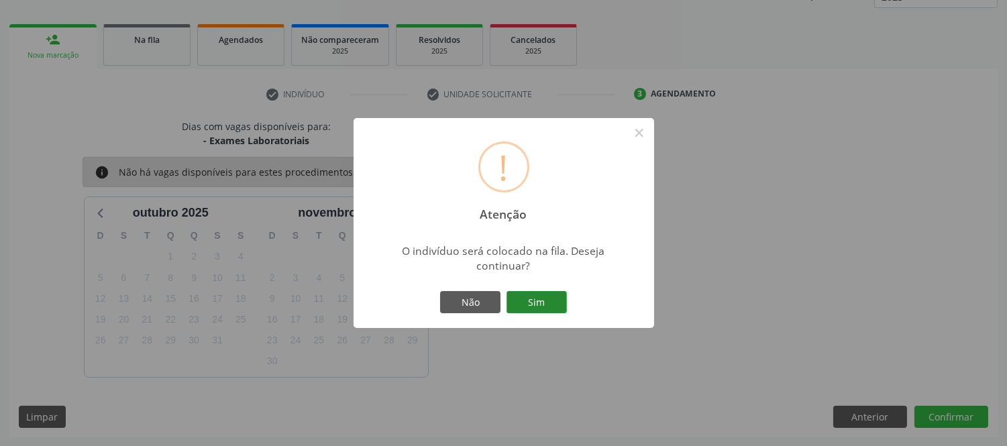
click at [521, 295] on button "Sim" at bounding box center [537, 302] width 60 height 23
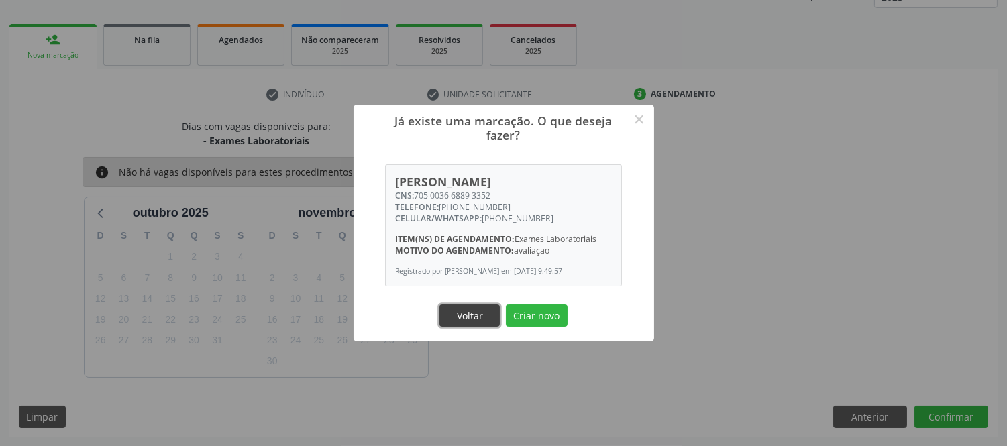
click at [475, 323] on button "Voltar" at bounding box center [470, 316] width 60 height 23
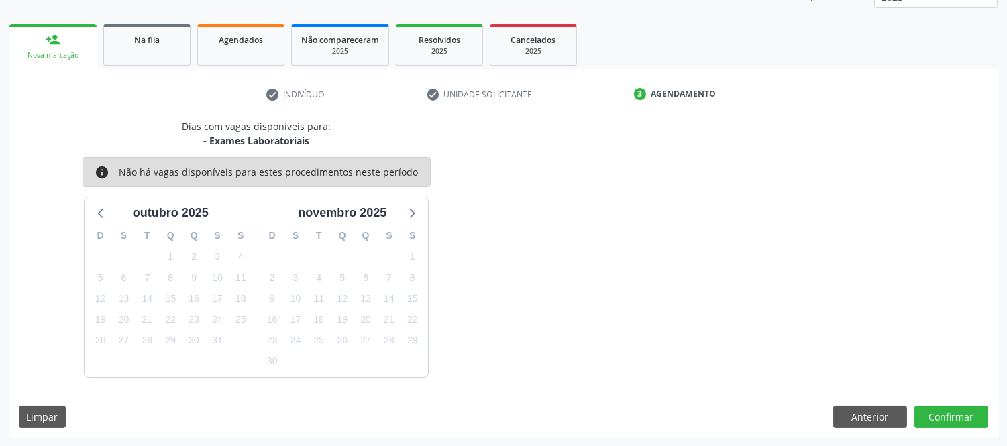
scroll to position [0, 0]
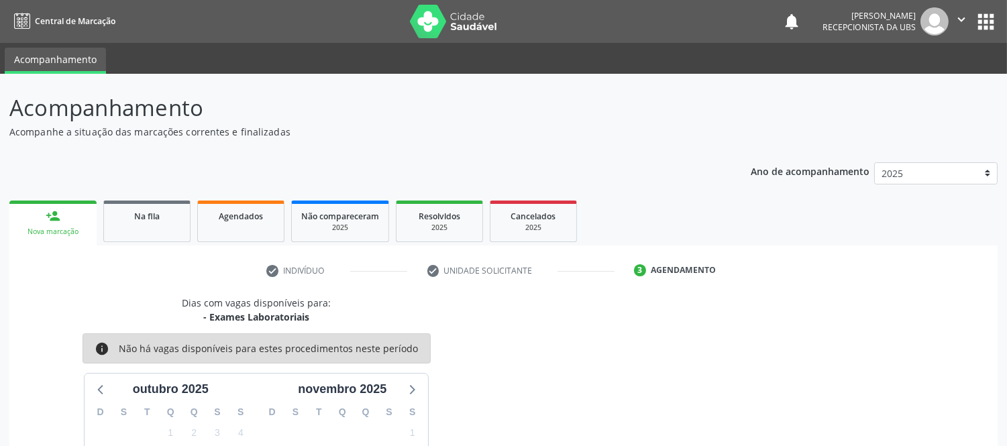
click at [75, 212] on link "person_add Nova marcação" at bounding box center [52, 223] width 87 height 45
